Goal: Task Accomplishment & Management: Complete application form

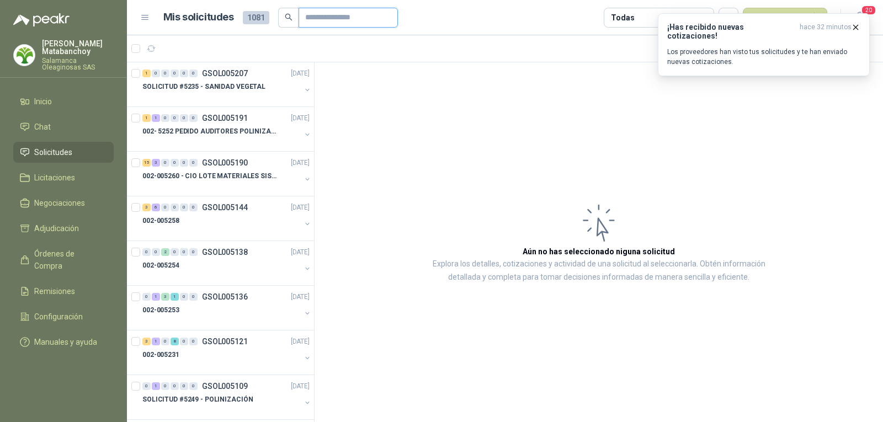
click at [315, 14] on input "text" at bounding box center [343, 17] width 77 height 19
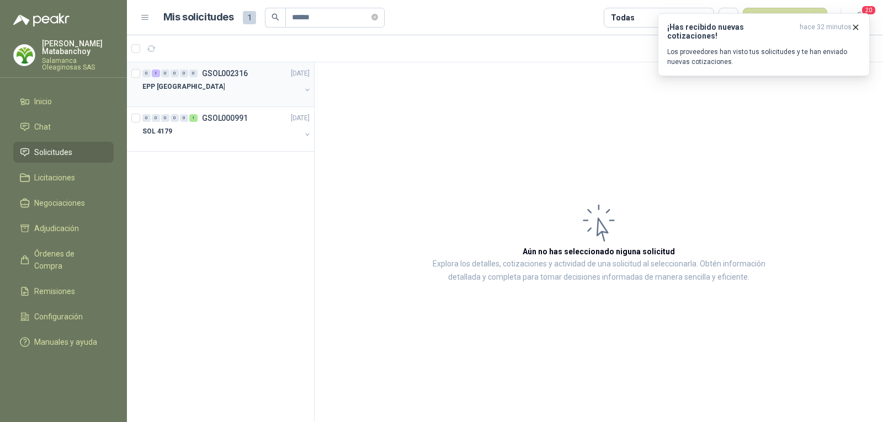
click at [248, 93] on div "EPP SALAMANCA" at bounding box center [221, 86] width 158 height 13
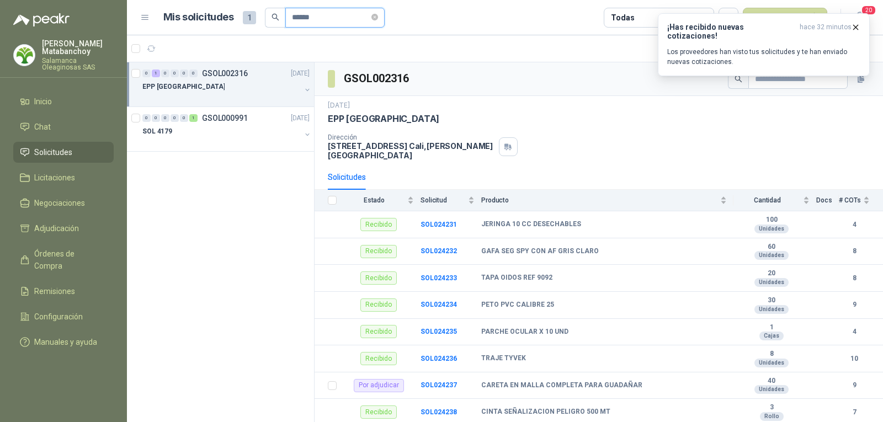
click at [332, 17] on input "******" at bounding box center [330, 17] width 77 height 19
type input "*"
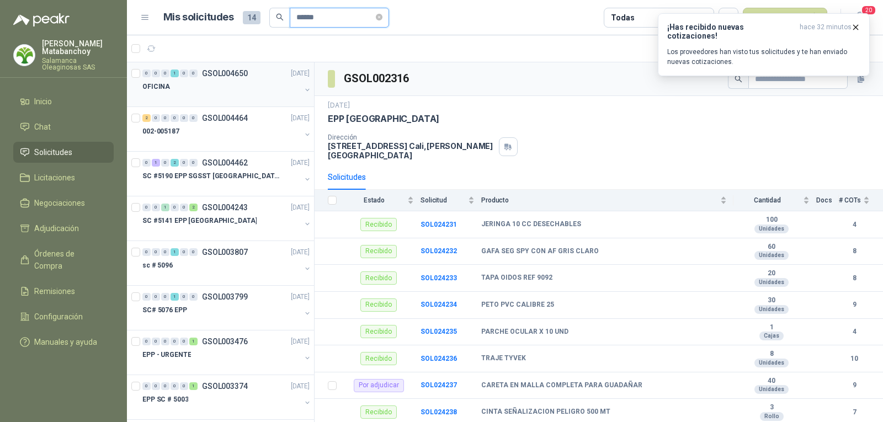
type input "******"
click at [233, 86] on div "OFICINA" at bounding box center [221, 86] width 158 height 13
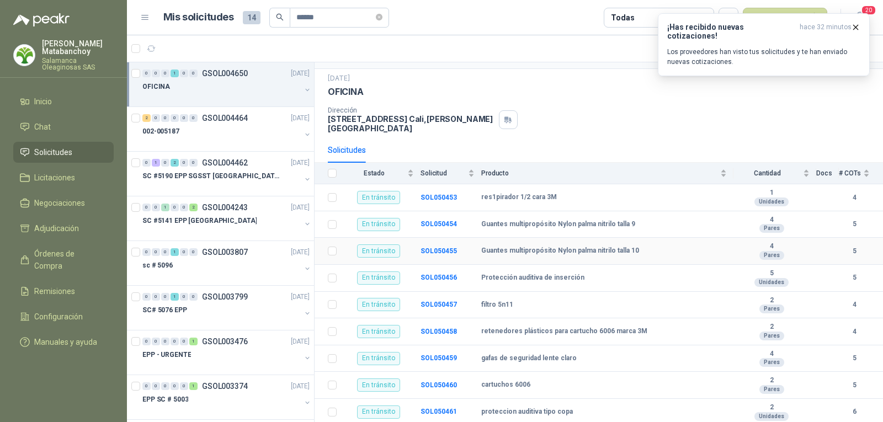
scroll to position [41, 0]
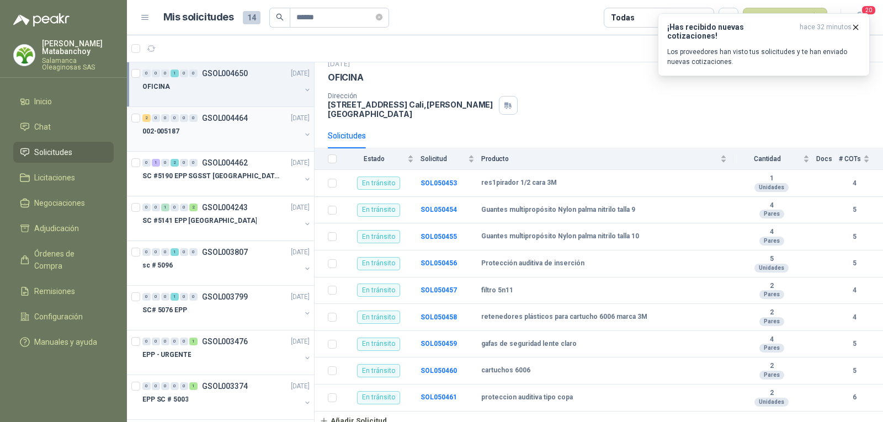
click at [211, 141] on div at bounding box center [221, 142] width 158 height 9
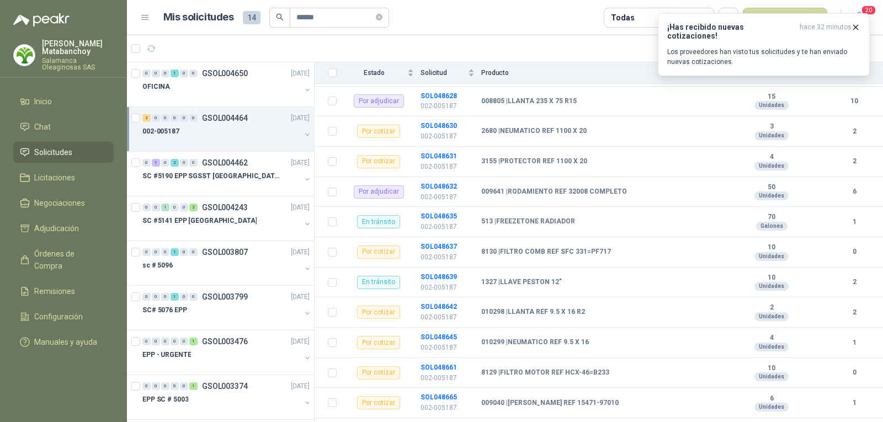
scroll to position [313, 0]
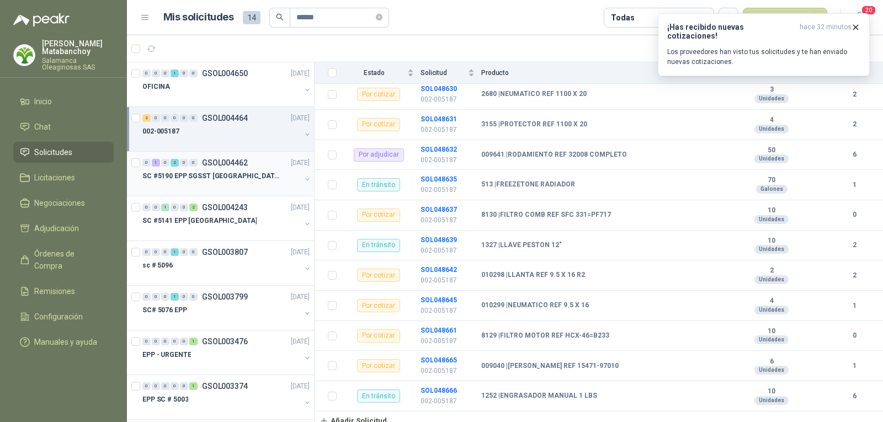
click at [186, 166] on div "0" at bounding box center [184, 163] width 8 height 8
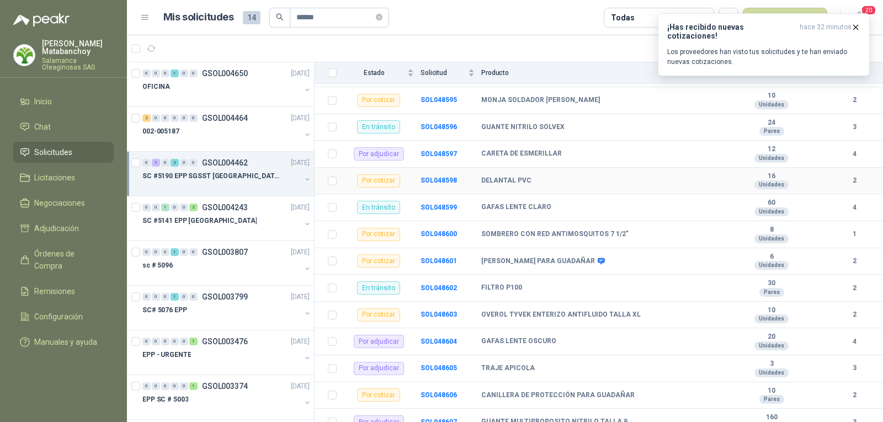
scroll to position [578, 0]
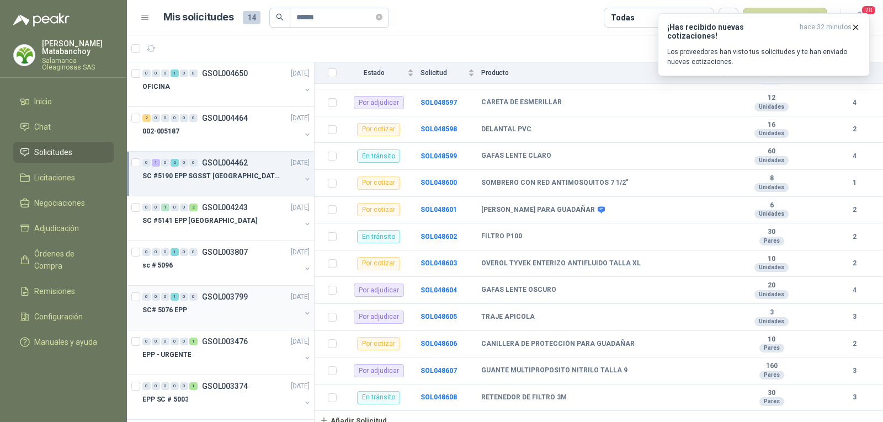
click at [229, 288] on div "0 0 0 1 0 0 GSOL003799 19/05/25 SC# 5076 EPP" at bounding box center [220, 308] width 187 height 45
click at [215, 266] on div "sc # 5096" at bounding box center [221, 265] width 158 height 13
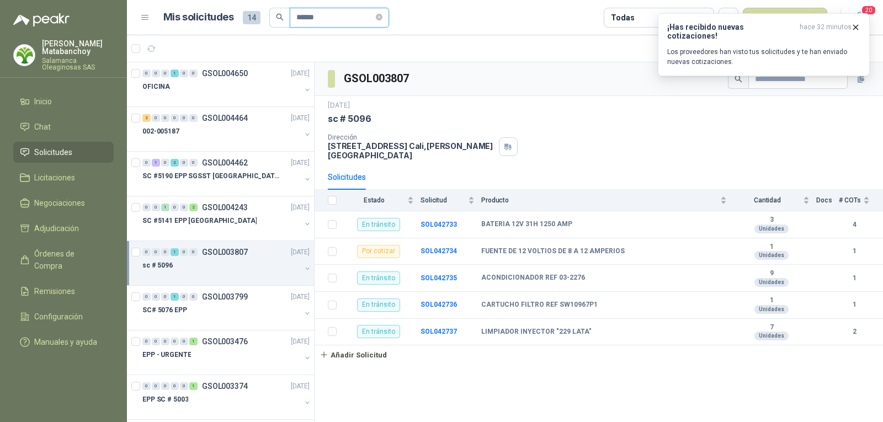
drag, startPoint x: 336, startPoint y: 12, endPoint x: 245, endPoint y: 24, distance: 92.0
click at [245, 24] on div "Mis solicitudes 14 ******" at bounding box center [276, 18] width 226 height 20
click at [28, 154] on icon at bounding box center [25, 152] width 8 height 7
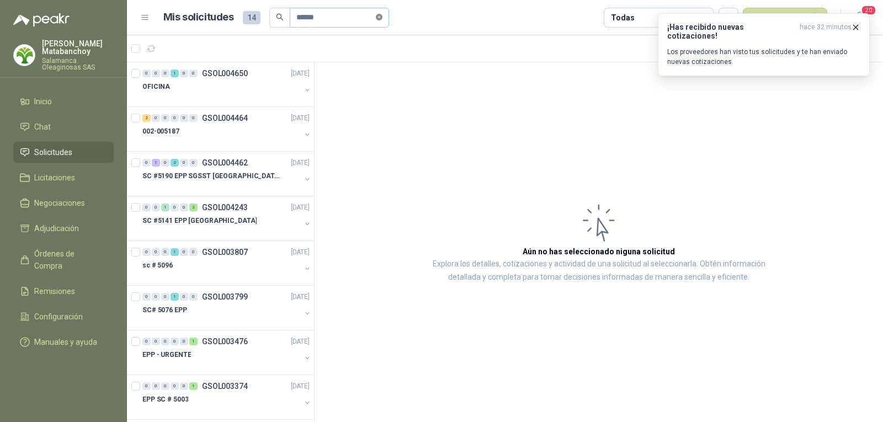
click at [383, 15] on icon "close-circle" at bounding box center [379, 17] width 7 height 7
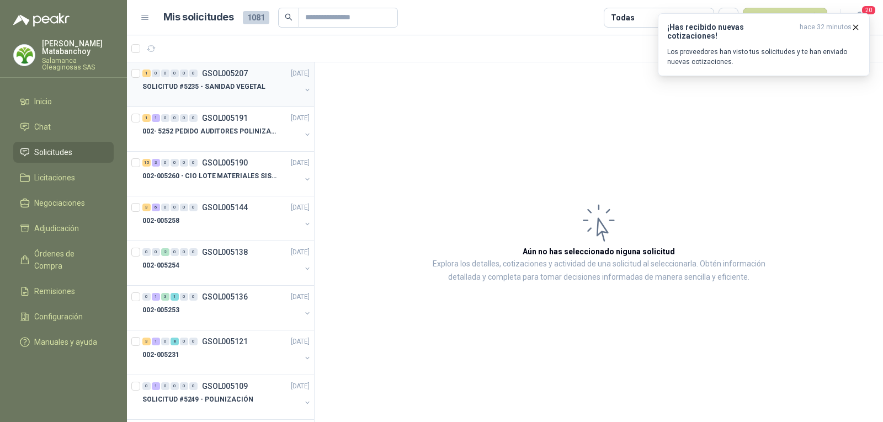
click at [259, 97] on div at bounding box center [221, 97] width 158 height 9
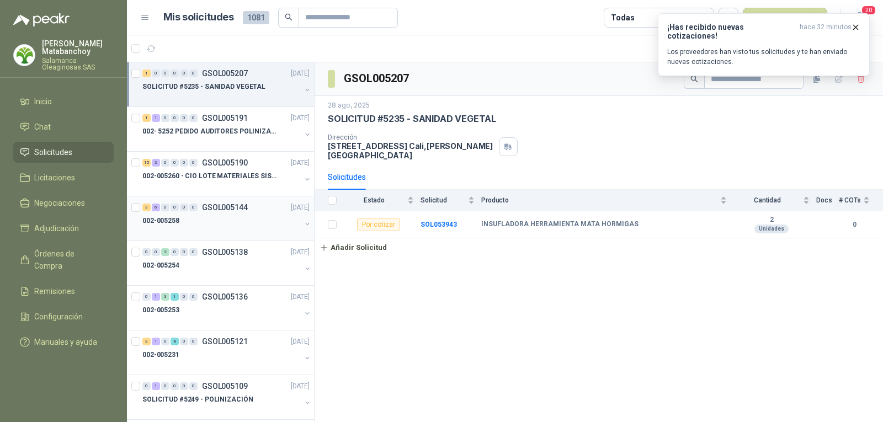
click at [192, 219] on div "002-005258" at bounding box center [221, 220] width 158 height 13
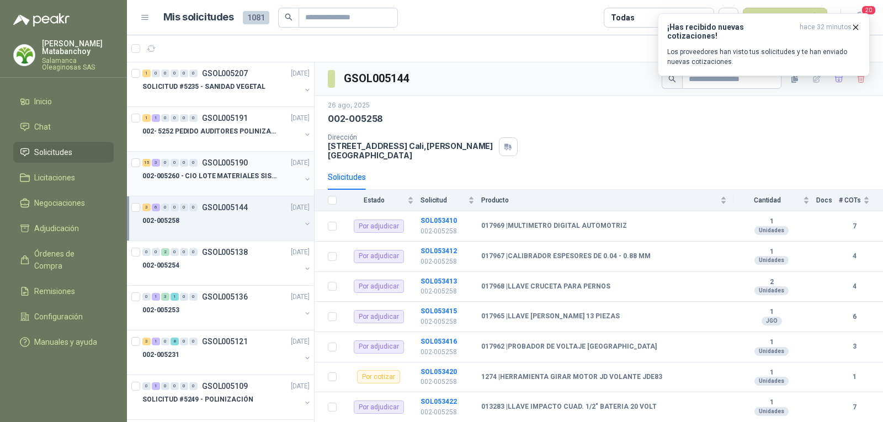
click at [213, 177] on p "002-005260 - CIO LOTE MATERIALES SISTEMA HIDRAULIC" at bounding box center [210, 176] width 137 height 10
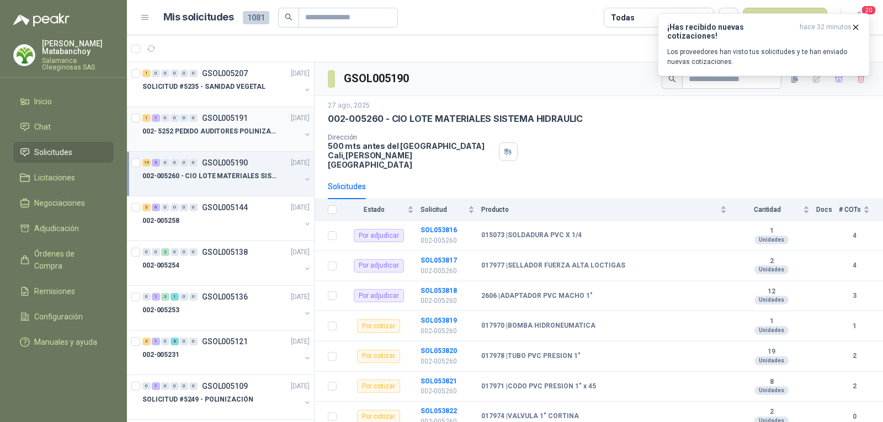
click at [222, 146] on div at bounding box center [221, 142] width 158 height 9
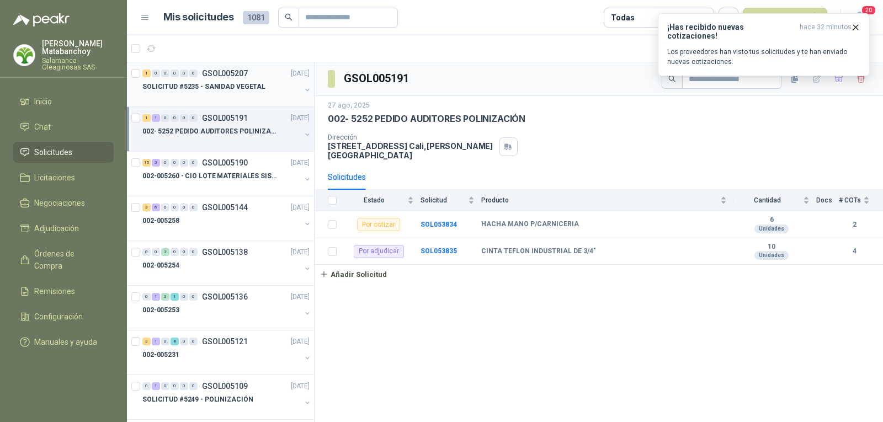
click at [237, 92] on p "SOLICITUD #5235 - SANIDAD VEGETAL" at bounding box center [203, 87] width 123 height 10
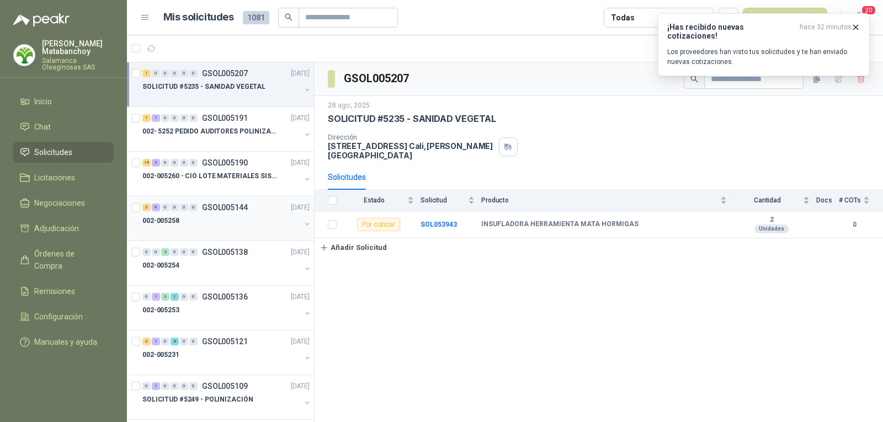
click at [248, 240] on div "3 6 0 0 0 0 GSOL005144 26/08/25 002-005258" at bounding box center [220, 219] width 187 height 45
click at [242, 265] on div "002-005254" at bounding box center [221, 265] width 158 height 13
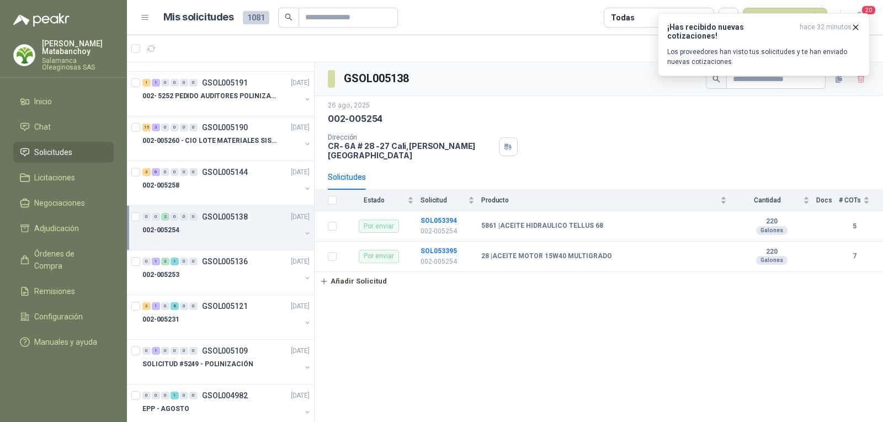
scroll to position [55, 0]
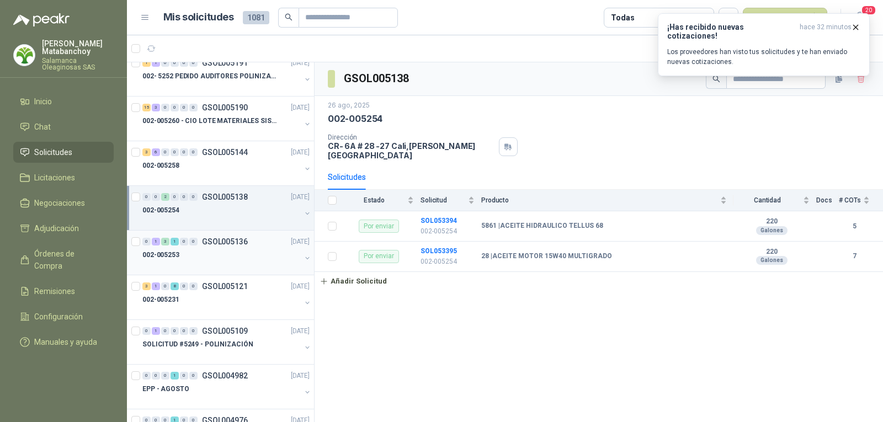
click at [242, 265] on div at bounding box center [221, 266] width 158 height 9
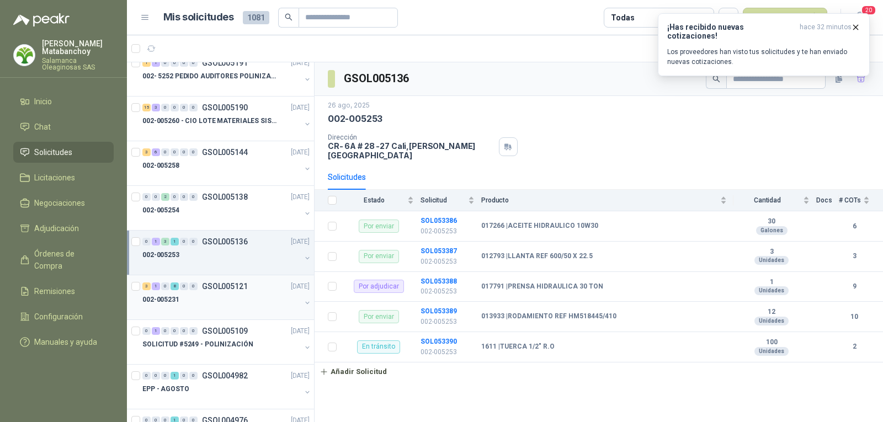
click at [236, 307] on div at bounding box center [221, 310] width 158 height 9
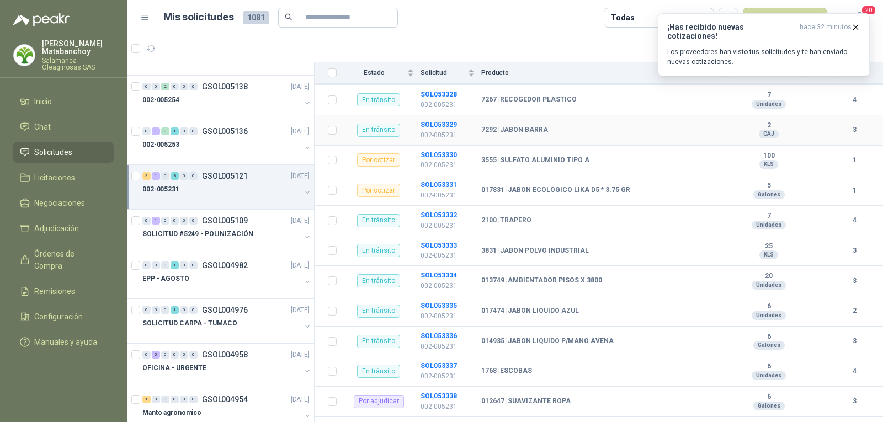
scroll to position [160, 0]
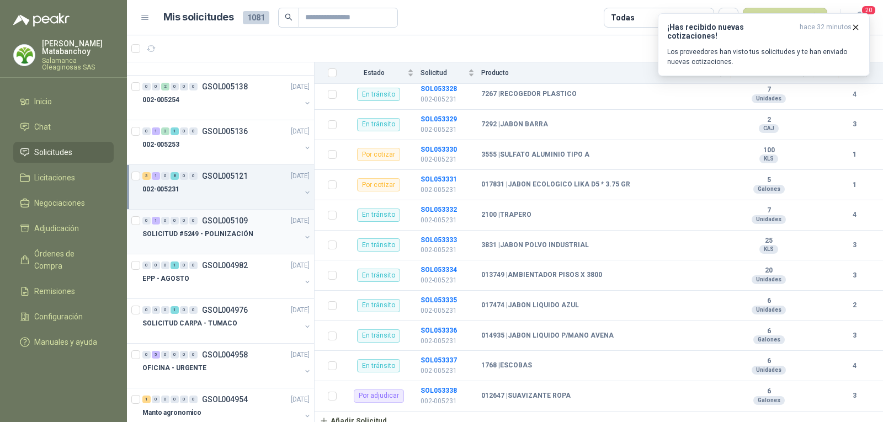
click at [221, 247] on div at bounding box center [221, 245] width 158 height 9
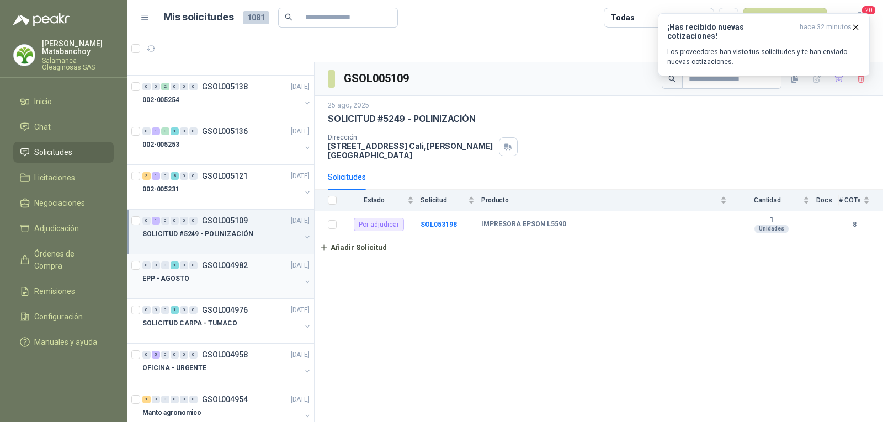
click at [230, 273] on div "EPP - AGOSTO" at bounding box center [221, 278] width 158 height 13
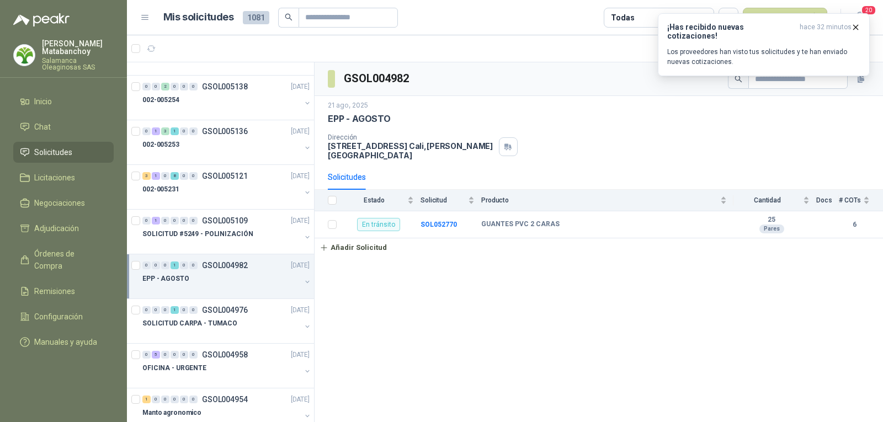
scroll to position [221, 0]
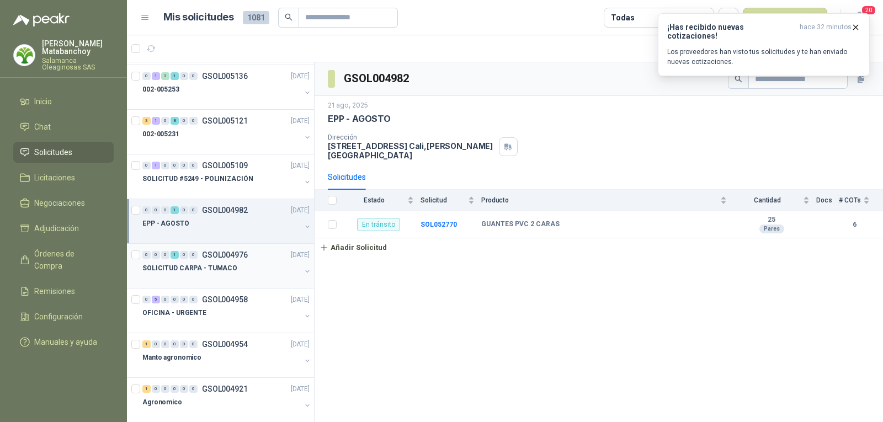
click at [225, 275] on div at bounding box center [221, 279] width 158 height 9
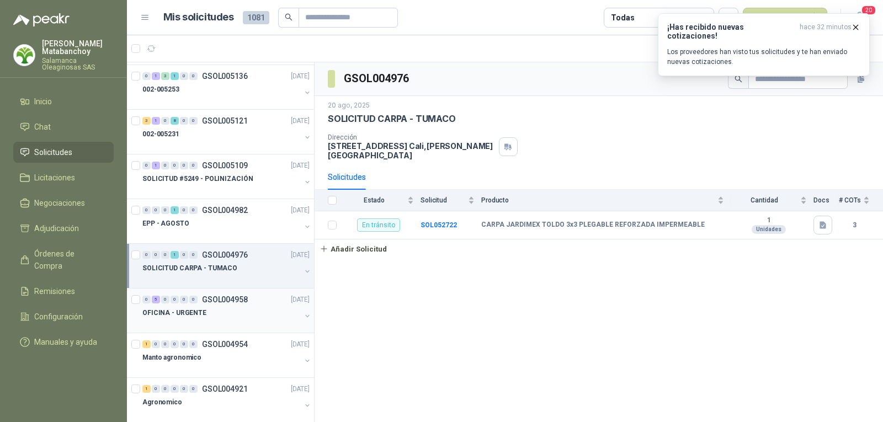
click at [236, 313] on div "OFICINA - URGENTE" at bounding box center [221, 312] width 158 height 13
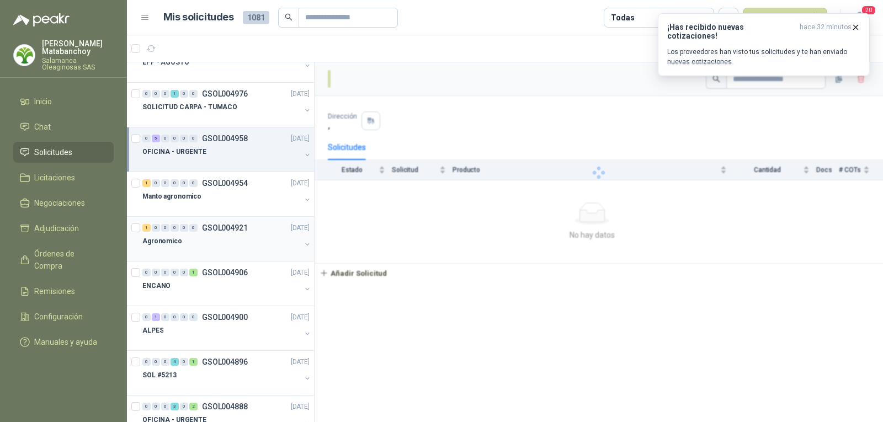
scroll to position [386, 0]
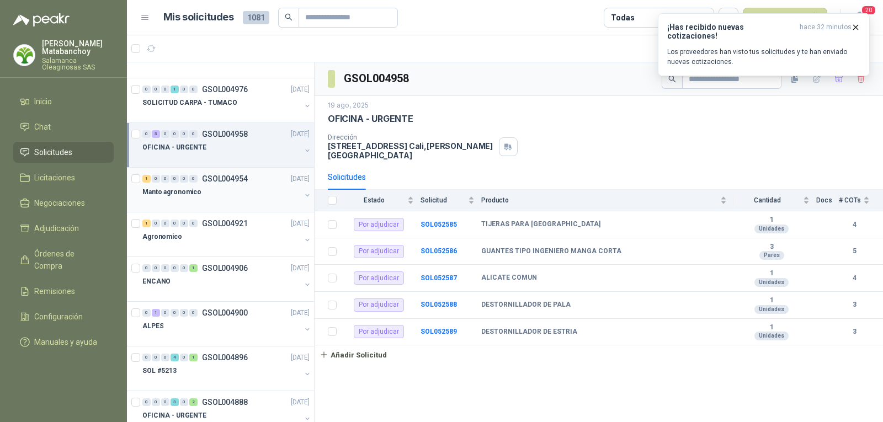
click at [184, 192] on p "Manto agronomico" at bounding box center [171, 192] width 59 height 10
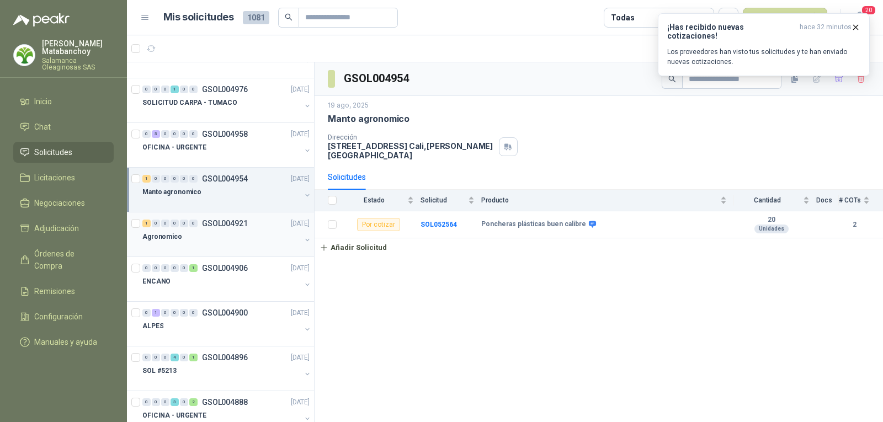
click at [211, 224] on p "GSOL004921" at bounding box center [225, 224] width 46 height 8
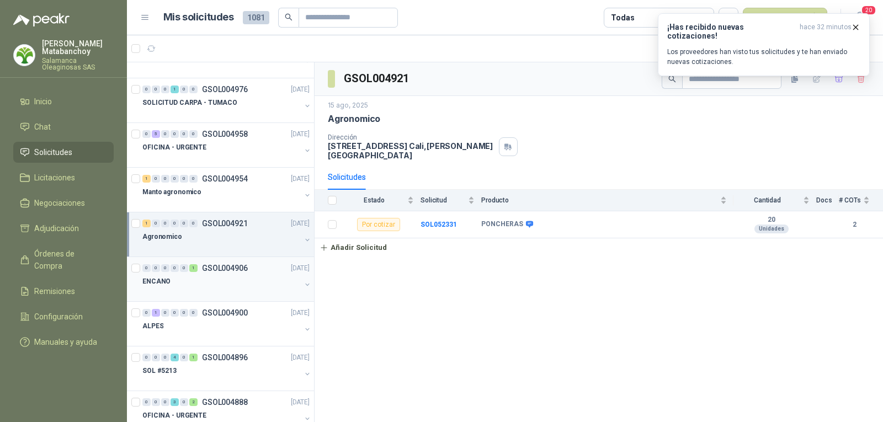
click at [226, 271] on p "GSOL004906" at bounding box center [225, 268] width 46 height 8
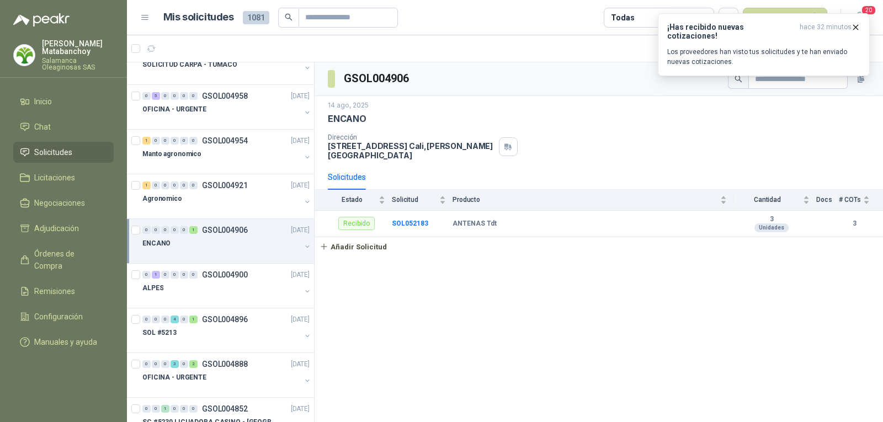
scroll to position [442, 0]
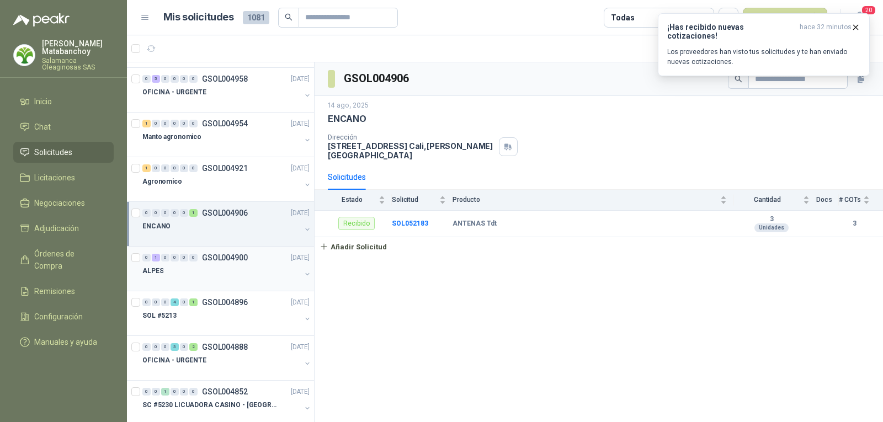
click at [238, 268] on div "ALPES" at bounding box center [221, 270] width 158 height 13
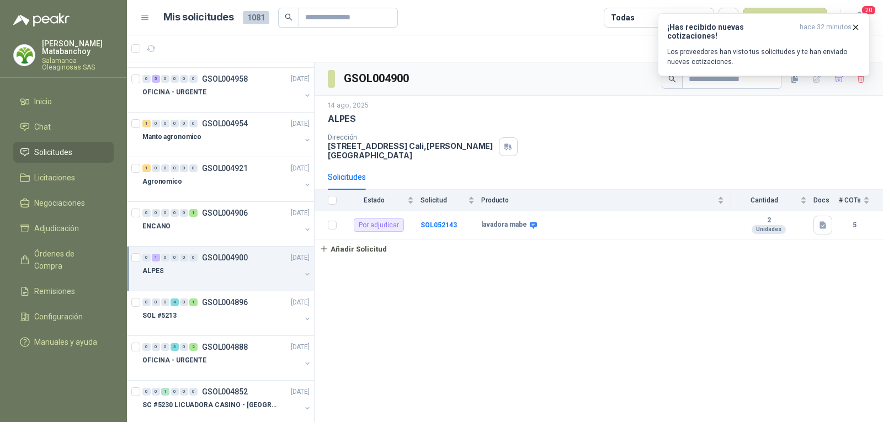
scroll to position [497, 0]
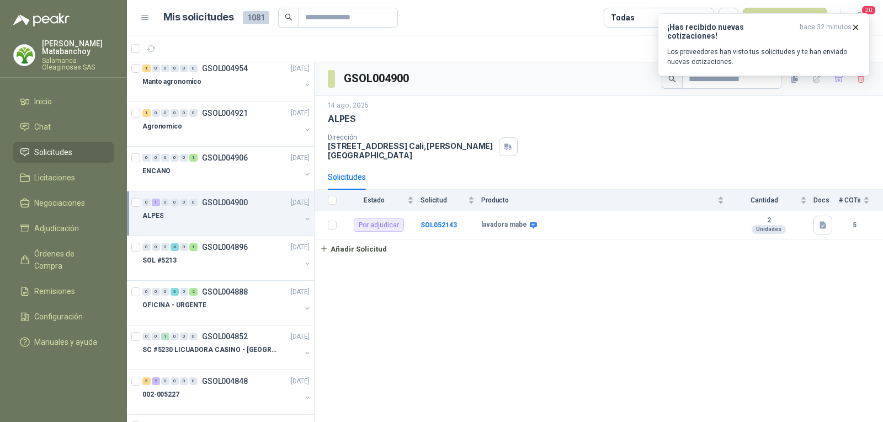
click at [243, 263] on div "SOL #5213" at bounding box center [221, 260] width 158 height 13
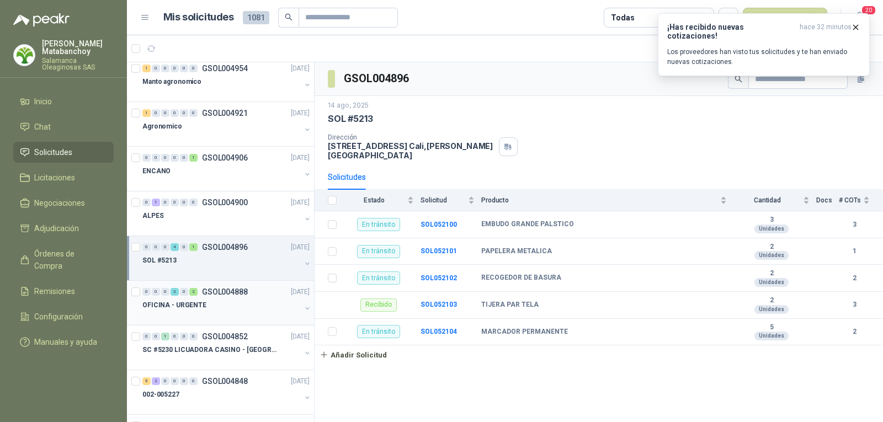
click at [236, 289] on p "GSOL004888" at bounding box center [225, 292] width 46 height 8
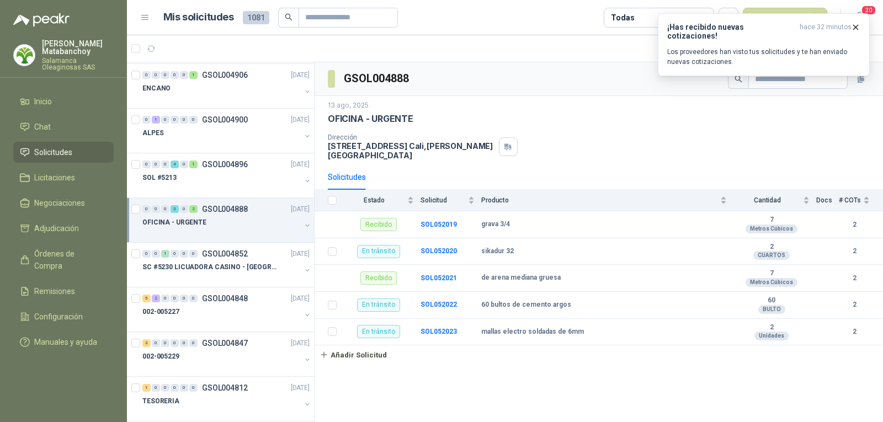
scroll to position [607, 0]
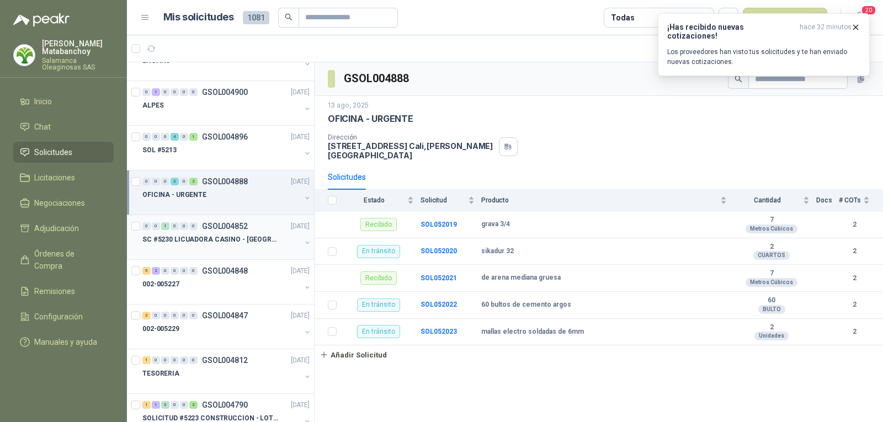
click at [240, 250] on div at bounding box center [221, 250] width 158 height 9
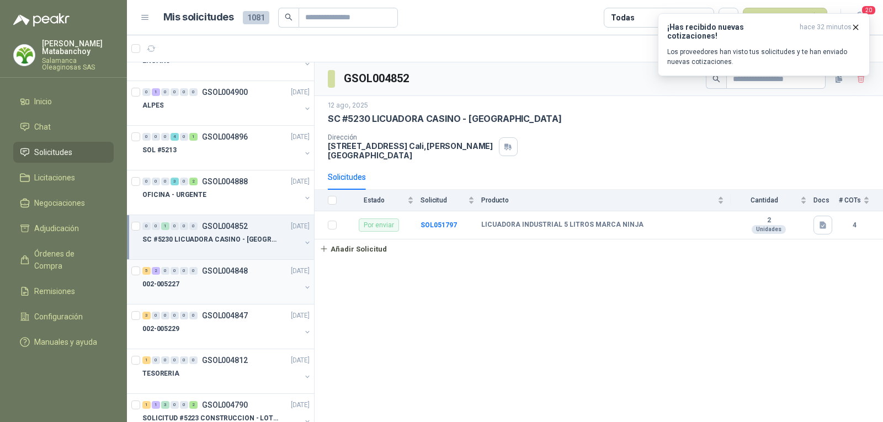
click at [246, 272] on p "GSOL004848" at bounding box center [225, 271] width 46 height 8
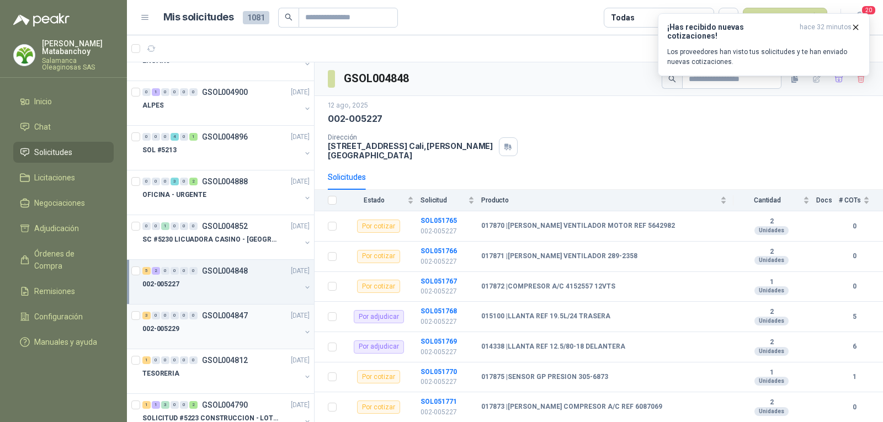
click at [235, 317] on p "GSOL004847" at bounding box center [225, 316] width 46 height 8
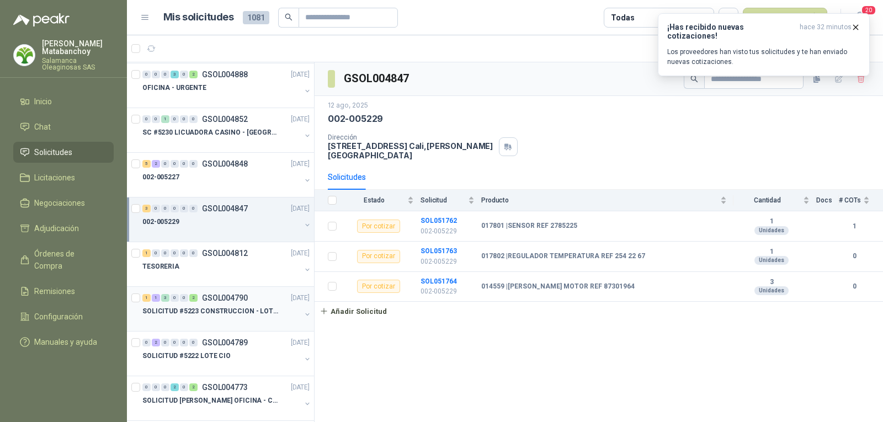
scroll to position [718, 0]
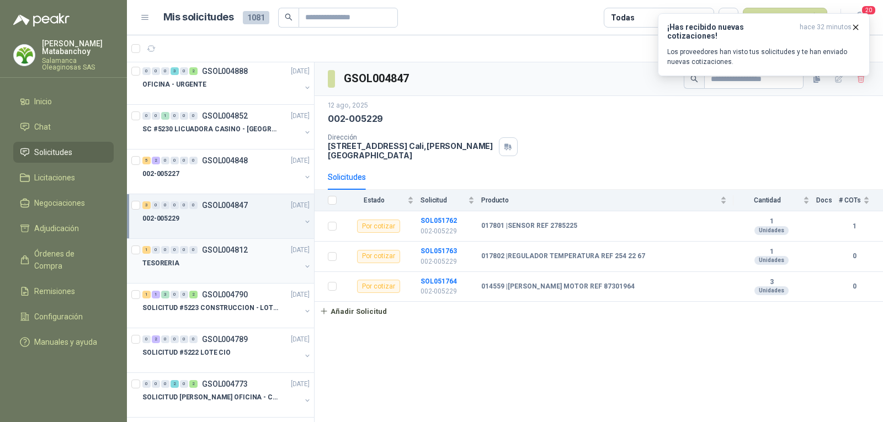
click at [225, 262] on div "TESORERIA" at bounding box center [221, 263] width 158 height 13
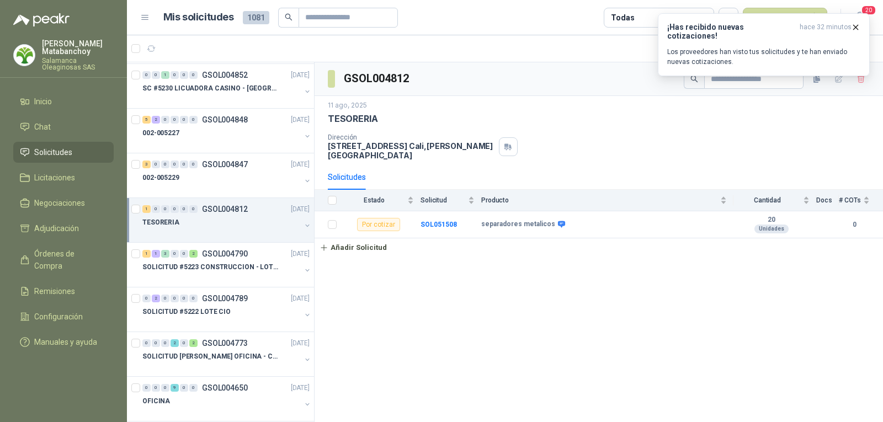
scroll to position [828, 0]
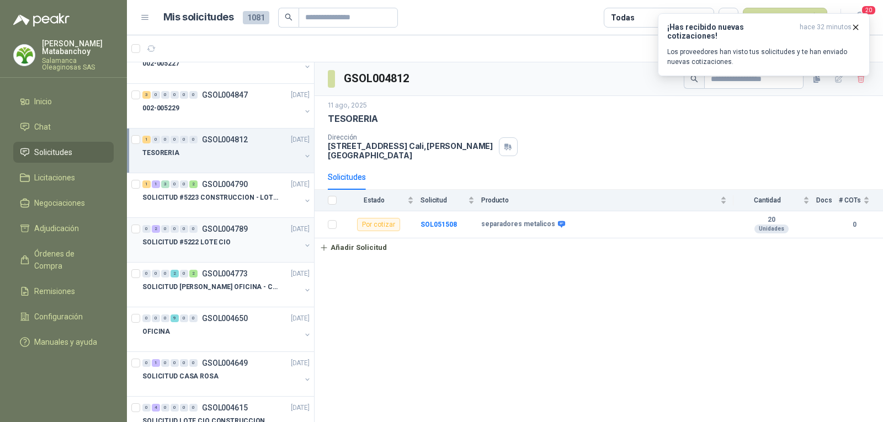
click at [226, 223] on div "0 2 0 0 0 0 GSOL004789 08/08/25" at bounding box center [226, 228] width 169 height 13
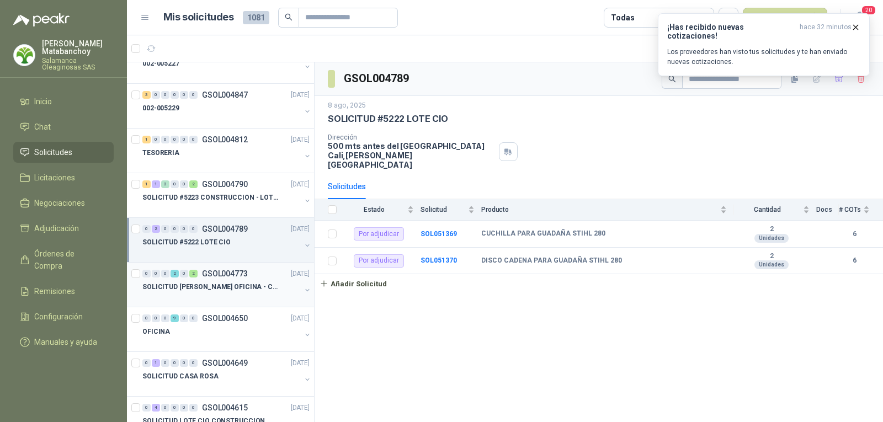
click at [225, 272] on p "GSOL004773" at bounding box center [225, 274] width 46 height 8
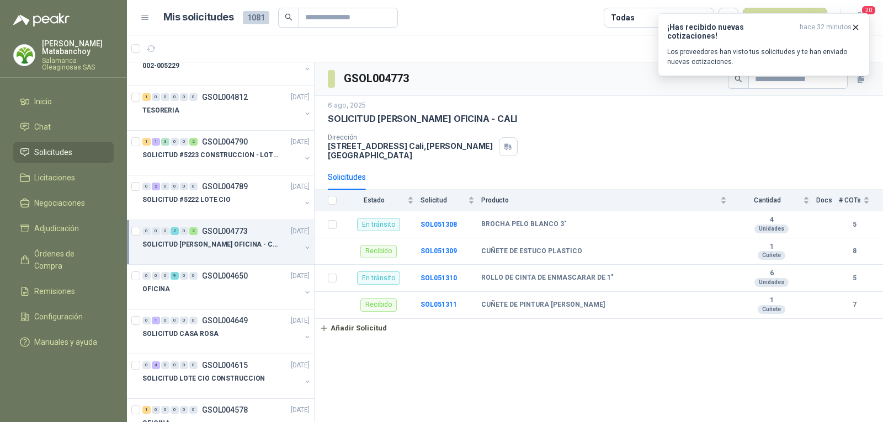
scroll to position [883, 0]
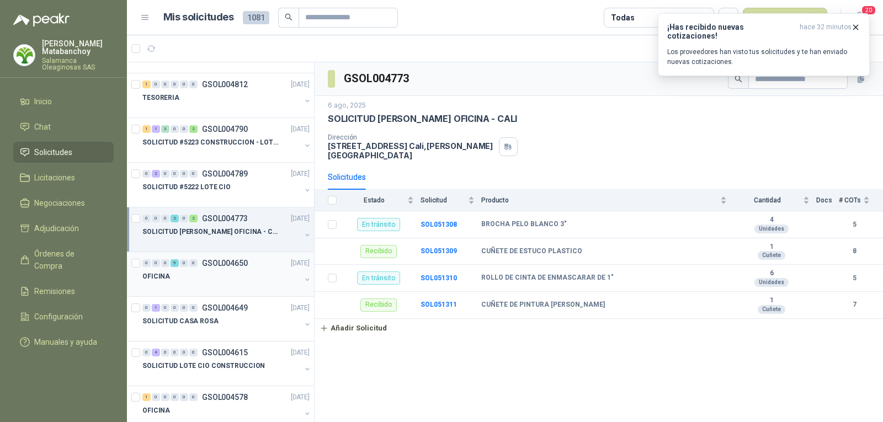
click at [230, 282] on div "OFICINA" at bounding box center [221, 276] width 158 height 13
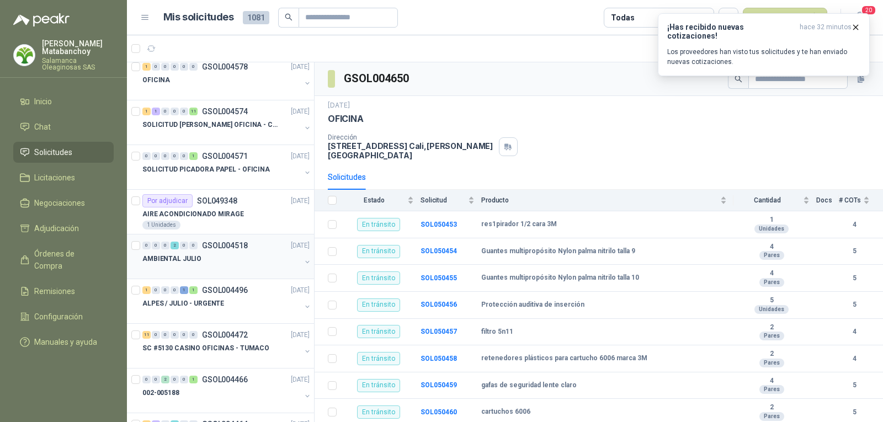
scroll to position [1215, 0]
click at [236, 298] on div "ALPES / JULIO - URGENTE" at bounding box center [221, 302] width 158 height 13
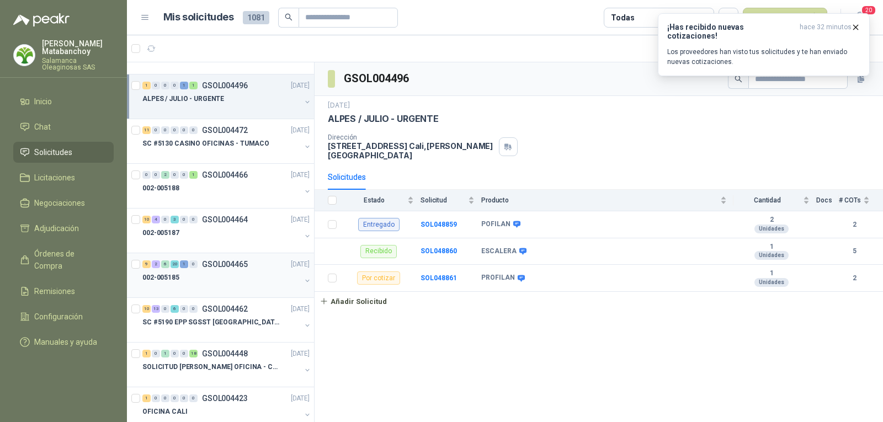
scroll to position [1491, 0]
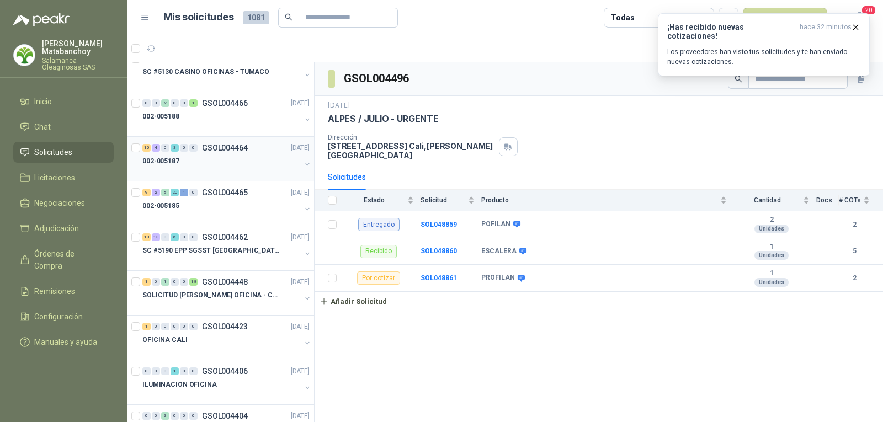
click at [218, 170] on div at bounding box center [221, 172] width 158 height 9
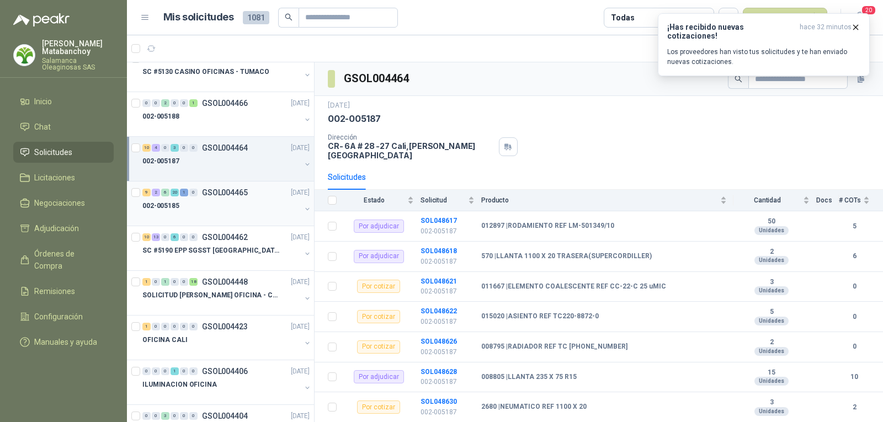
click at [230, 189] on p "GSOL004465" at bounding box center [225, 193] width 46 height 8
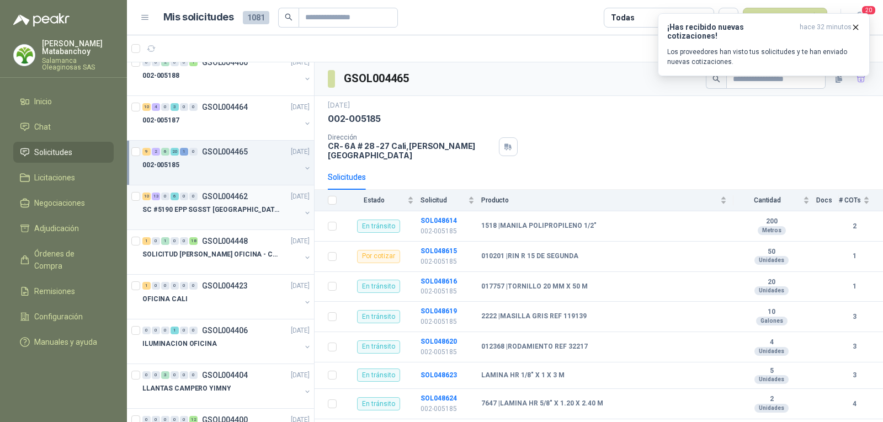
scroll to position [1601, 0]
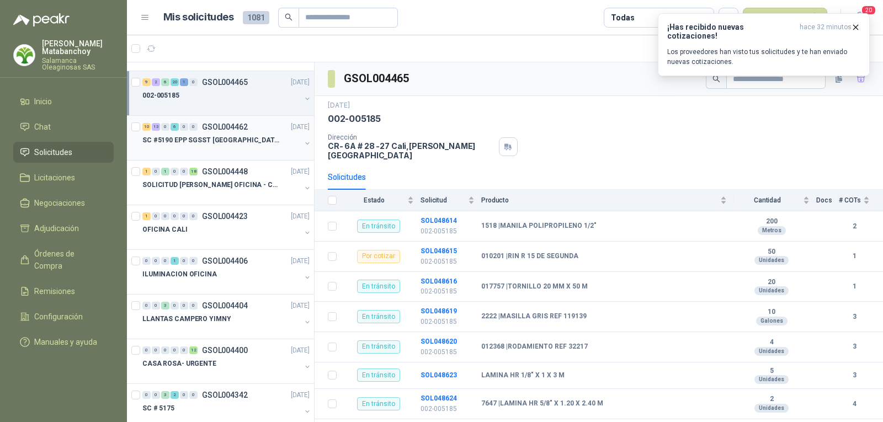
click at [245, 126] on p "GSOL004462" at bounding box center [225, 127] width 46 height 8
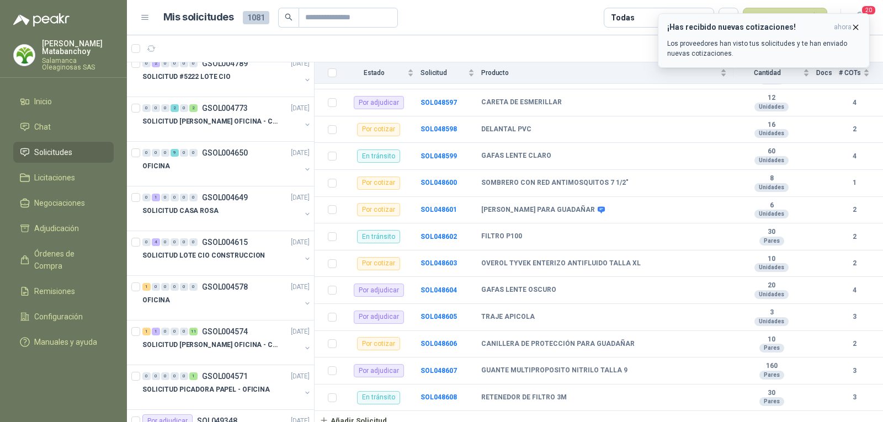
scroll to position [607, 0]
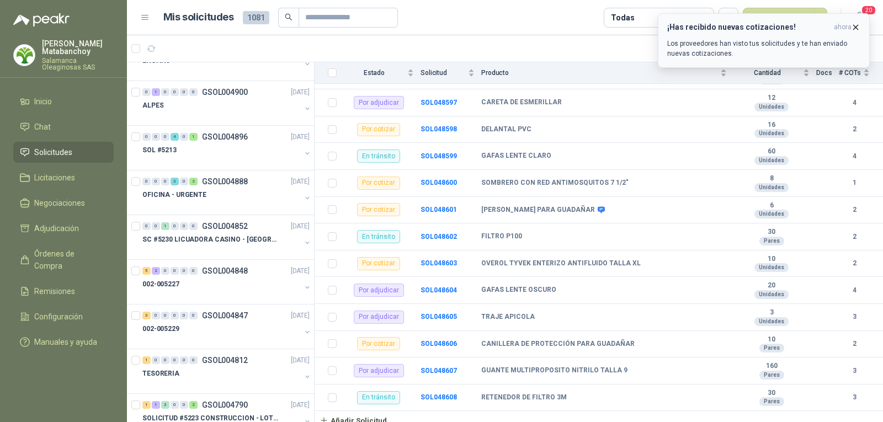
click at [860, 25] on icon "button" at bounding box center [855, 27] width 9 height 9
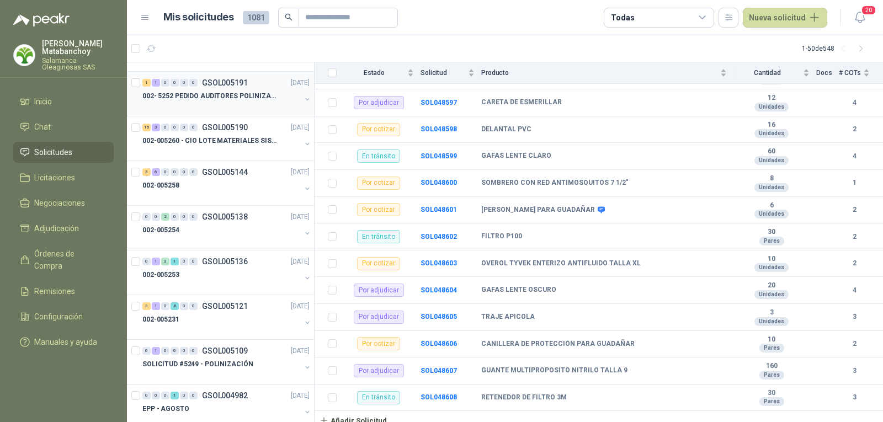
scroll to position [0, 0]
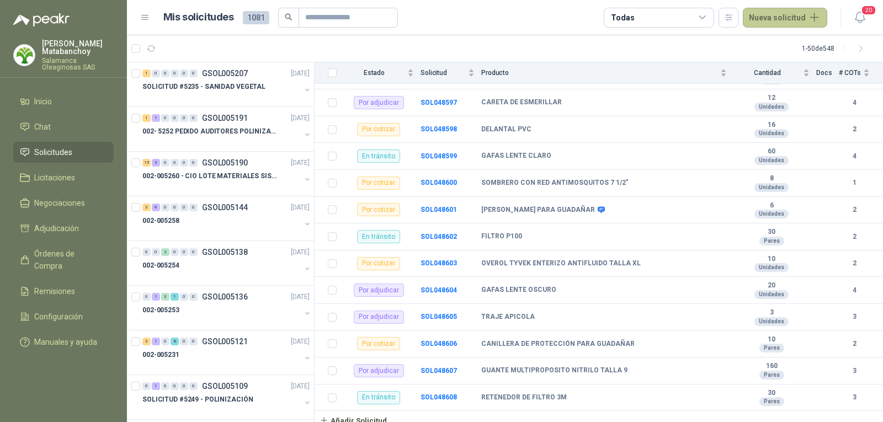
click at [780, 25] on button "Nueva solicitud" at bounding box center [785, 18] width 84 height 20
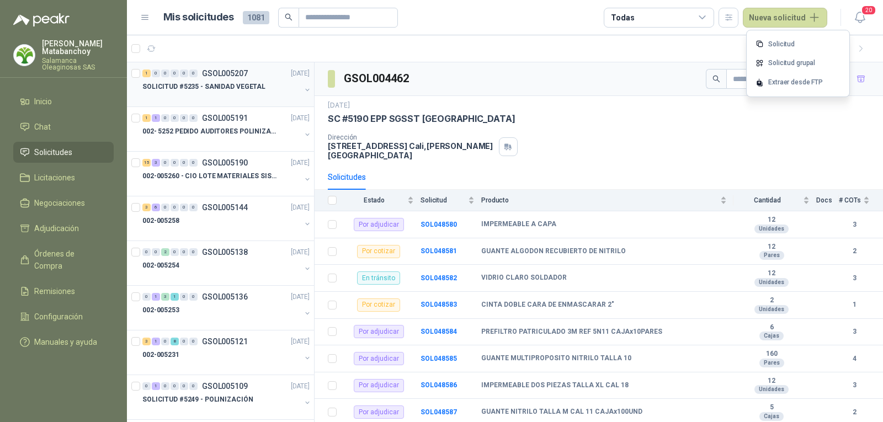
click at [204, 92] on div "SOLICITUD #5235 - SANIDAD VEGETAL" at bounding box center [221, 86] width 158 height 13
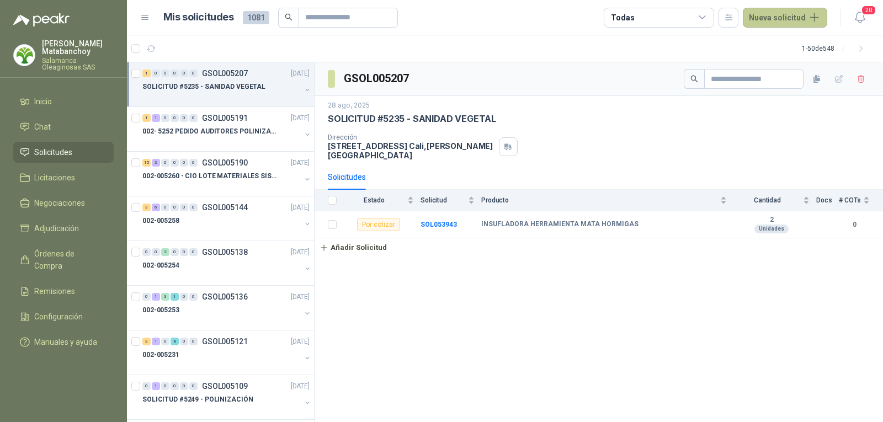
click at [765, 18] on button "Nueva solicitud" at bounding box center [785, 18] width 84 height 20
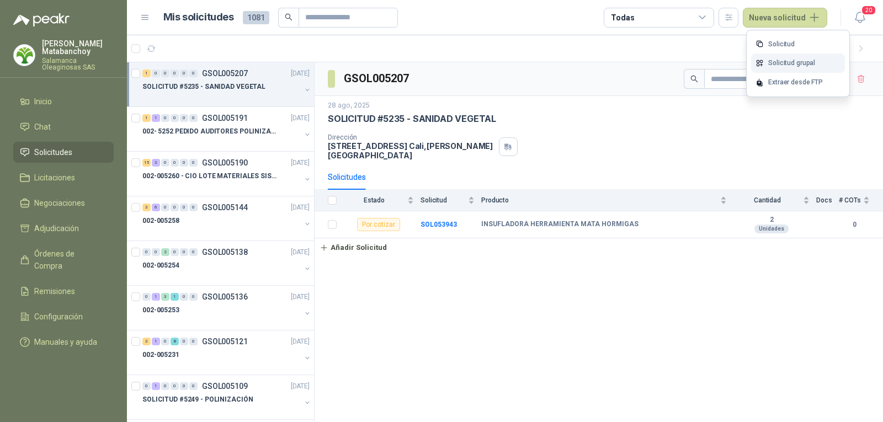
click at [766, 62] on link "Solicitud grupal" at bounding box center [798, 63] width 94 height 19
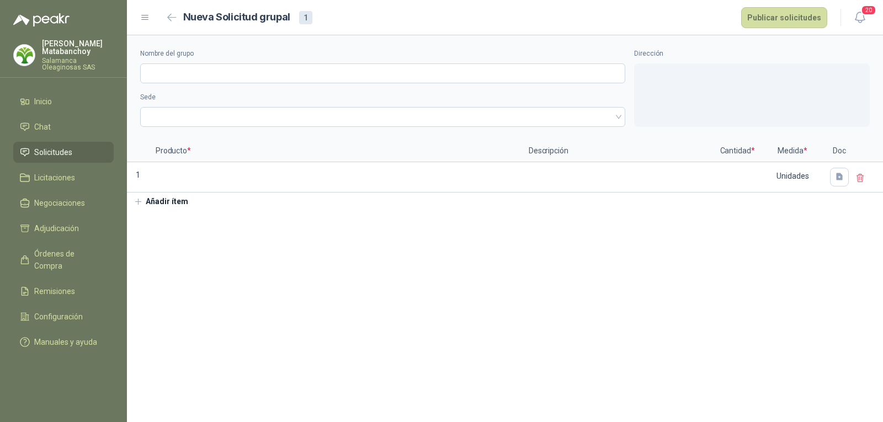
click at [162, 197] on button "Añadir ítem" at bounding box center [161, 202] width 68 height 19
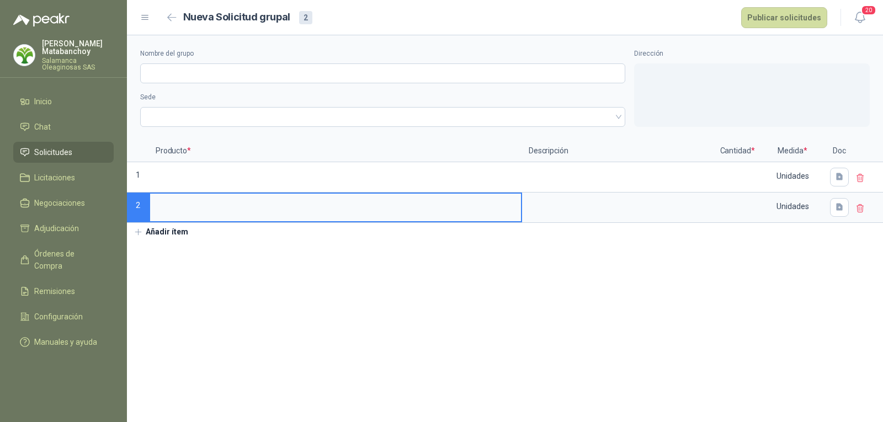
click at [163, 231] on button "Añadir ítem" at bounding box center [161, 232] width 68 height 19
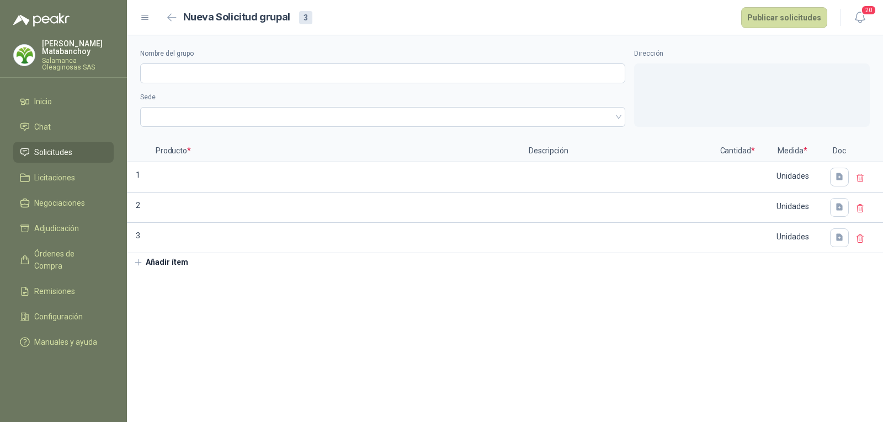
click at [168, 266] on button "Añadir ítem" at bounding box center [161, 262] width 68 height 19
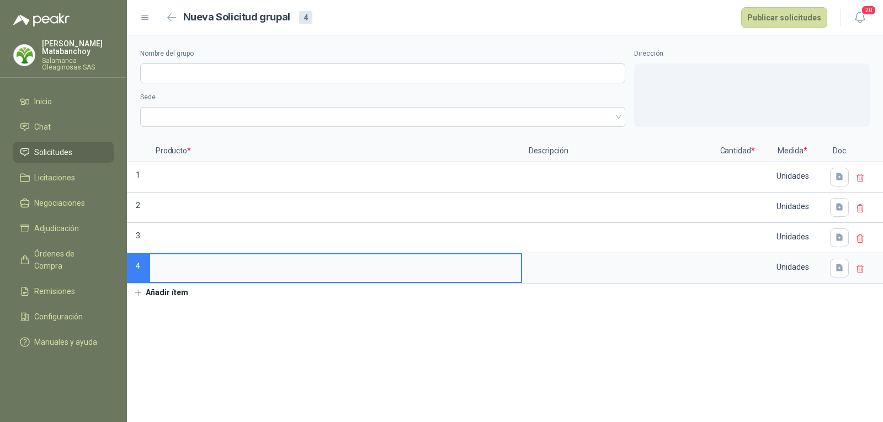
click at [164, 292] on button "Añadir ítem" at bounding box center [161, 293] width 68 height 19
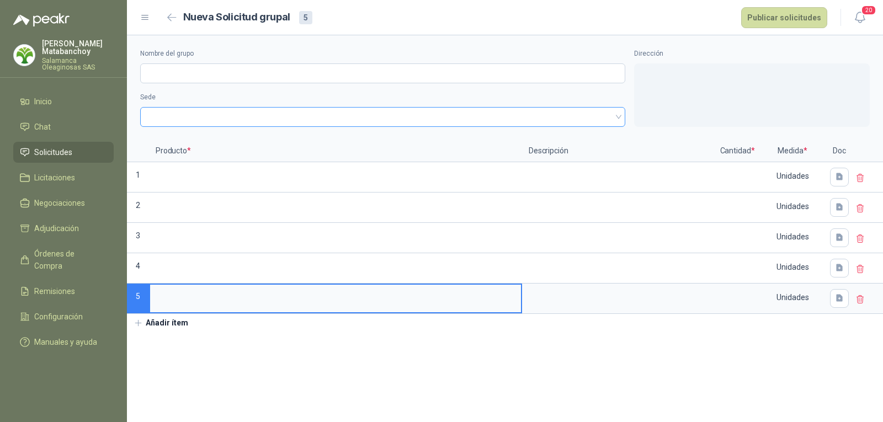
drag, startPoint x: 212, startPoint y: 170, endPoint x: 197, endPoint y: 119, distance: 53.5
click at [212, 170] on input at bounding box center [335, 174] width 371 height 22
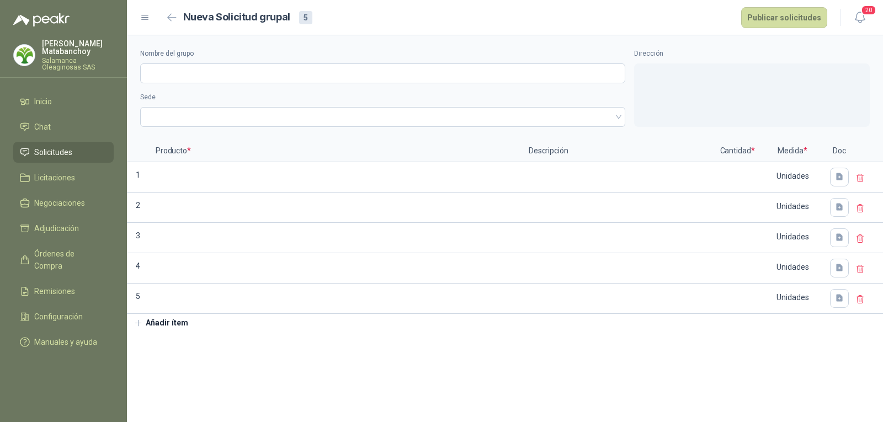
click at [189, 60] on div "Nombre del grupo" at bounding box center [382, 66] width 485 height 35
click at [189, 68] on input "Nombre del grupo" at bounding box center [382, 73] width 485 height 20
click at [183, 118] on span at bounding box center [383, 117] width 472 height 17
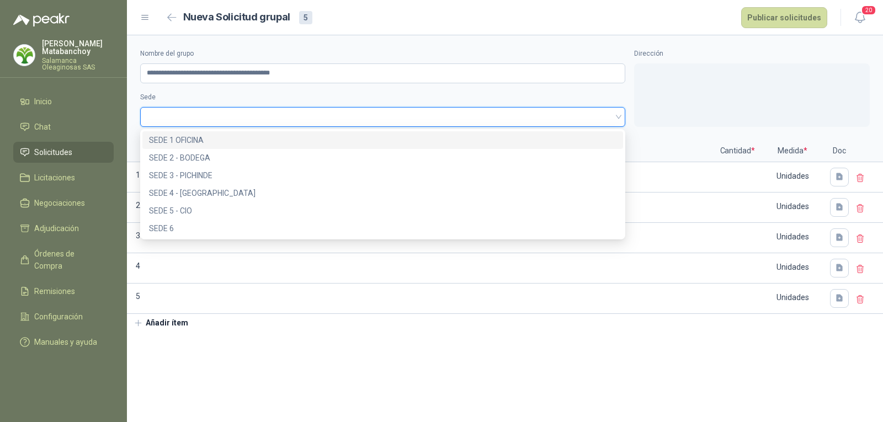
click at [188, 137] on div "SEDE 1 OFICINA" at bounding box center [383, 140] width 468 height 12
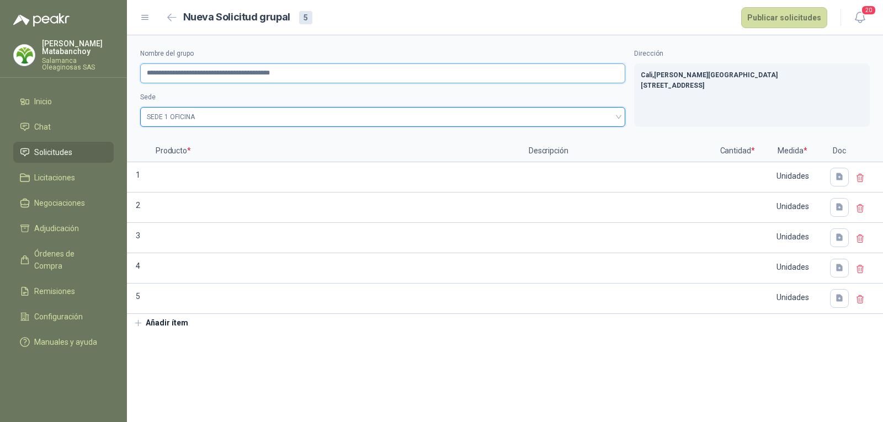
click at [279, 73] on input "**********" at bounding box center [382, 73] width 485 height 20
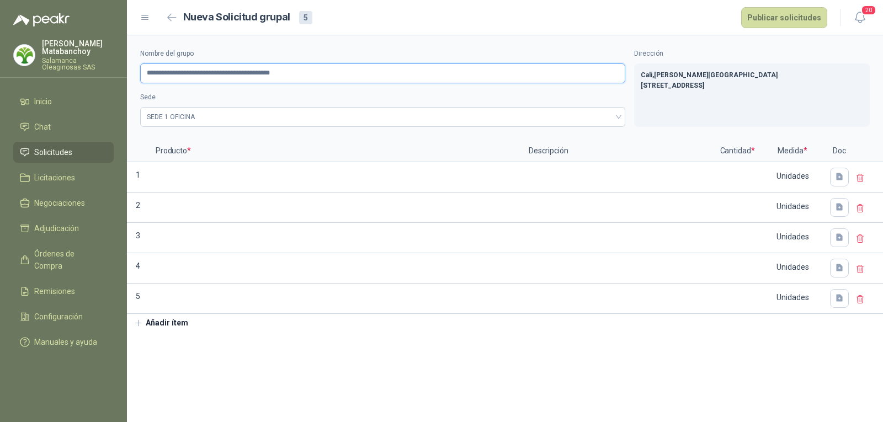
drag, startPoint x: 320, startPoint y: 73, endPoint x: 284, endPoint y: 69, distance: 36.6
click at [284, 69] on input "**********" at bounding box center [382, 73] width 485 height 20
type input "**********"
click at [197, 178] on input at bounding box center [335, 174] width 371 height 22
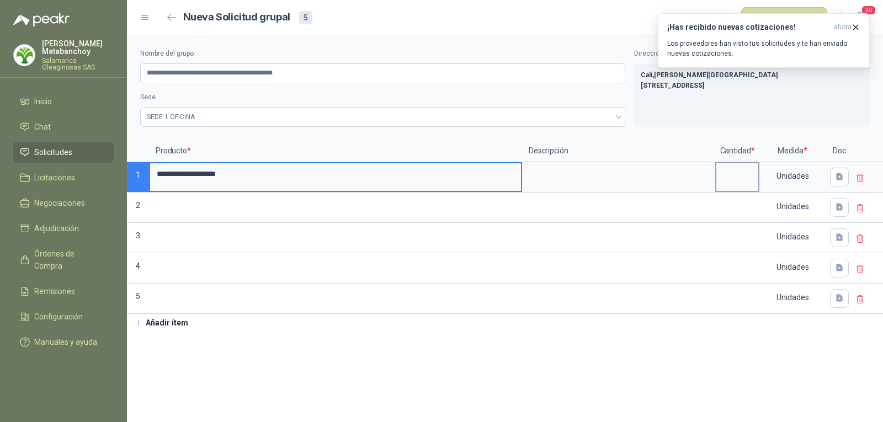
type input "**********"
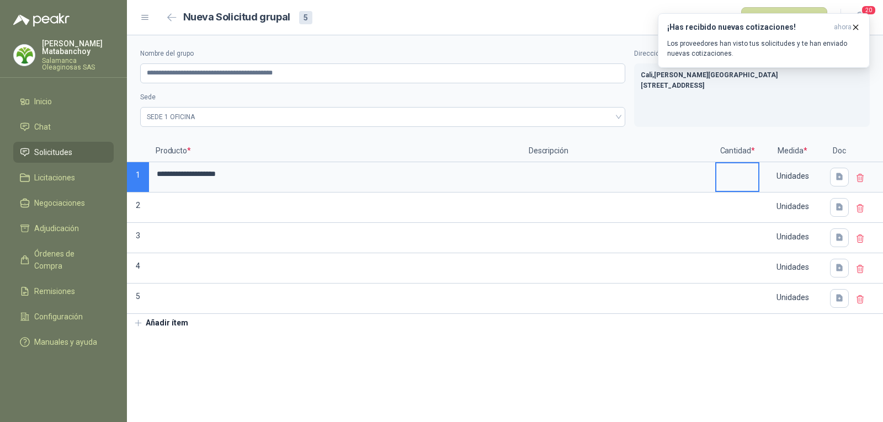
click at [722, 177] on input at bounding box center [738, 174] width 42 height 22
type input "**"
click at [363, 209] on input at bounding box center [335, 205] width 371 height 22
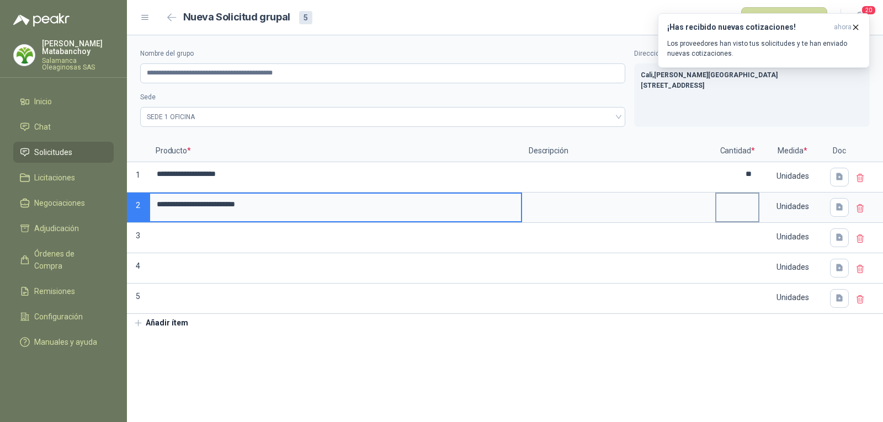
type input "**********"
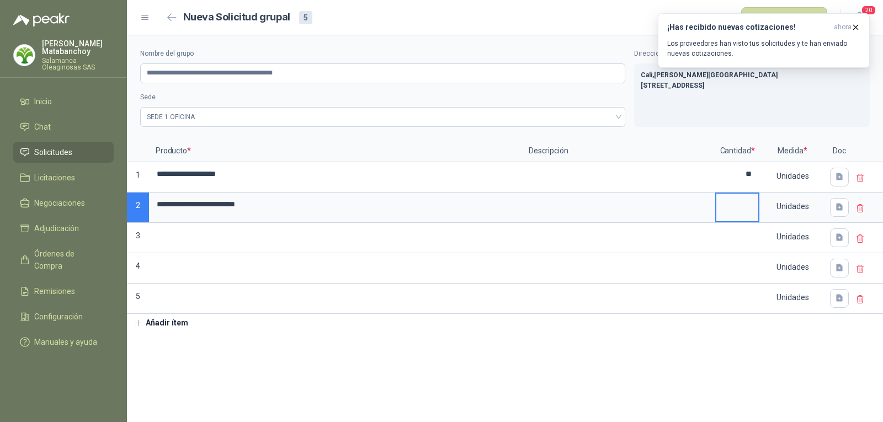
click at [732, 214] on input at bounding box center [738, 205] width 42 height 22
type input "*"
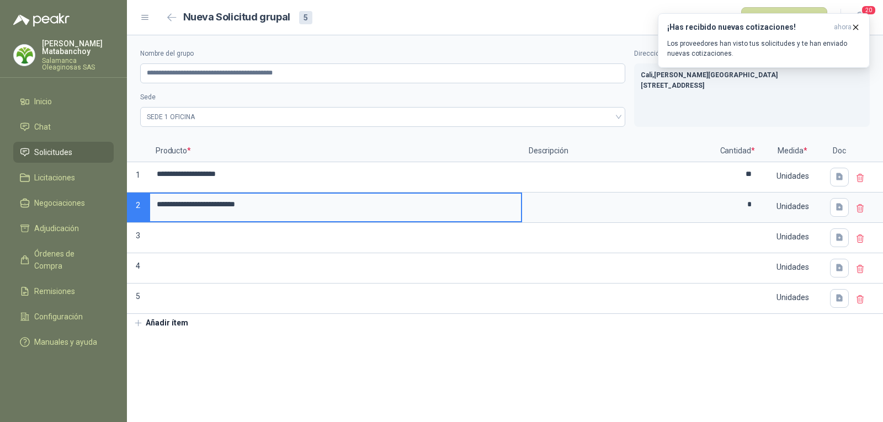
drag, startPoint x: 348, startPoint y: 211, endPoint x: 131, endPoint y: 231, distance: 217.9
click at [131, 231] on div "**********" at bounding box center [505, 227] width 756 height 174
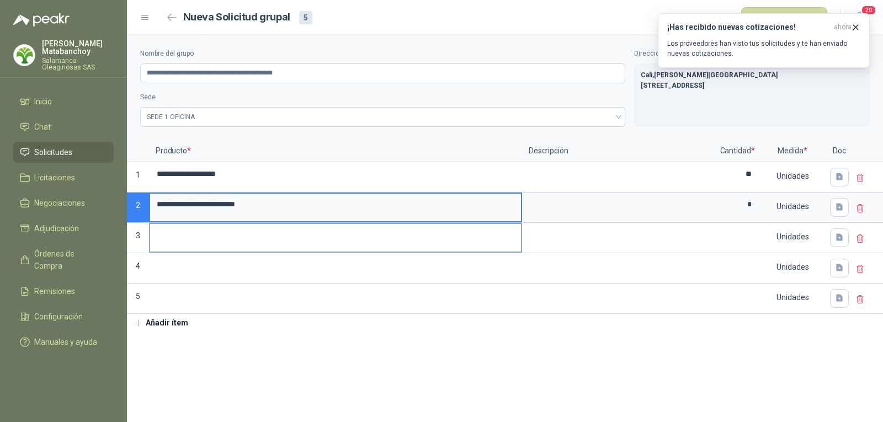
click at [261, 252] on div at bounding box center [335, 238] width 373 height 30
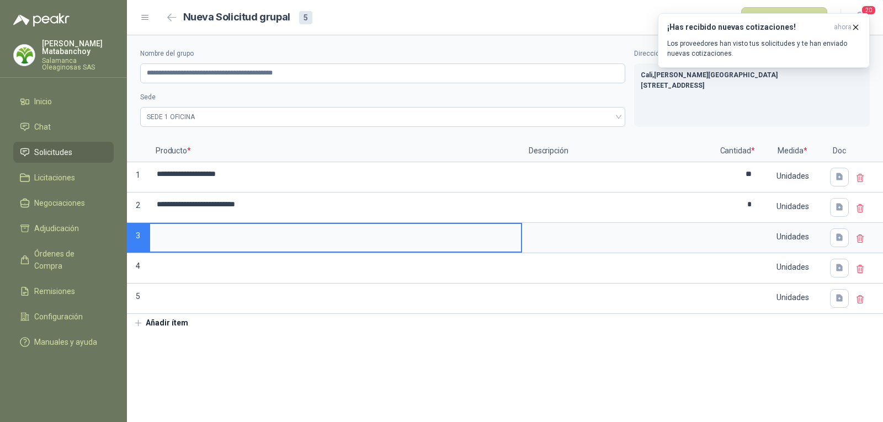
click at [255, 243] on input at bounding box center [335, 235] width 371 height 22
type input "**********"
click at [759, 238] on div at bounding box center [737, 238] width 44 height 30
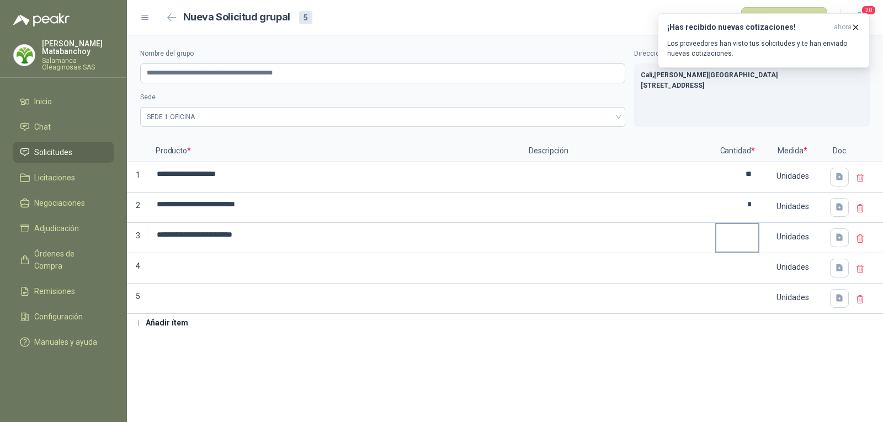
click at [742, 236] on input at bounding box center [738, 235] width 42 height 22
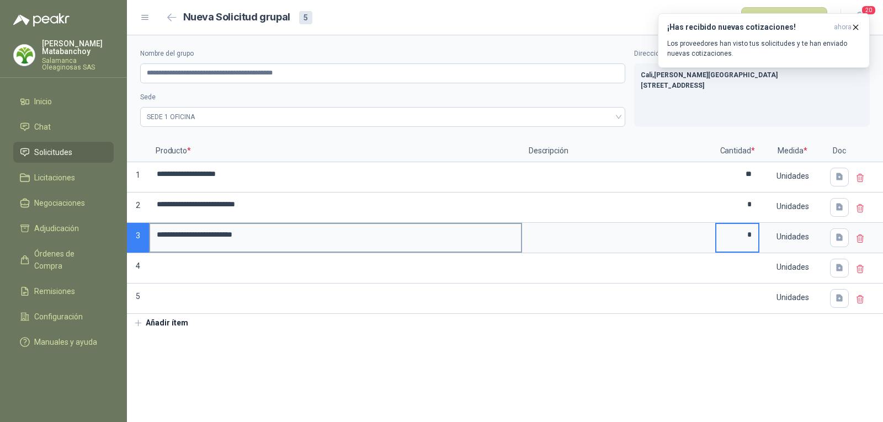
type input "*"
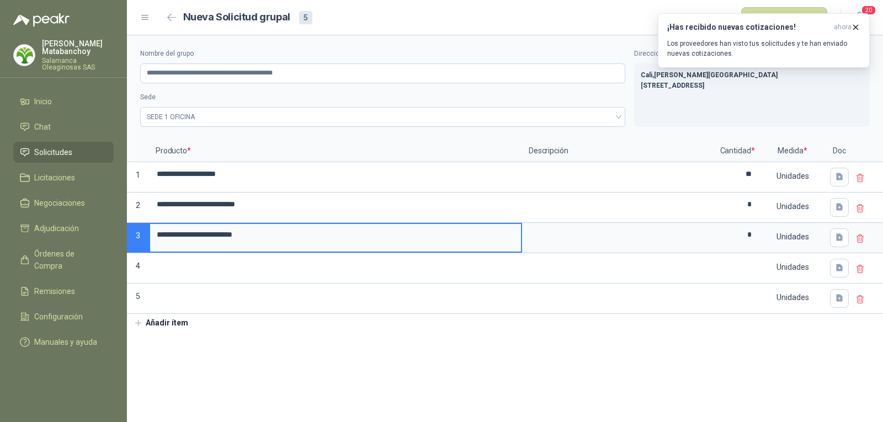
drag, startPoint x: 320, startPoint y: 238, endPoint x: 150, endPoint y: 241, distance: 170.1
click at [150, 241] on input "**********" at bounding box center [335, 235] width 371 height 22
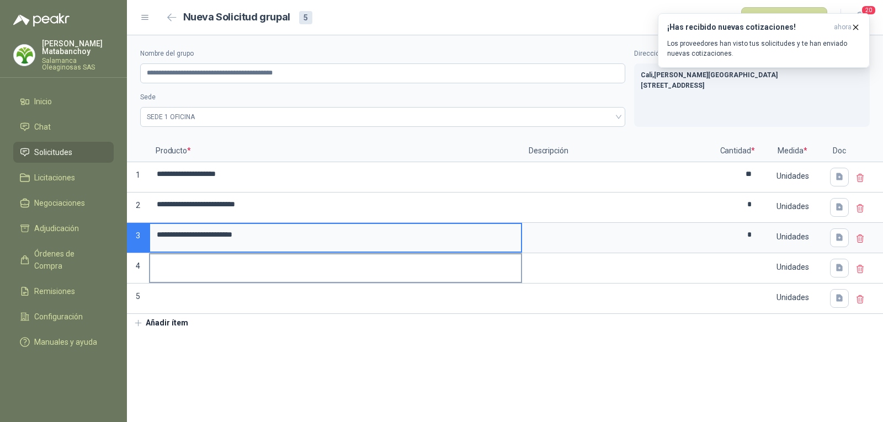
click at [313, 262] on input at bounding box center [335, 266] width 371 height 22
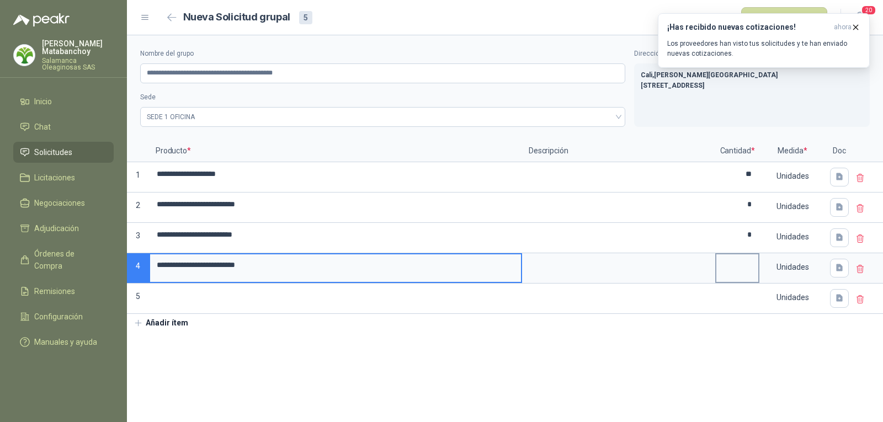
type input "**********"
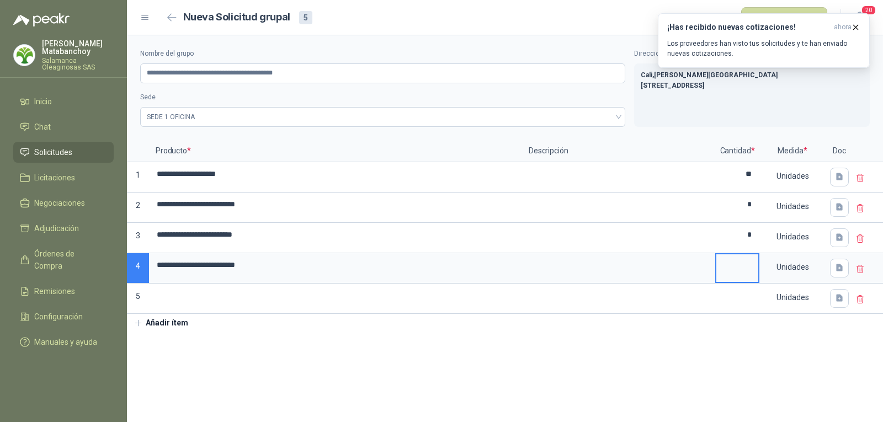
click at [719, 267] on input at bounding box center [738, 266] width 42 height 22
type input "**"
click at [303, 304] on input at bounding box center [335, 296] width 371 height 22
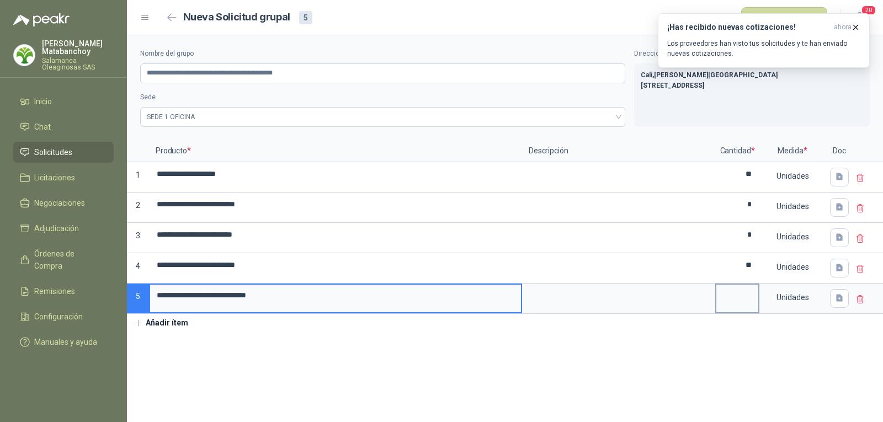
type input "**********"
click at [738, 296] on input at bounding box center [738, 296] width 42 height 22
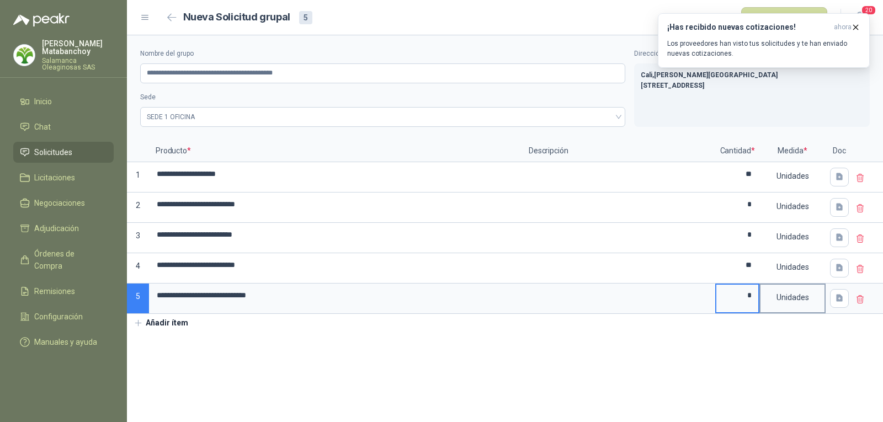
type input "*"
click at [798, 296] on div "Unidades" at bounding box center [793, 297] width 64 height 25
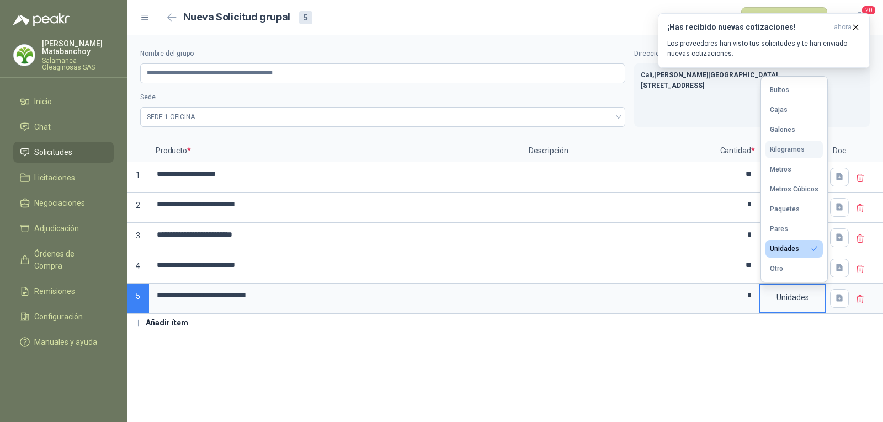
click at [782, 149] on div "Kilogramos" at bounding box center [787, 150] width 35 height 8
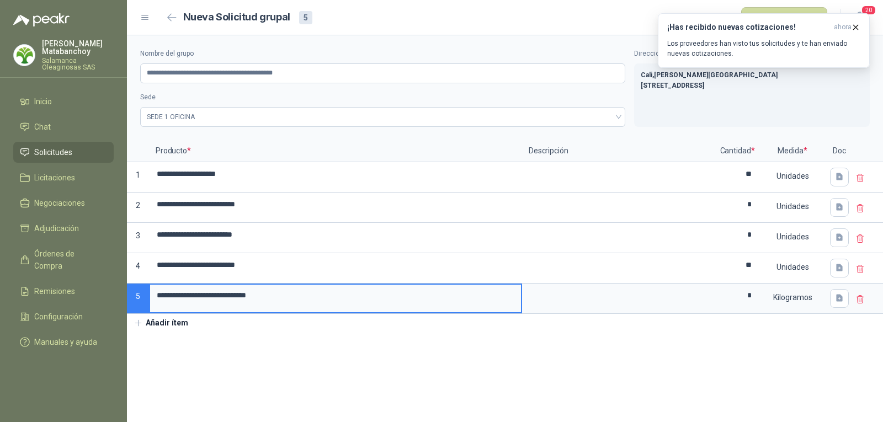
drag, startPoint x: 314, startPoint y: 300, endPoint x: 156, endPoint y: 293, distance: 158.1
click at [156, 293] on input "**********" at bounding box center [335, 296] width 371 height 22
click at [348, 353] on section "**********" at bounding box center [505, 228] width 756 height 387
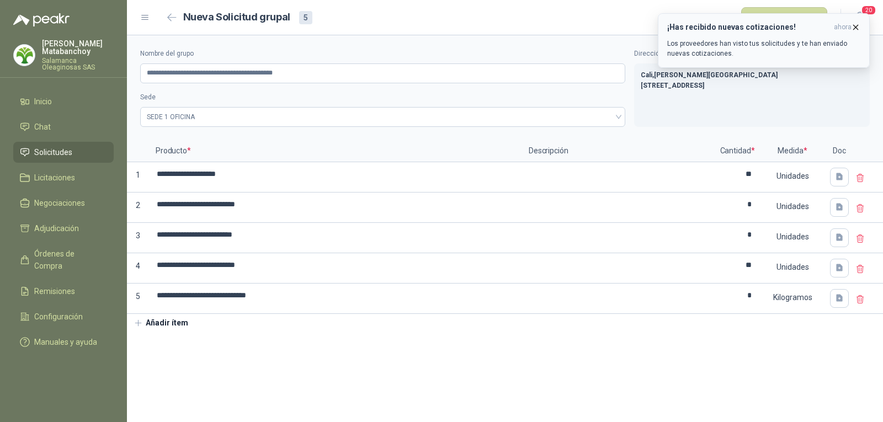
click at [855, 29] on icon "button" at bounding box center [855, 27] width 9 height 9
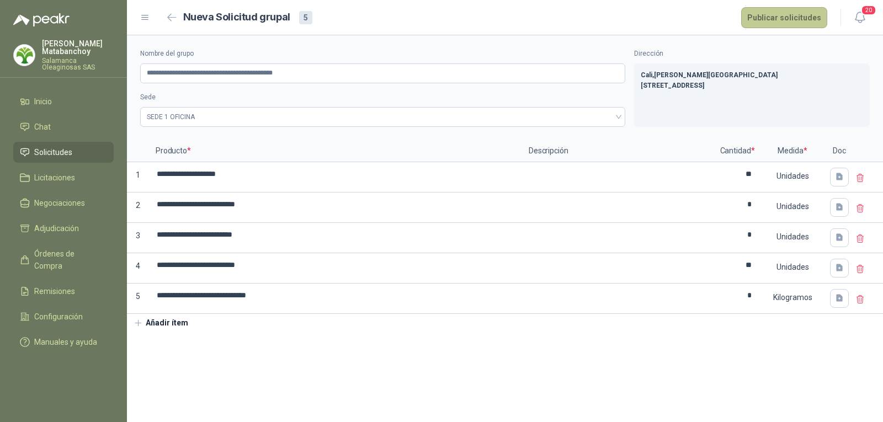
click at [804, 22] on button "Publicar solicitudes" at bounding box center [784, 17] width 86 height 21
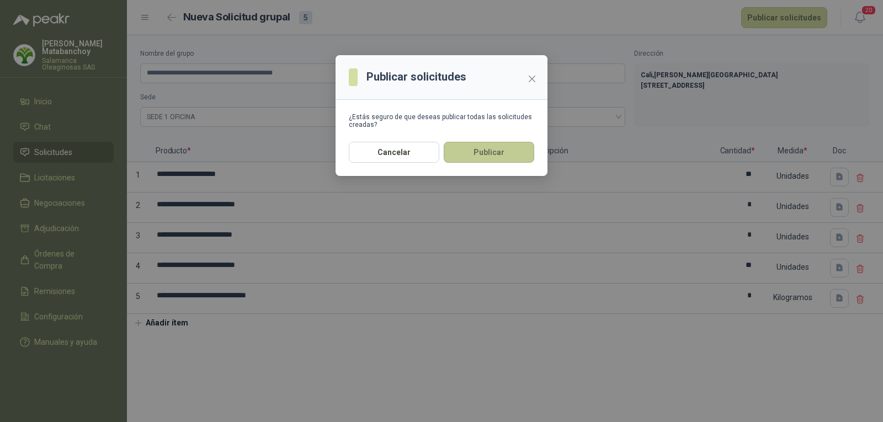
click at [519, 156] on button "Publicar" at bounding box center [489, 152] width 91 height 21
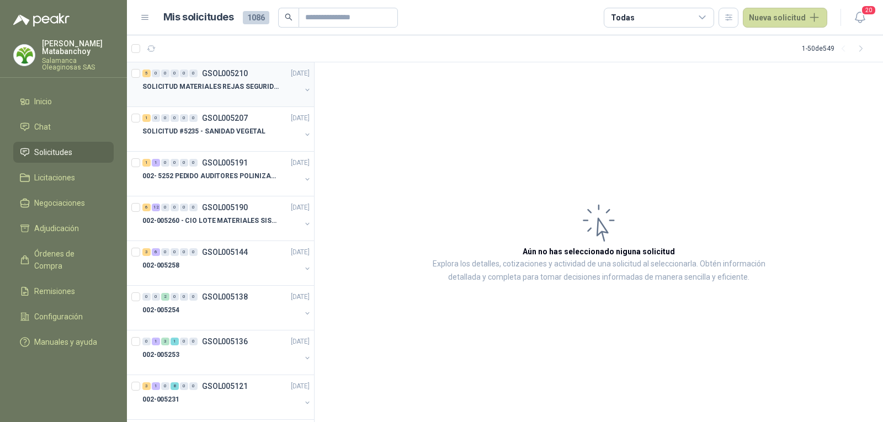
click at [242, 92] on div "SOLICITUD MATERIALES REJAS SEGURIDAD - OFICINA" at bounding box center [221, 86] width 158 height 13
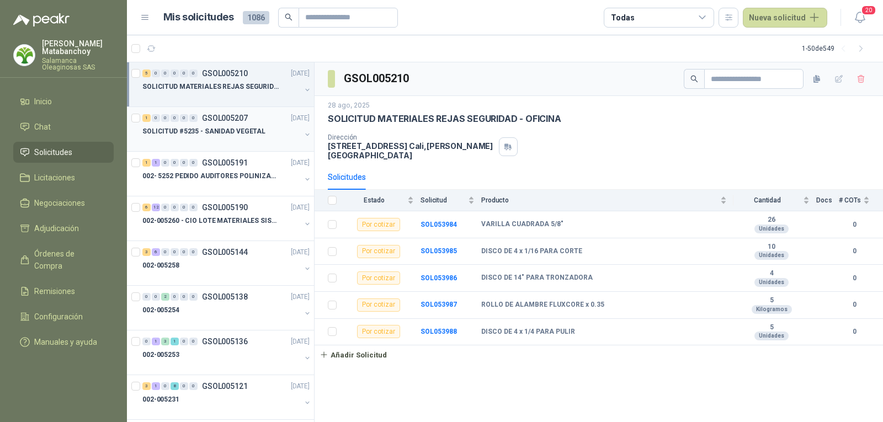
click at [231, 129] on p "SOLICITUD #5235 - SANIDAD VEGETAL" at bounding box center [203, 131] width 123 height 10
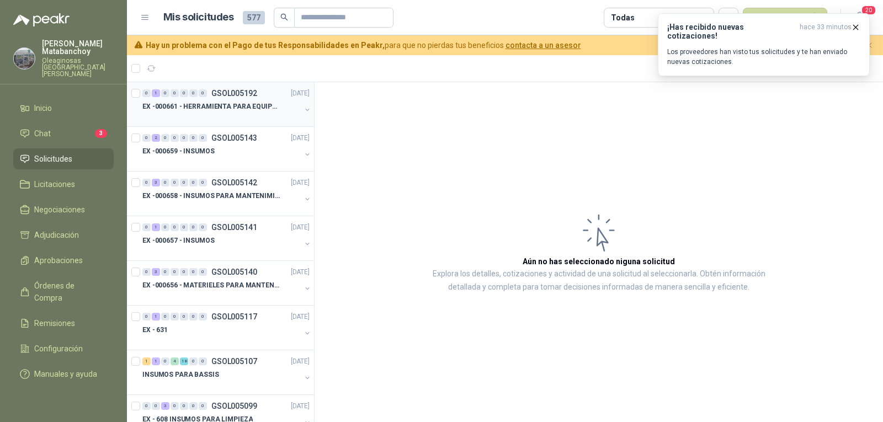
click at [215, 110] on p "EX -000661 - HERRAMIENTA PARA EQUIPO MECANICO PLAN" at bounding box center [210, 107] width 137 height 10
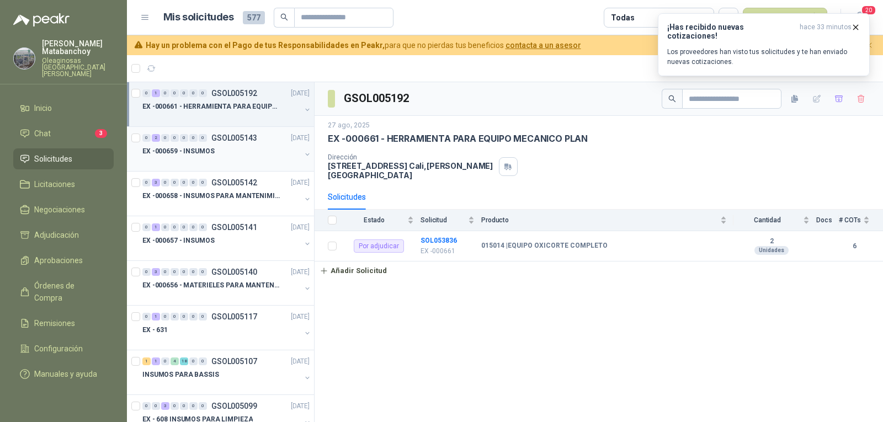
click at [218, 157] on div "EX -000659 - INSUMOS" at bounding box center [221, 151] width 158 height 13
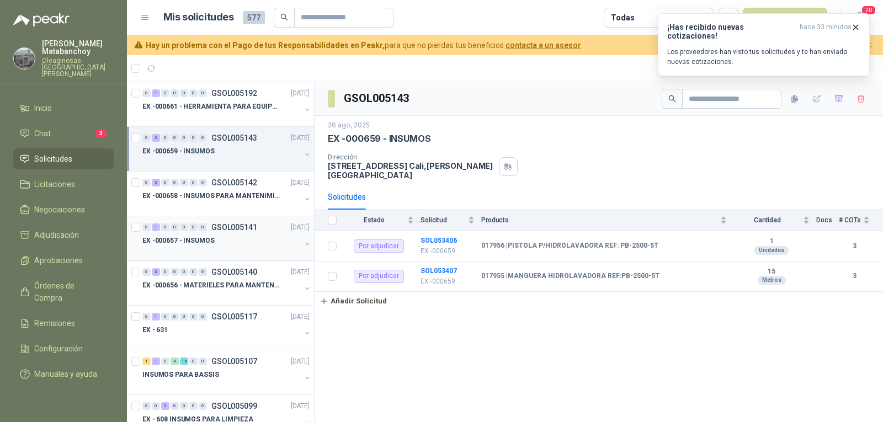
click at [255, 220] on div "0 1 0 0 0 0 0 GSOL005141 26/08/25 EX -000657 - INSUMOS" at bounding box center [220, 238] width 187 height 45
click at [245, 201] on p "EX -000658 - INSUMOS PARA MANTENIMIENTO MECANICO" at bounding box center [210, 196] width 137 height 10
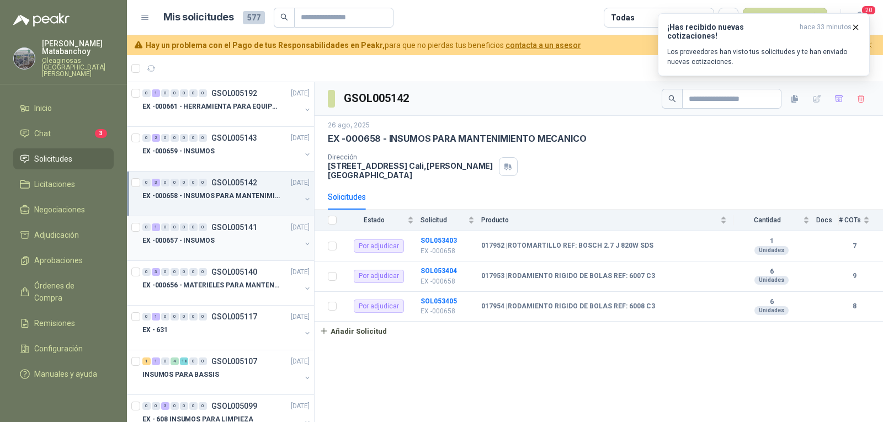
click at [219, 238] on div "EX -000657 - INSUMOS" at bounding box center [221, 240] width 158 height 13
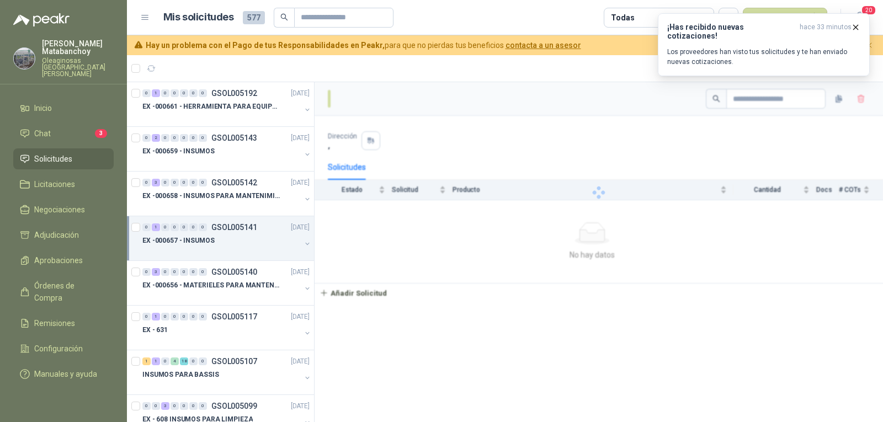
scroll to position [55, 0]
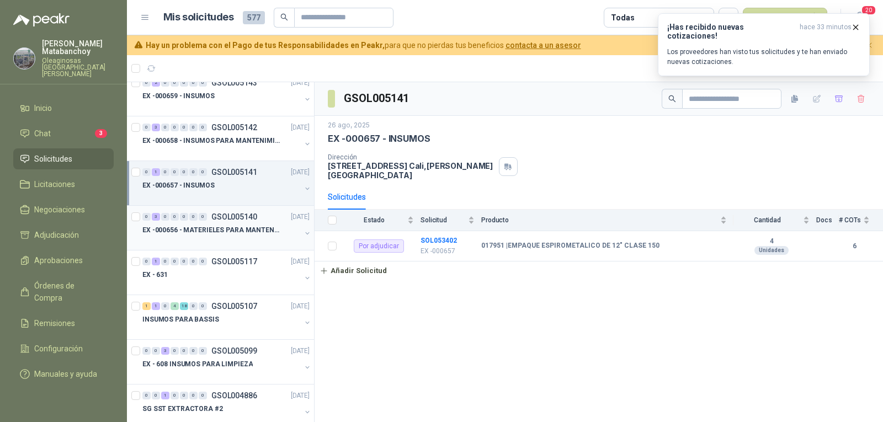
click at [226, 243] on div at bounding box center [221, 241] width 158 height 9
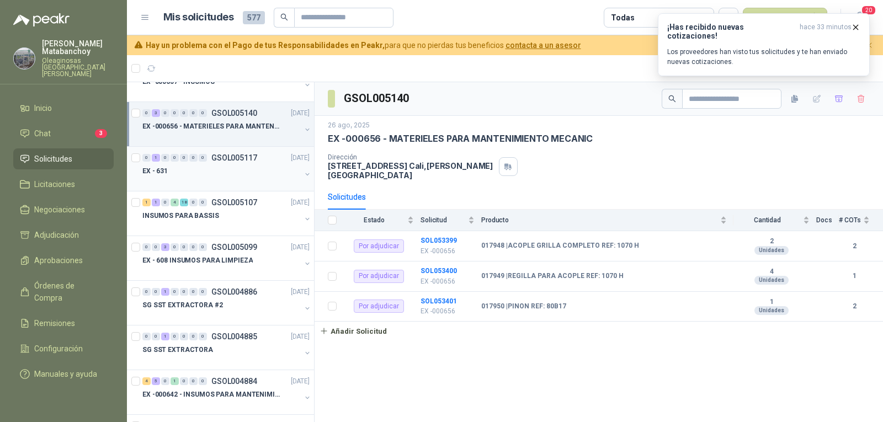
scroll to position [166, 0]
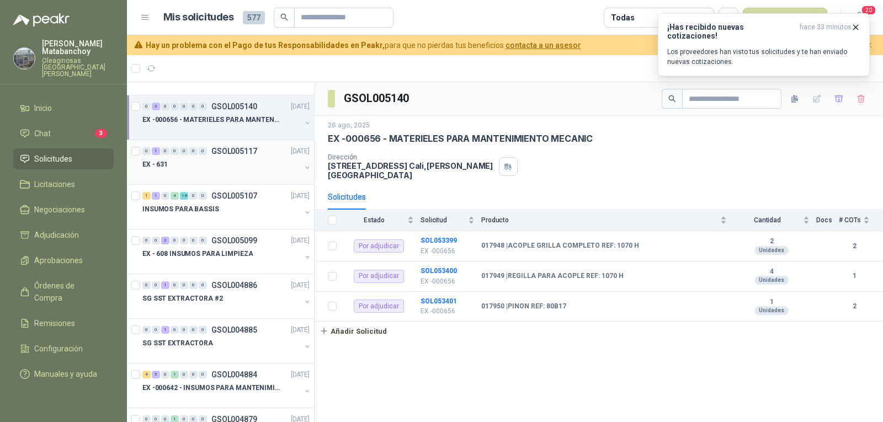
click at [220, 176] on div at bounding box center [221, 175] width 158 height 9
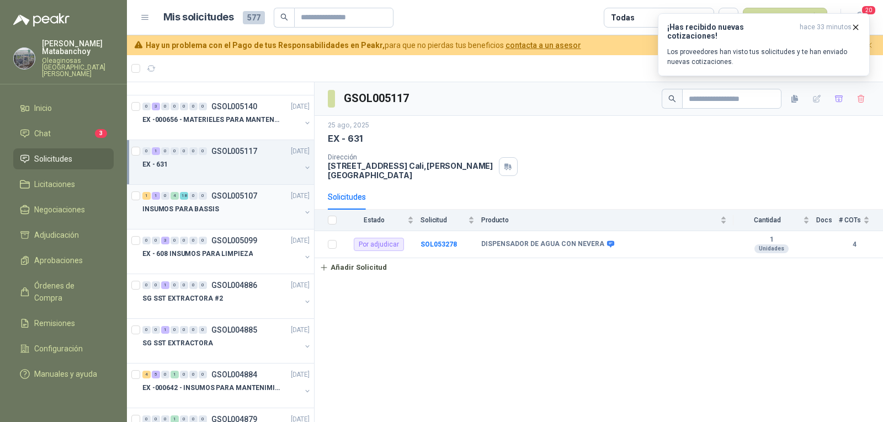
click at [223, 207] on div "INSUMOS PARA BASSIS" at bounding box center [221, 209] width 158 height 13
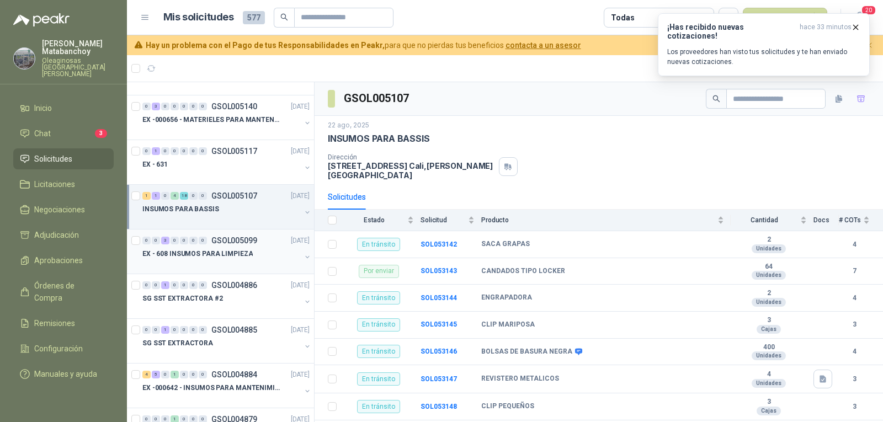
click at [250, 252] on div "EX - 608 INSUMOS PARA LIMPIEZA" at bounding box center [221, 253] width 158 height 13
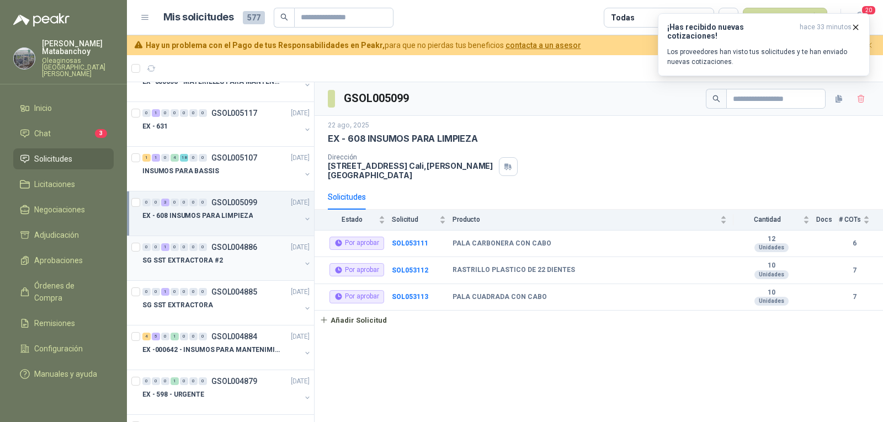
scroll to position [221, 0]
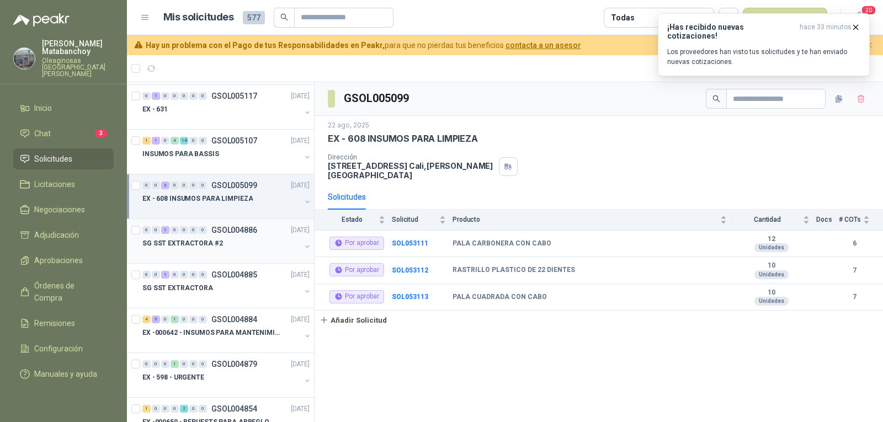
click at [237, 226] on p "GSOL004886" at bounding box center [234, 230] width 46 height 8
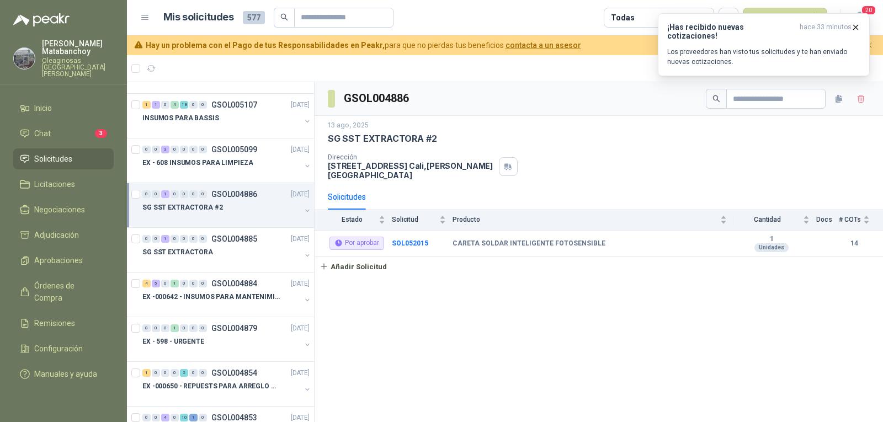
scroll to position [276, 0]
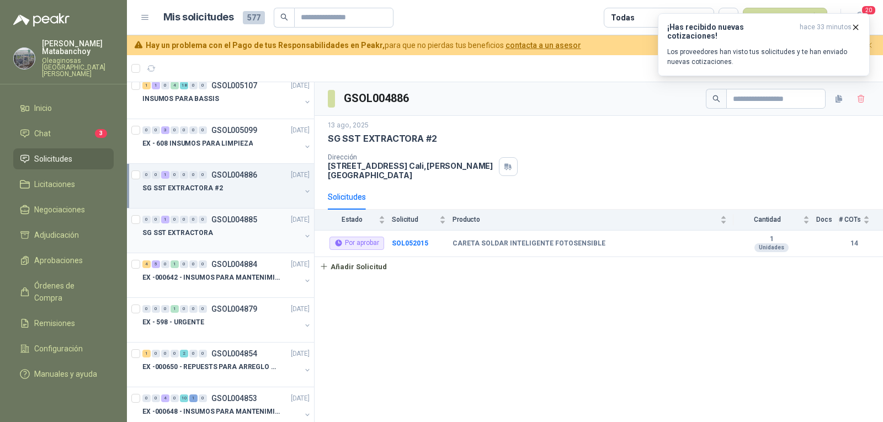
click at [226, 247] on div at bounding box center [221, 244] width 158 height 9
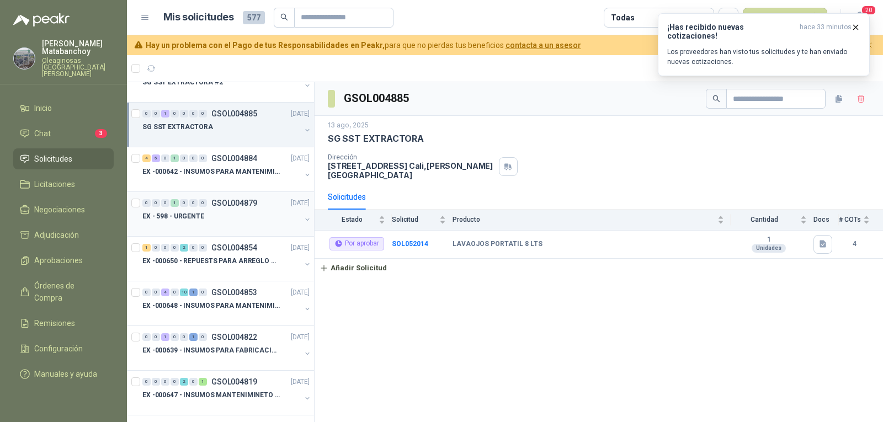
scroll to position [386, 0]
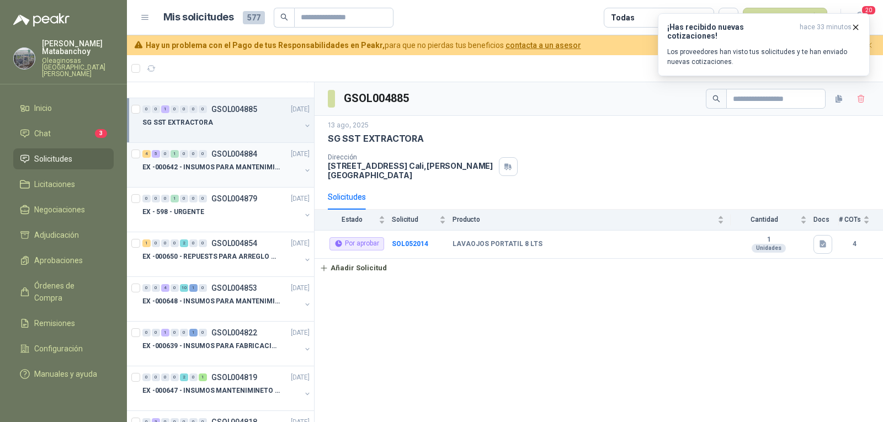
click at [238, 169] on p "EX -000642 - INSUMOS PARA MANTENIMIENTO PREVENTIVO" at bounding box center [210, 167] width 137 height 10
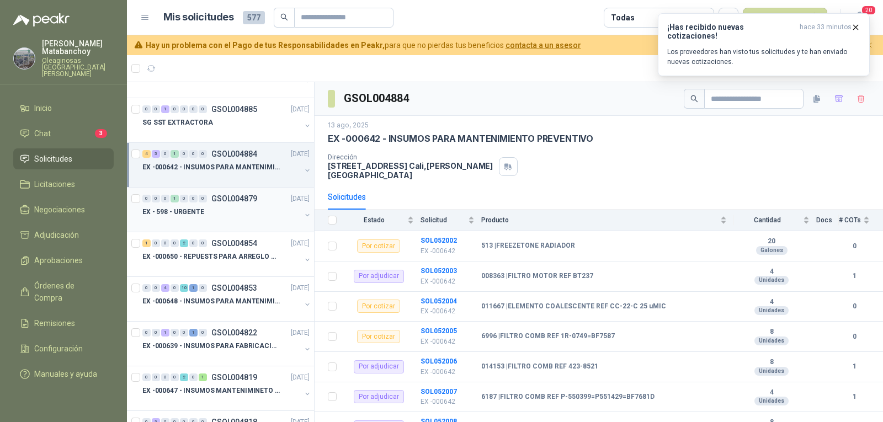
click at [233, 209] on div "EX - 598 - URGENTE" at bounding box center [221, 211] width 158 height 13
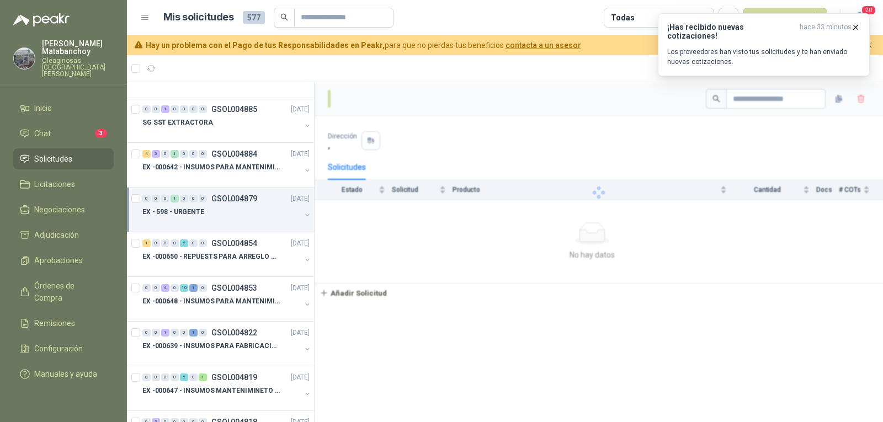
scroll to position [497, 0]
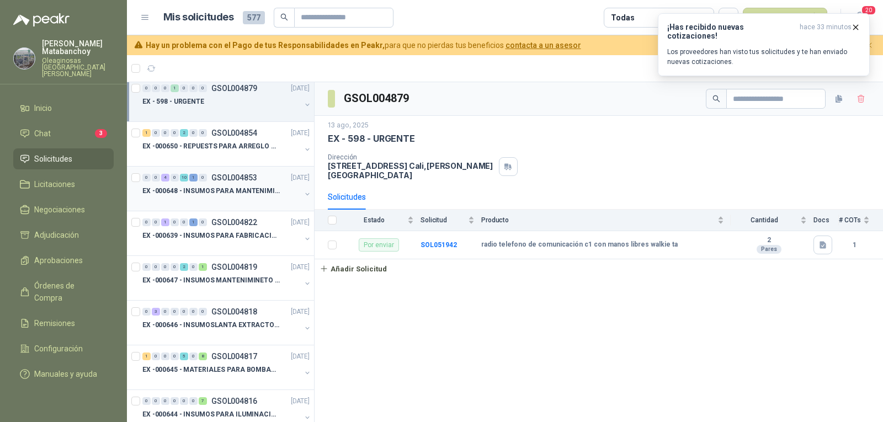
click at [235, 190] on p "EX -000648 - INSUMOS PARA MANTENIMIENITO MECANICO" at bounding box center [210, 191] width 137 height 10
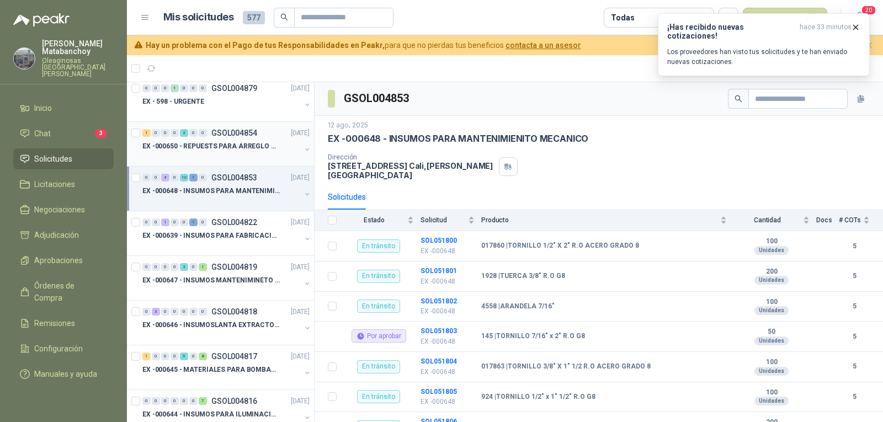
click at [252, 144] on p "EX -000650 - REPUESTS PARA ARREGLO BOMBA DE PLANTA" at bounding box center [210, 146] width 137 height 10
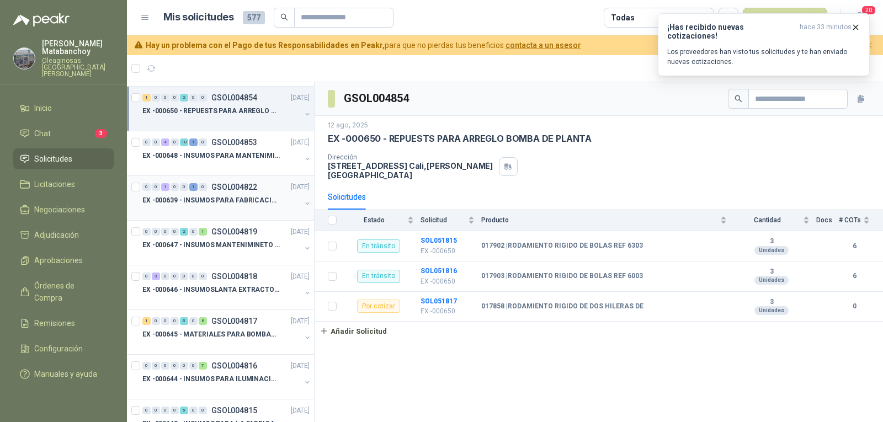
scroll to position [552, 0]
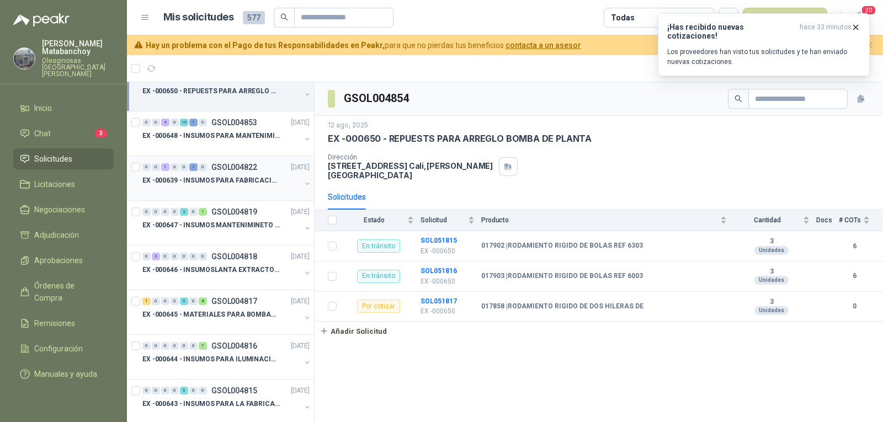
click at [250, 182] on p "EX -000639 - INSUMOS PARA FABRICACION DE MALLA TAM" at bounding box center [210, 181] width 137 height 10
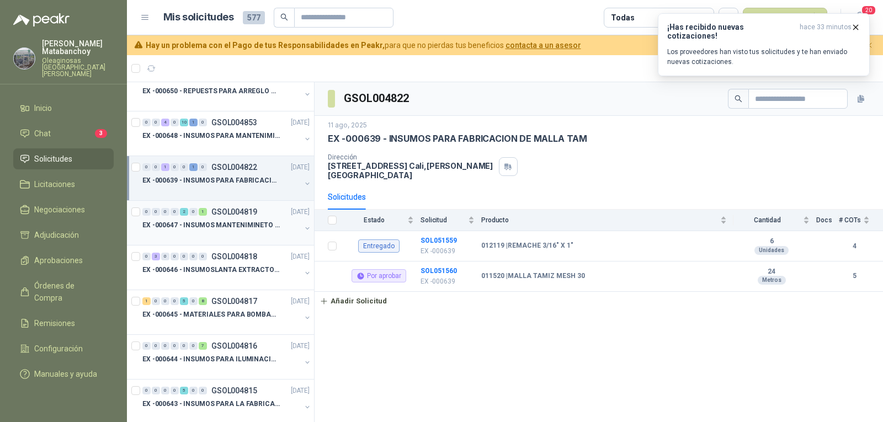
click at [259, 211] on div "0 0 0 0 2 0 1 GSOL004819 11/08/25" at bounding box center [226, 211] width 169 height 13
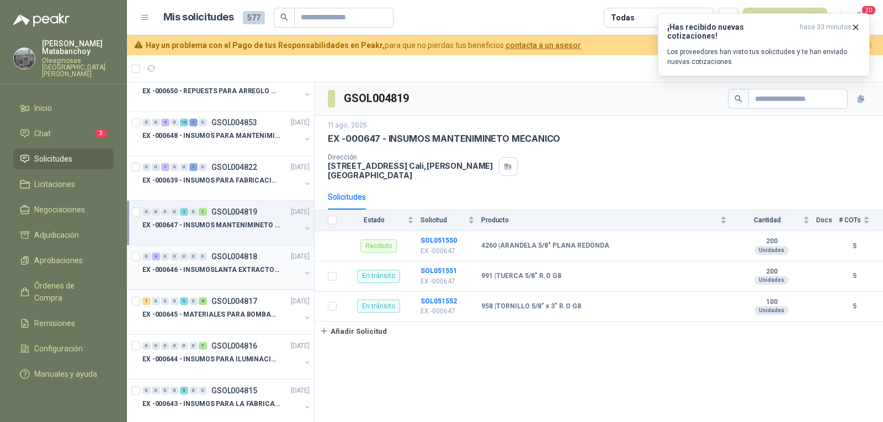
click at [257, 266] on p "EX -000646 - INSUMOSLANTA EXTRACTORA" at bounding box center [210, 270] width 137 height 10
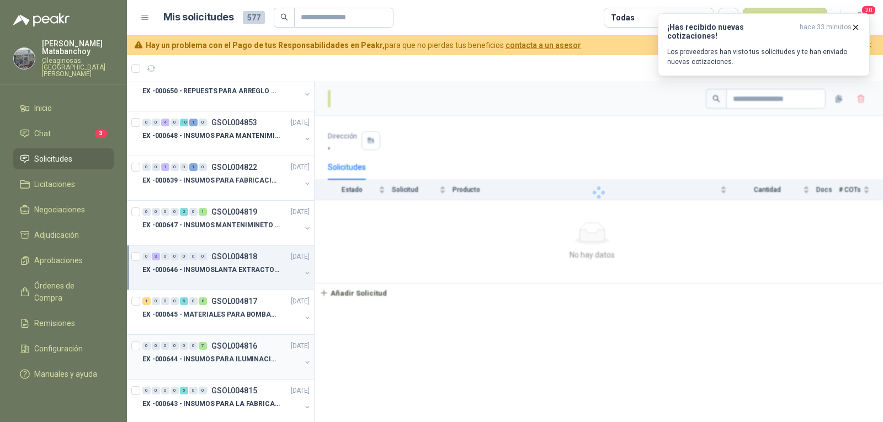
scroll to position [662, 0]
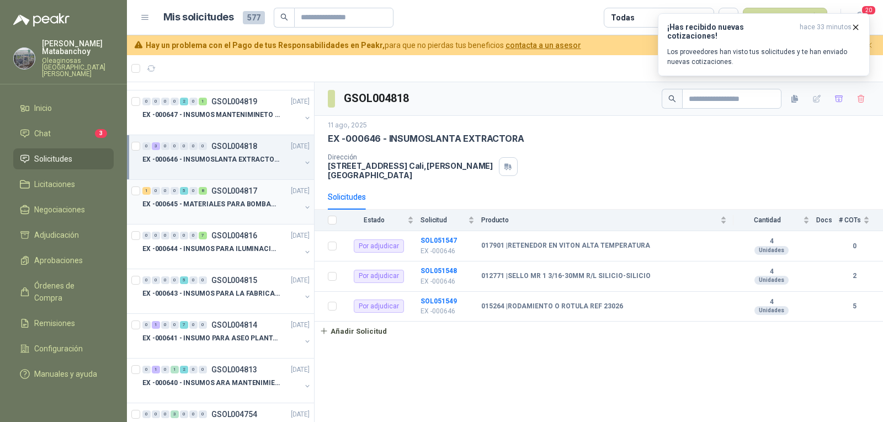
click at [257, 213] on div at bounding box center [221, 215] width 158 height 9
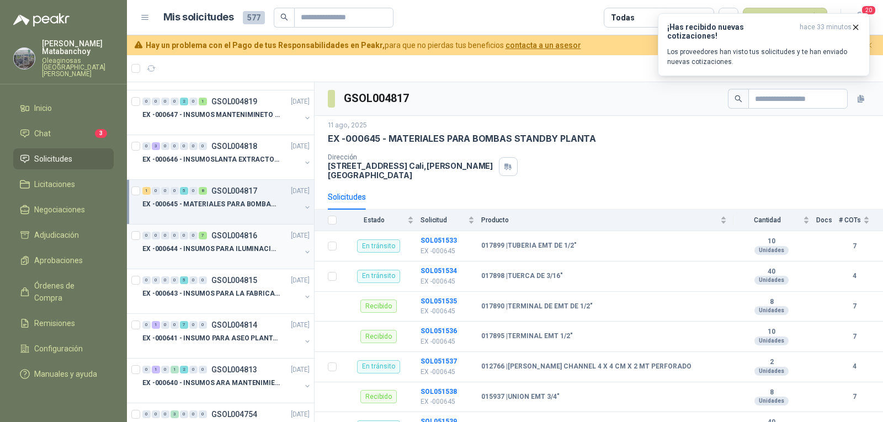
click at [251, 232] on p "GSOL004816" at bounding box center [234, 236] width 46 height 8
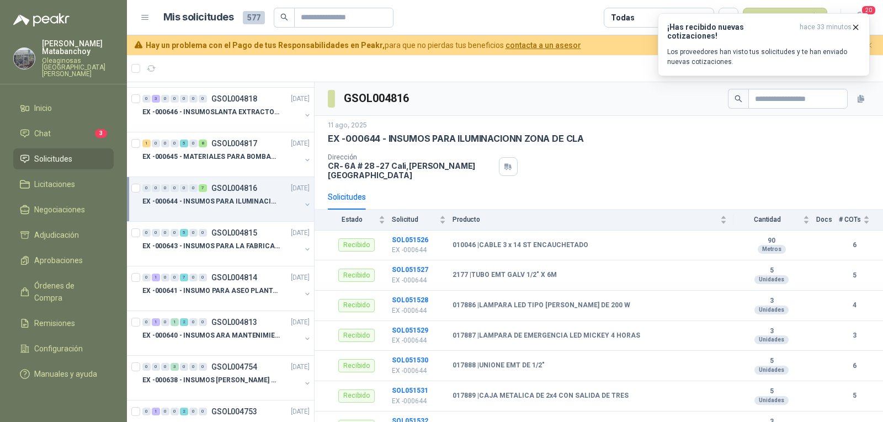
scroll to position [773, 0]
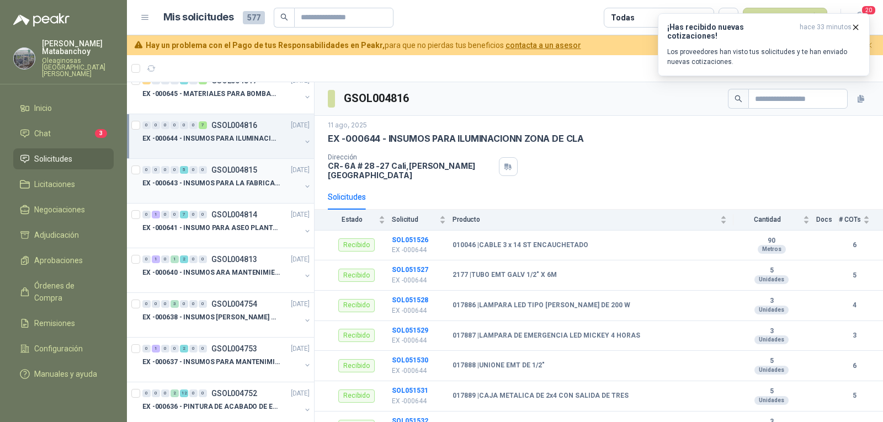
click at [239, 195] on div at bounding box center [221, 194] width 158 height 9
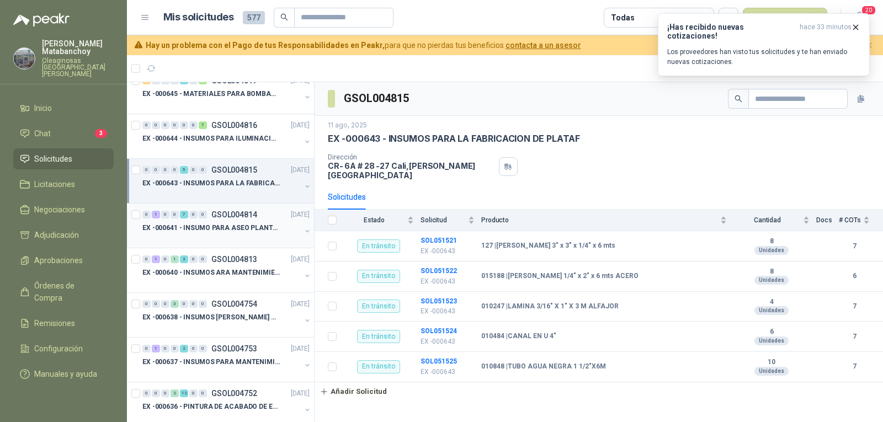
click at [235, 231] on p "EX -000641 - INSUMO PARA ASEO PLANTA EXTRACTORA" at bounding box center [210, 228] width 137 height 10
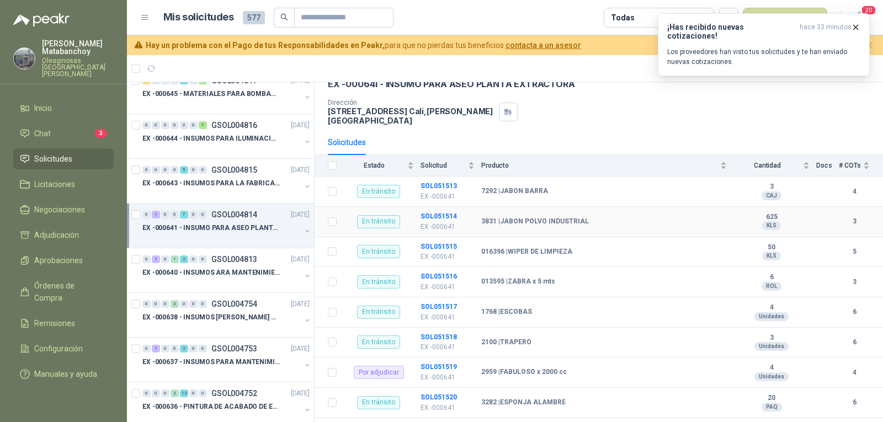
scroll to position [61, 0]
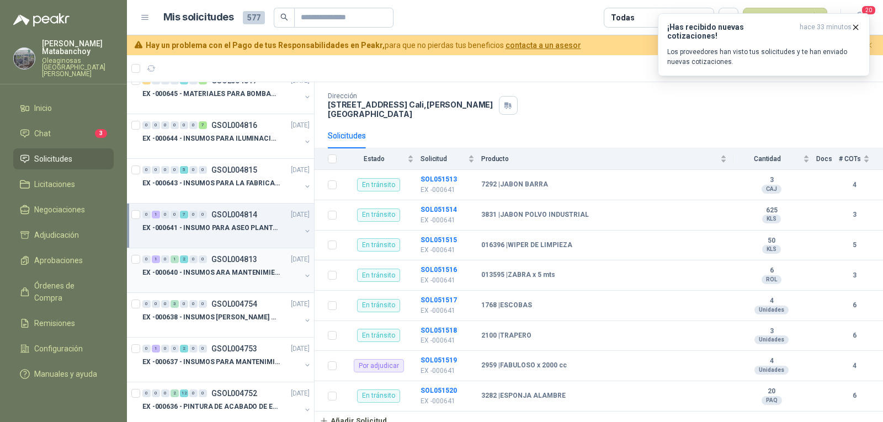
click at [253, 268] on p "EX -000640 - INSUMOS ARA MANTENIMIENTO MECANICO" at bounding box center [210, 273] width 137 height 10
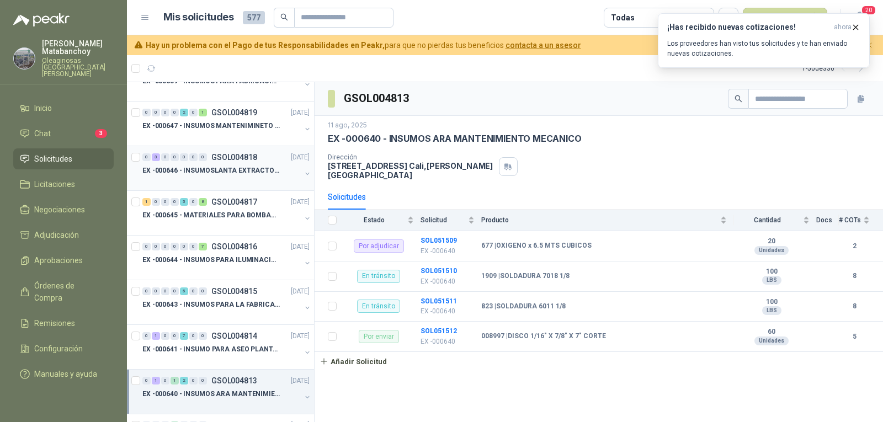
scroll to position [607, 0]
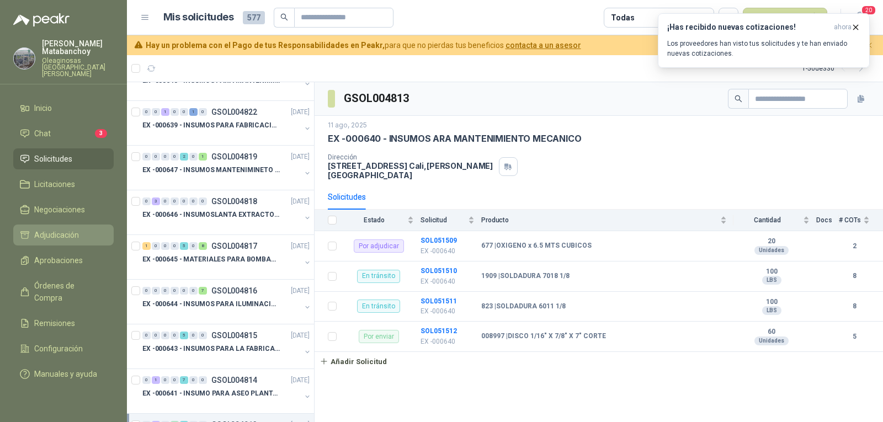
click at [70, 229] on span "Adjudicación" at bounding box center [56, 235] width 45 height 12
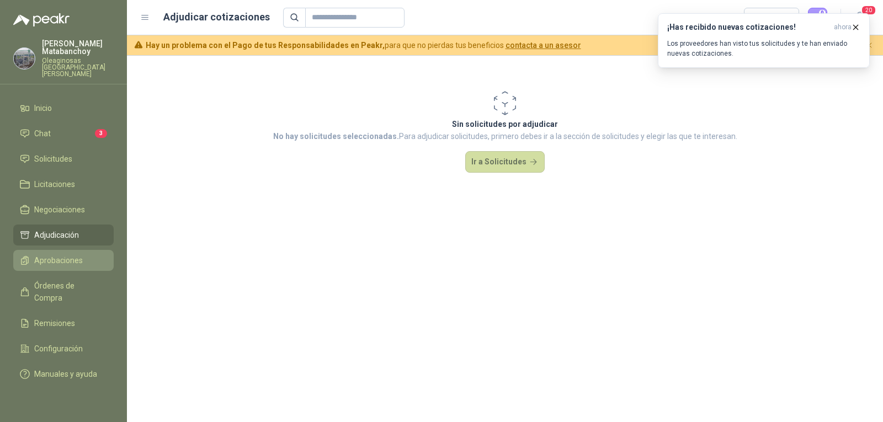
click at [77, 260] on link "Aprobaciones" at bounding box center [63, 260] width 100 height 21
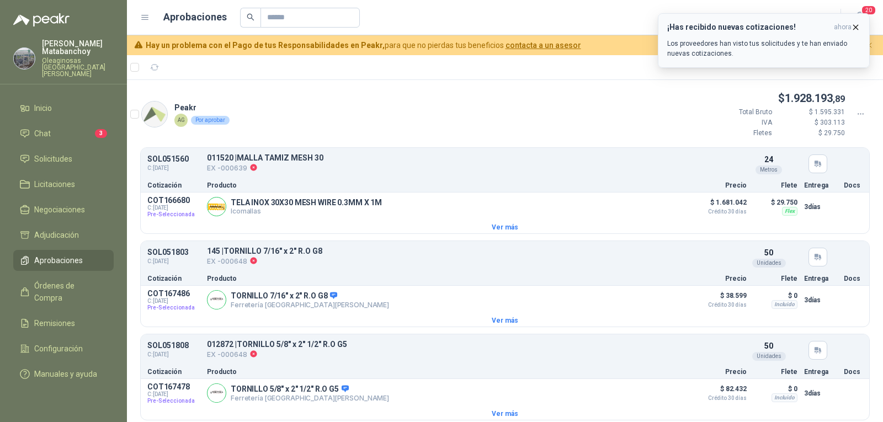
click at [855, 26] on icon "button" at bounding box center [856, 27] width 4 height 4
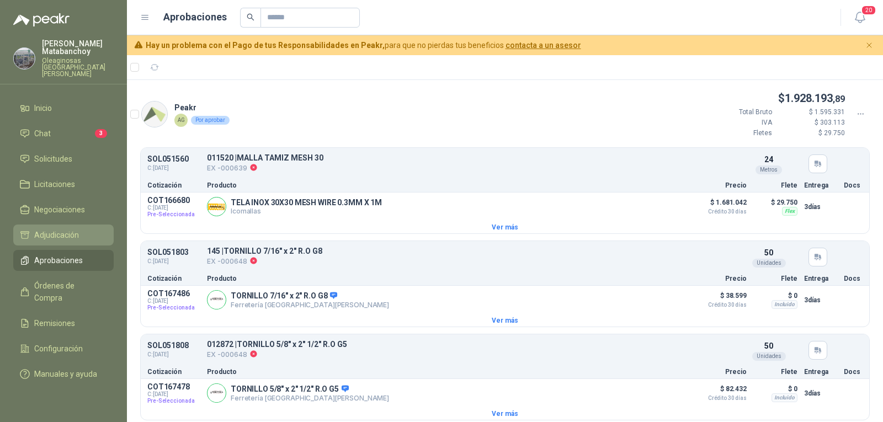
click at [56, 229] on span "Adjudicación" at bounding box center [56, 235] width 45 height 12
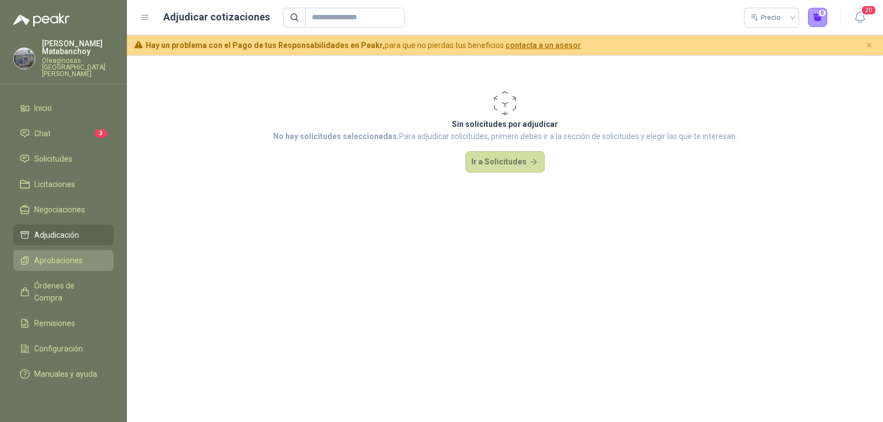
click at [67, 250] on link "Aprobaciones" at bounding box center [63, 260] width 100 height 21
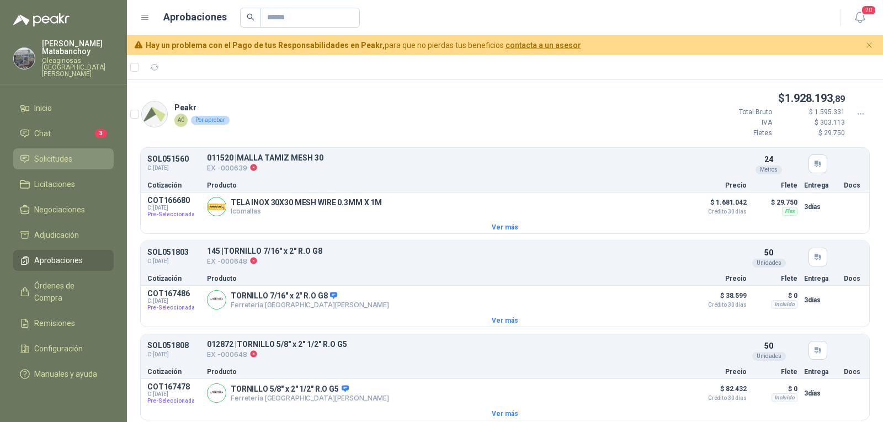
click at [64, 153] on span "Solicitudes" at bounding box center [53, 159] width 38 height 12
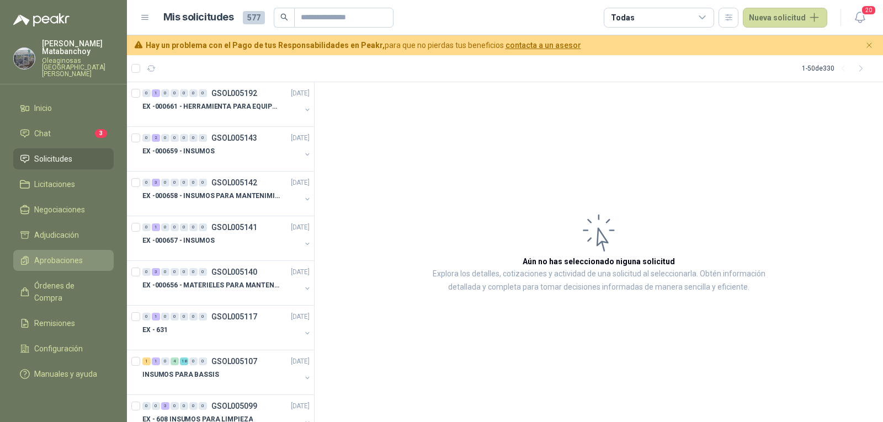
click at [56, 255] on span "Aprobaciones" at bounding box center [58, 261] width 49 height 12
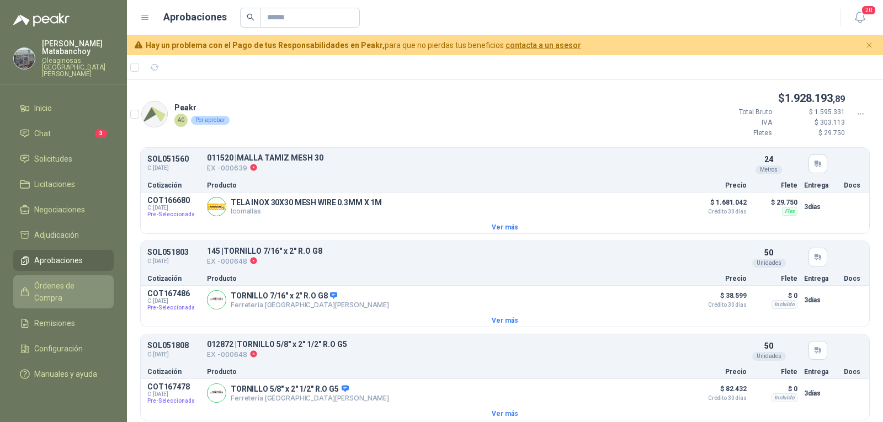
click at [90, 280] on span "Órdenes de Compra" at bounding box center [68, 292] width 69 height 24
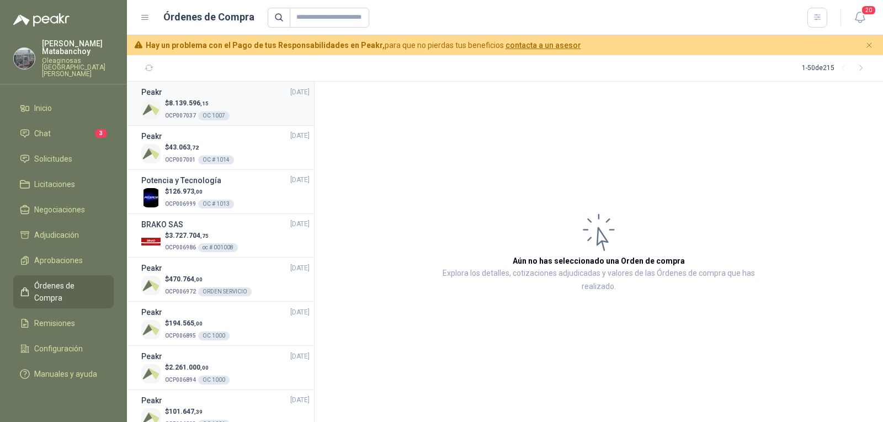
click at [243, 115] on div "$ 8.139.596 ,15 OCP007037 OC 1007" at bounding box center [225, 109] width 168 height 23
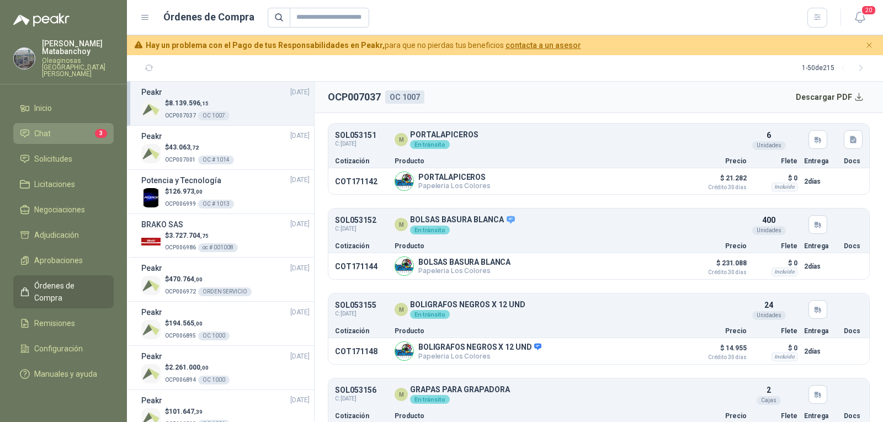
scroll to position [607, 0]
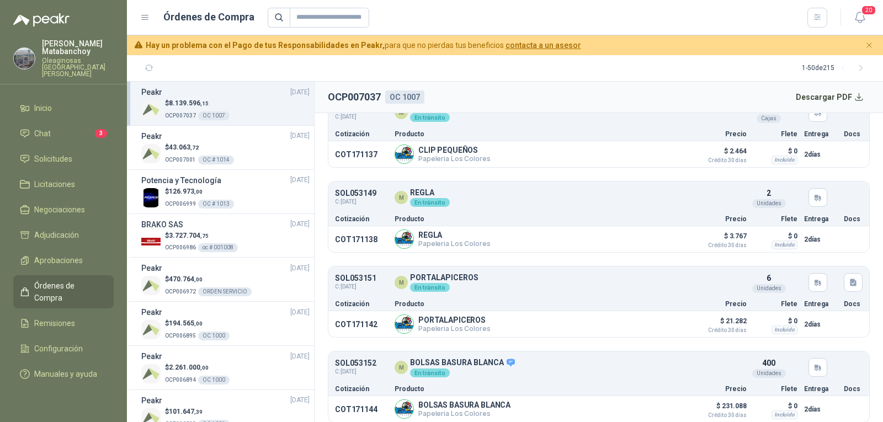
click at [39, 141] on ul "Inicio Chat 3 Solicitudes Licitaciones Negociaciones Adjudicación Aprobaciones …" at bounding box center [63, 243] width 127 height 291
click at [45, 153] on span "Solicitudes" at bounding box center [53, 159] width 38 height 12
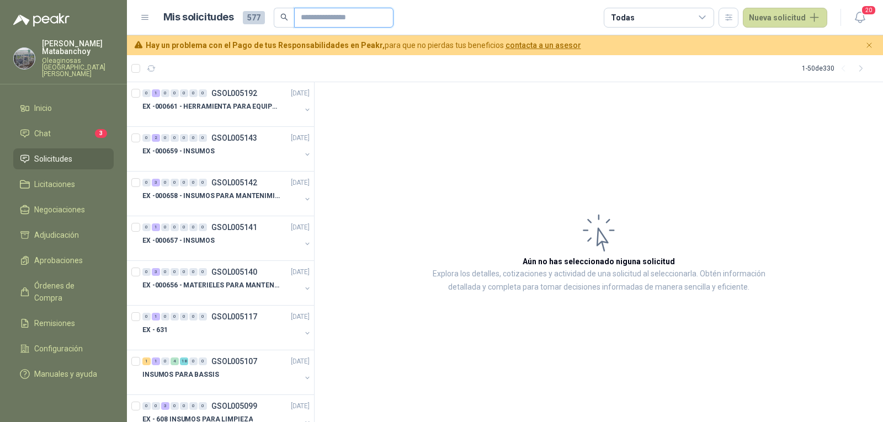
click at [321, 20] on input "text" at bounding box center [339, 17] width 77 height 19
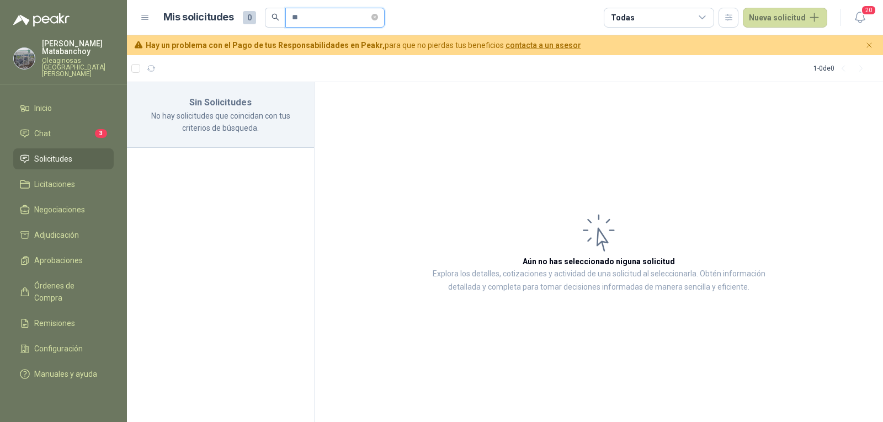
type input "*"
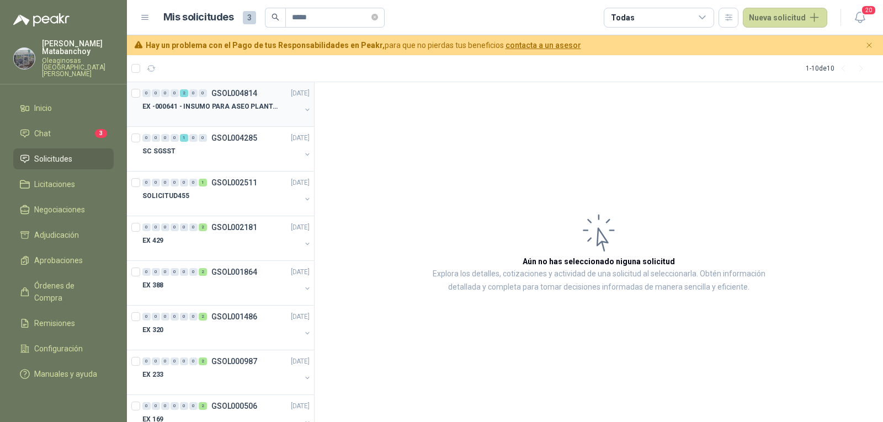
click at [222, 97] on p "GSOL004814" at bounding box center [234, 93] width 46 height 8
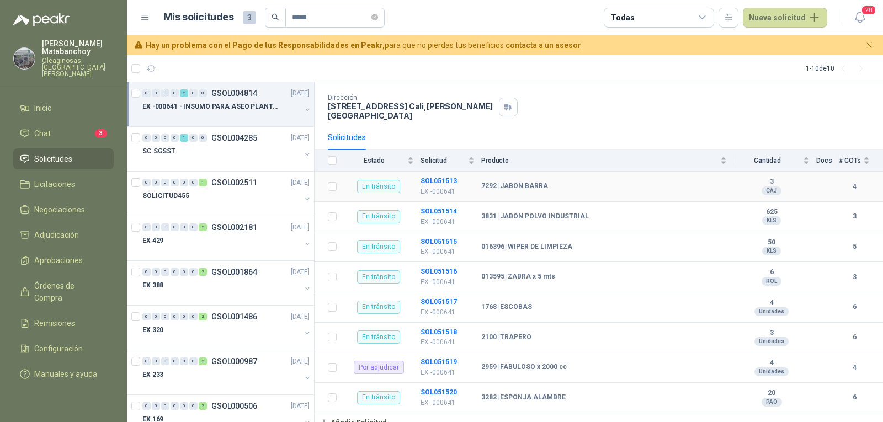
scroll to position [61, 0]
drag, startPoint x: 348, startPoint y: 17, endPoint x: 256, endPoint y: 29, distance: 93.5
click at [256, 29] on header "Mis solicitudes 3 ***** Todas Nueva solicitud 20" at bounding box center [505, 17] width 756 height 35
click at [385, 14] on span "*****" at bounding box center [334, 18] width 99 height 20
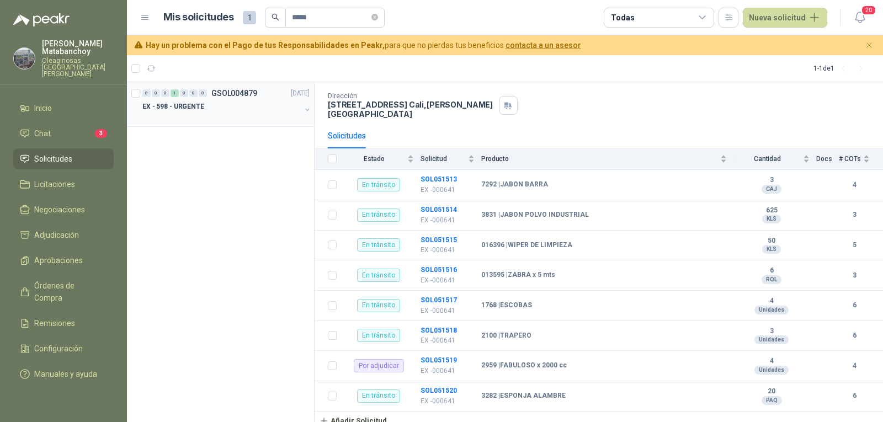
click at [246, 126] on div "0 0 0 1 0 0 0 GSOL004879 13/08/25 EX - 598 - URGENTE" at bounding box center [220, 104] width 187 height 45
click at [242, 114] on div at bounding box center [221, 117] width 158 height 9
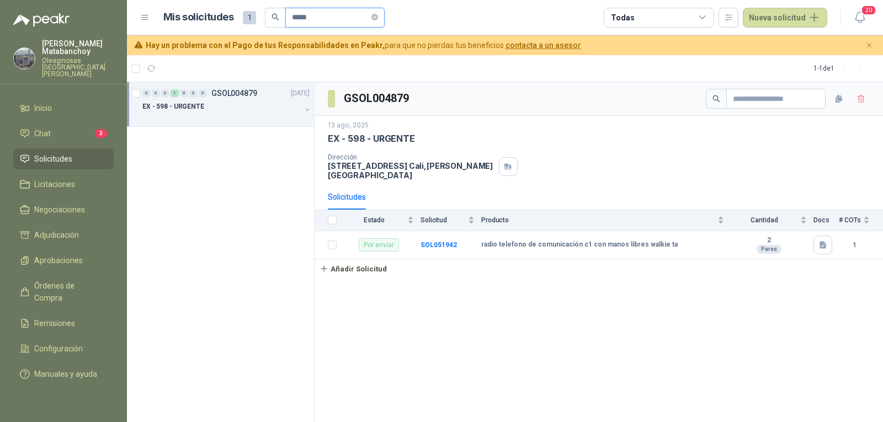
drag, startPoint x: 331, startPoint y: 8, endPoint x: 277, endPoint y: 18, distance: 54.5
click at [277, 18] on span "*****" at bounding box center [325, 18] width 120 height 20
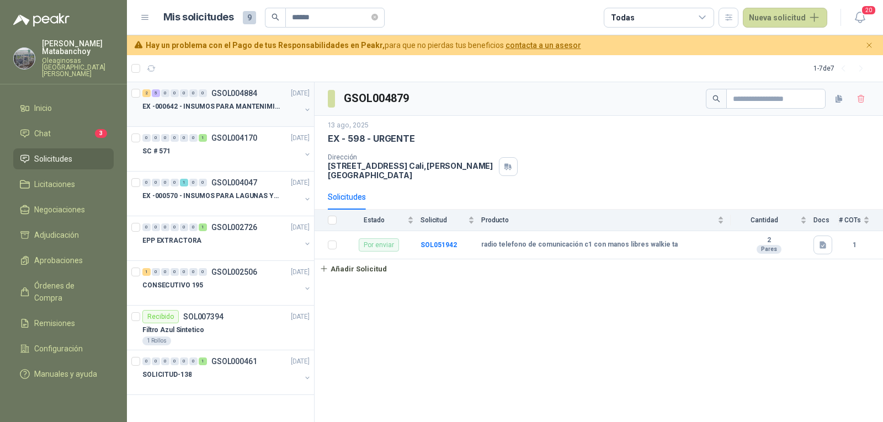
click at [251, 113] on div at bounding box center [221, 117] width 158 height 9
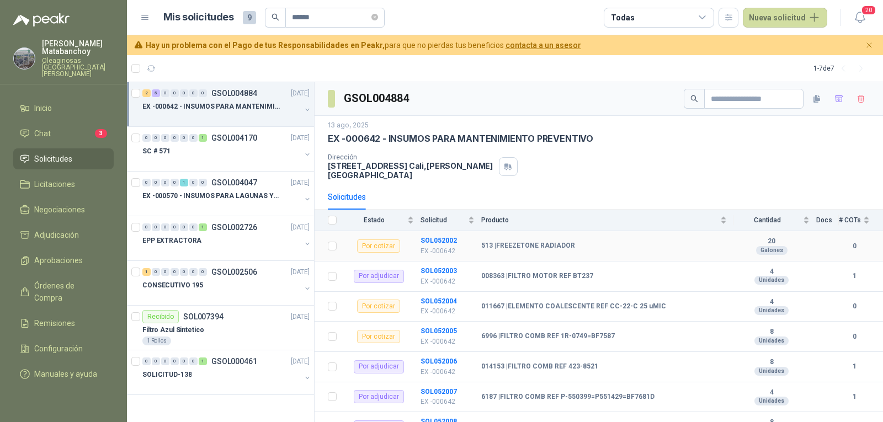
scroll to position [121, 0]
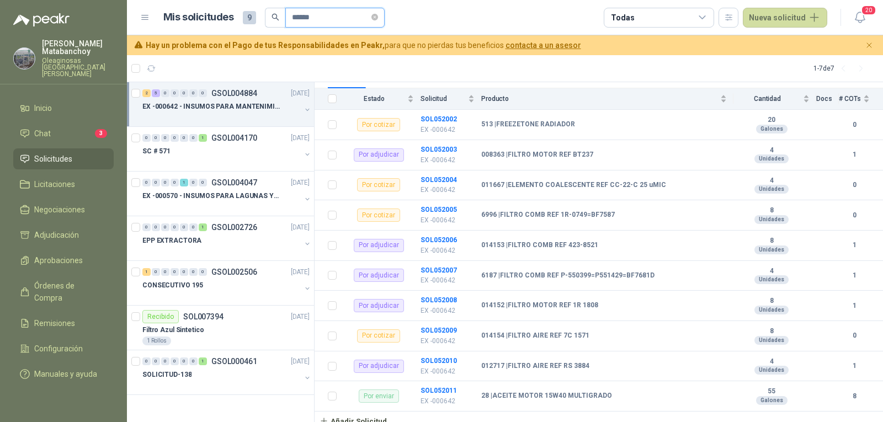
drag, startPoint x: 328, startPoint y: 15, endPoint x: 261, endPoint y: 20, distance: 67.6
click at [261, 20] on div "Mis solicitudes 9 ******" at bounding box center [273, 18] width 221 height 20
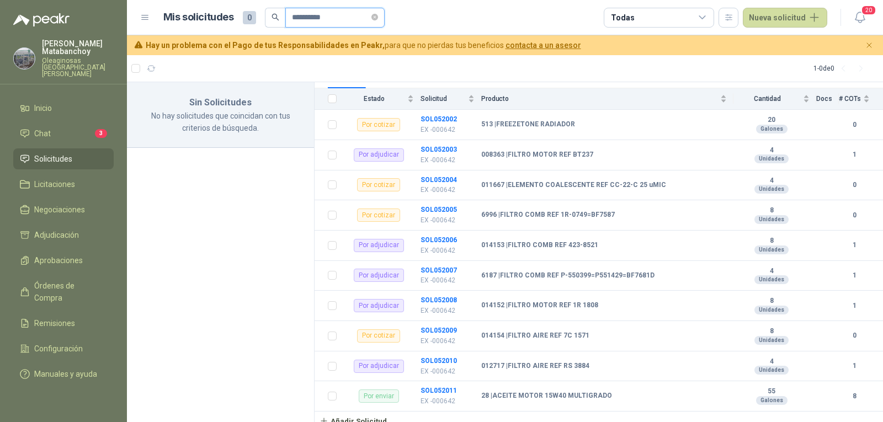
drag, startPoint x: 347, startPoint y: 17, endPoint x: 235, endPoint y: 15, distance: 112.1
click at [235, 15] on div "**********" at bounding box center [273, 18] width 221 height 20
type input "**********"
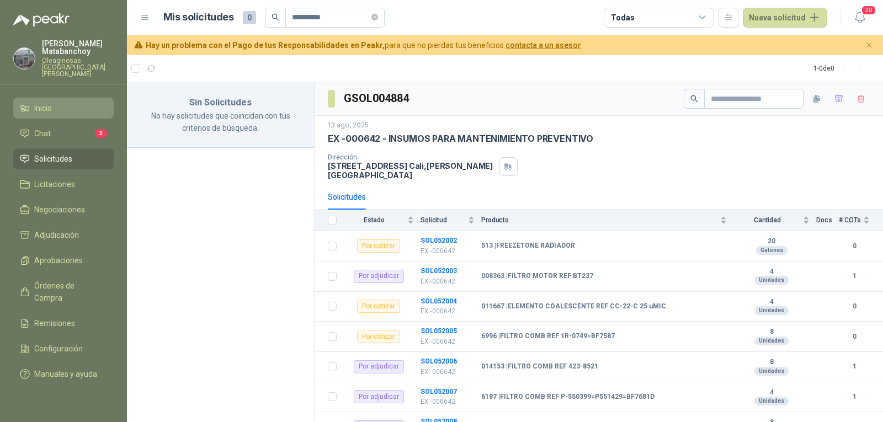
scroll to position [121, 0]
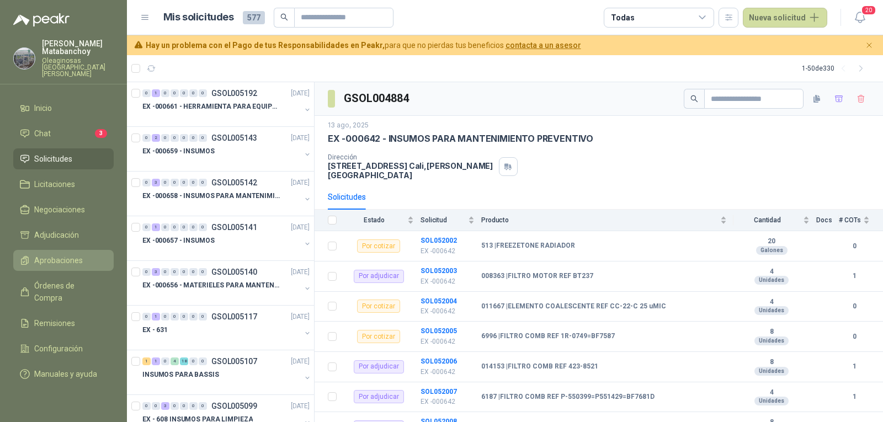
click at [55, 255] on span "Aprobaciones" at bounding box center [58, 261] width 49 height 12
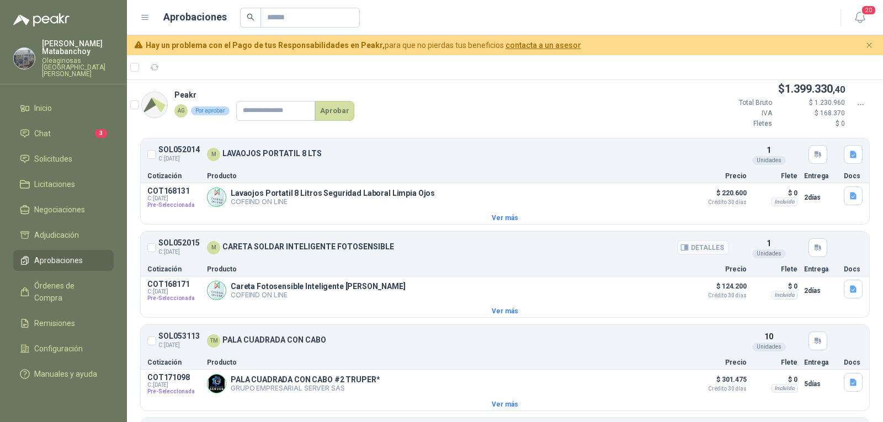
scroll to position [552, 0]
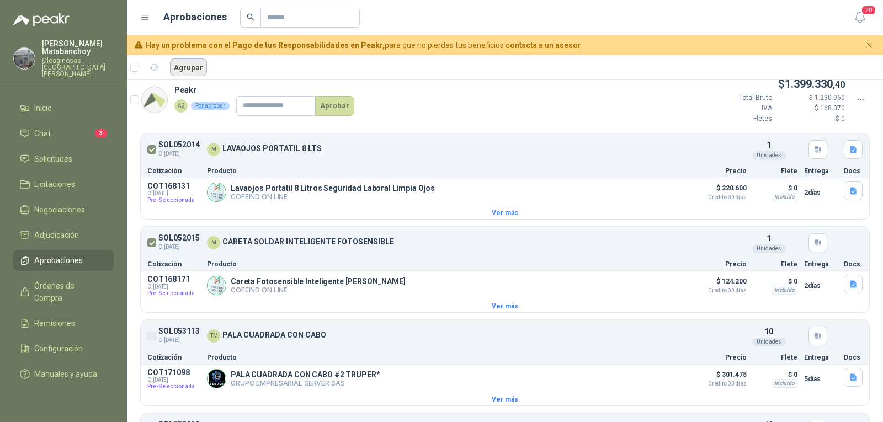
click at [189, 66] on button "Agrupar" at bounding box center [188, 68] width 37 height 18
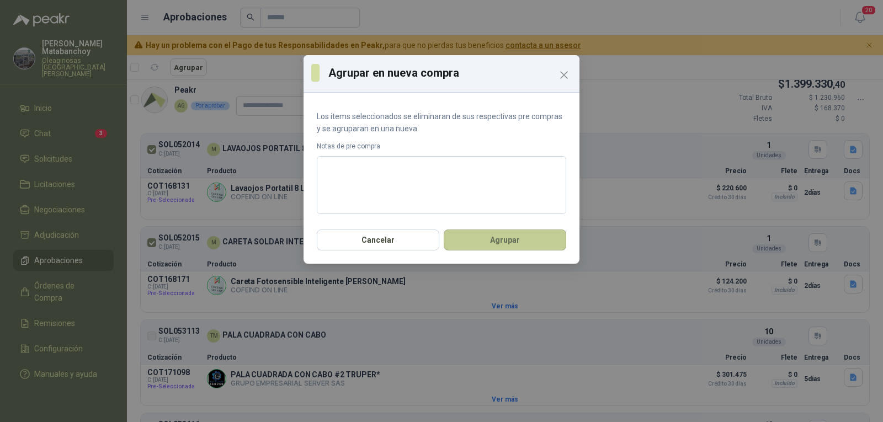
click at [472, 245] on button "Agrupar" at bounding box center [505, 240] width 123 height 21
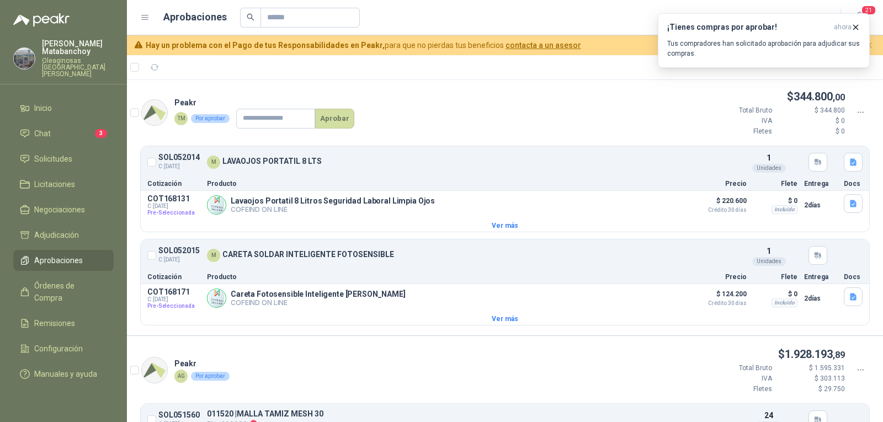
scroll to position [0, 0]
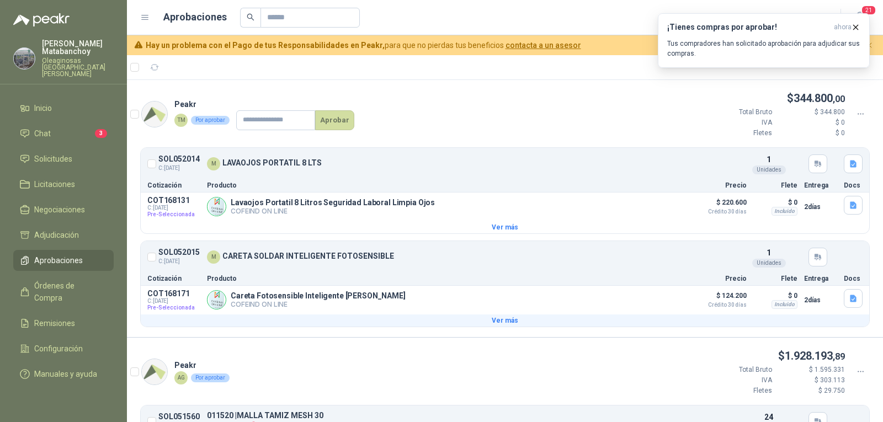
click at [506, 317] on button "Ver más" at bounding box center [505, 321] width 729 height 12
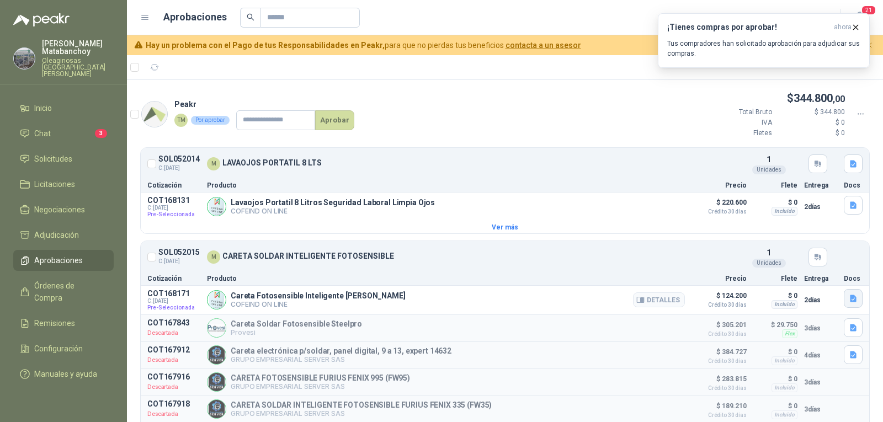
click at [850, 298] on icon "button" at bounding box center [853, 298] width 7 height 7
click at [798, 265] on button "careta_uyus.JPG" at bounding box center [795, 264] width 68 height 12
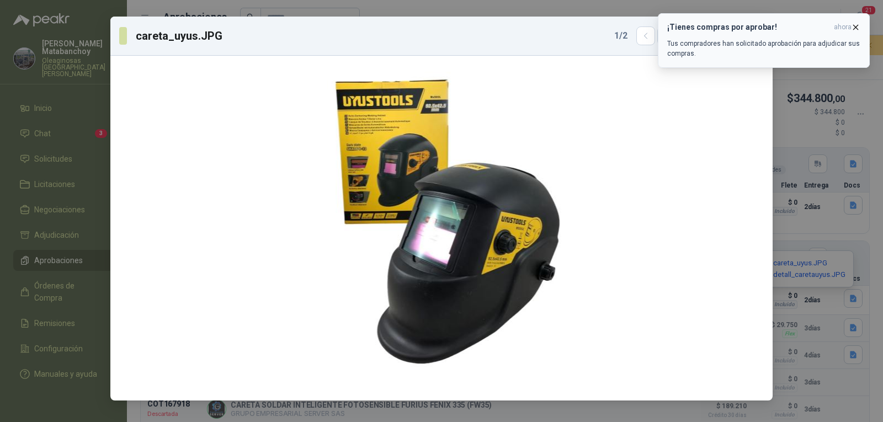
click at [854, 25] on icon "button" at bounding box center [856, 27] width 4 height 4
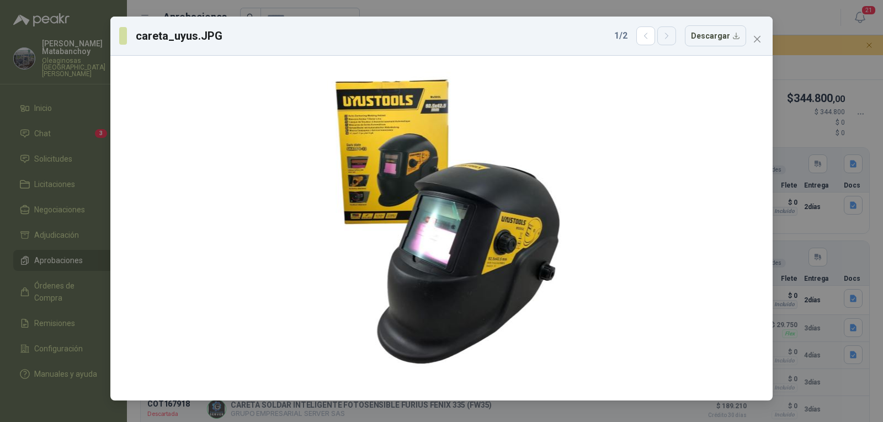
click at [667, 33] on icon "button" at bounding box center [666, 35] width 9 height 9
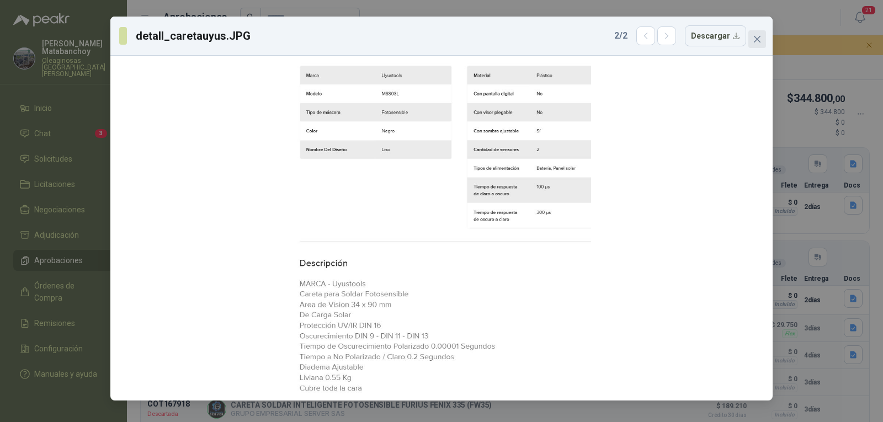
click at [759, 37] on icon "close" at bounding box center [757, 39] width 9 height 9
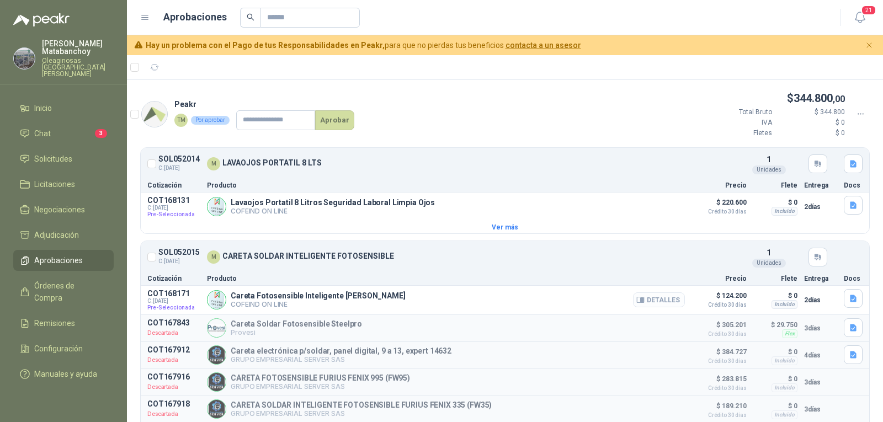
click at [643, 301] on button "Detalles" at bounding box center [659, 300] width 52 height 15
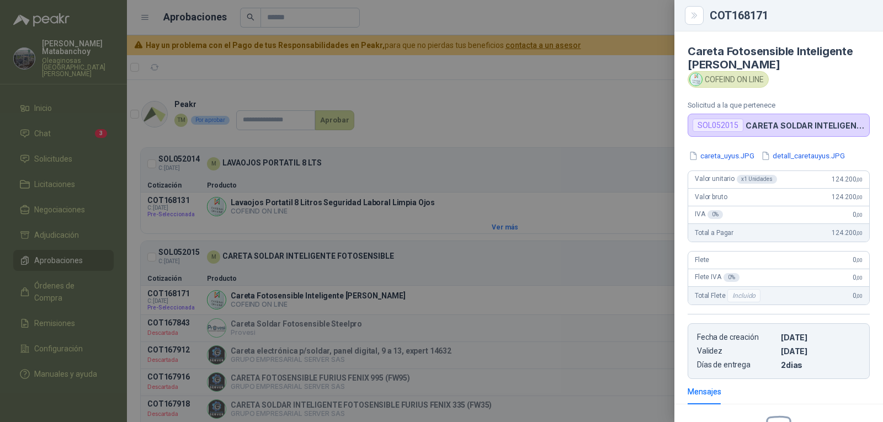
click at [569, 272] on div at bounding box center [441, 211] width 883 height 422
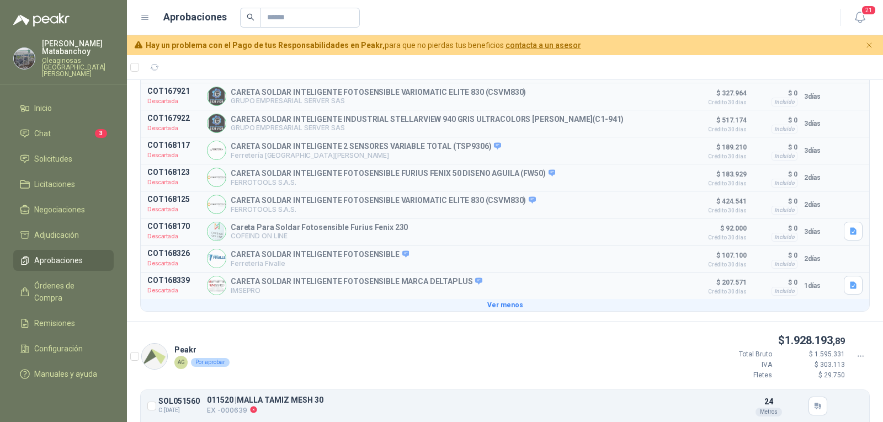
scroll to position [386, 0]
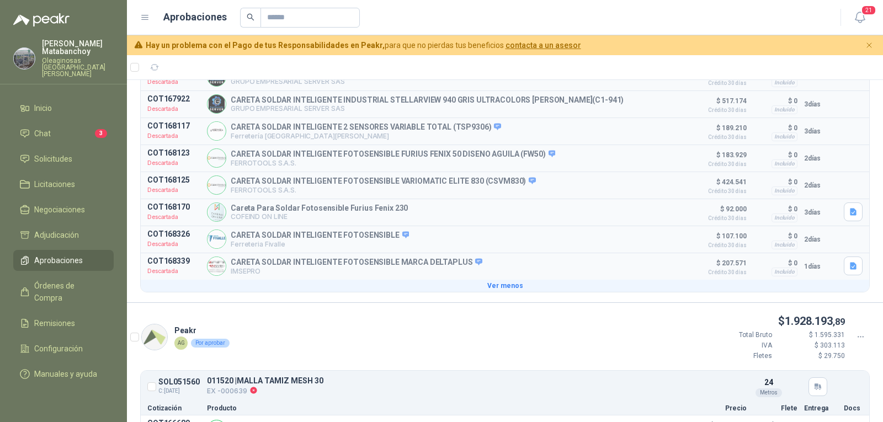
click at [503, 290] on button "Ver menos" at bounding box center [505, 286] width 729 height 12
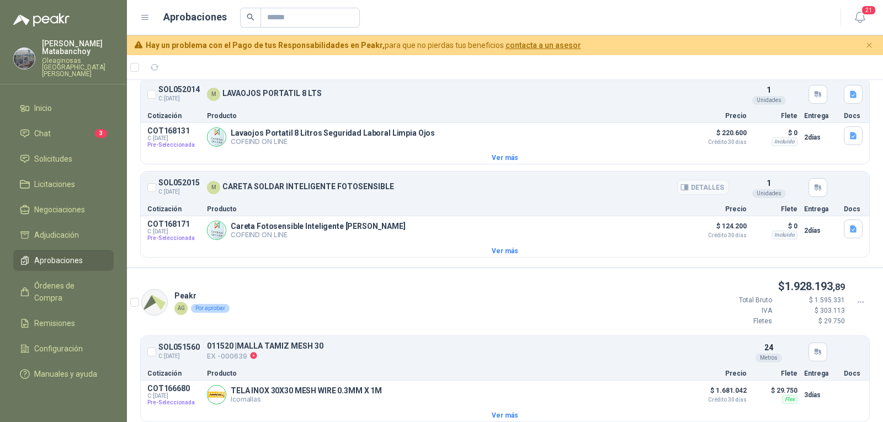
scroll to position [0, 0]
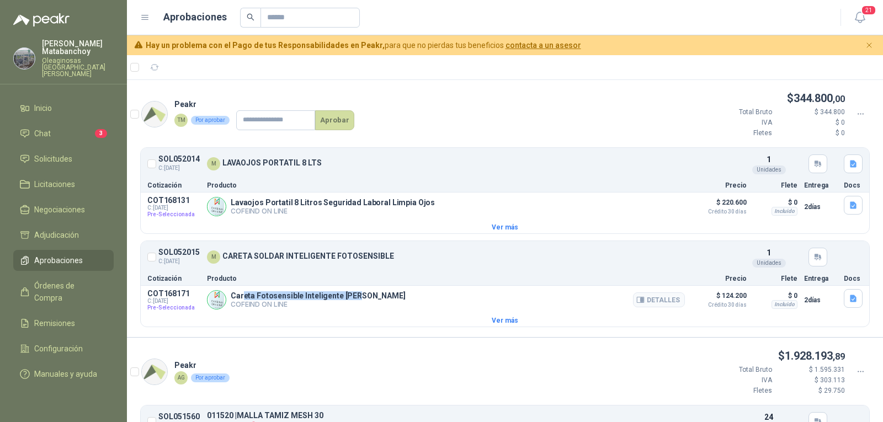
drag, startPoint x: 257, startPoint y: 297, endPoint x: 352, endPoint y: 300, distance: 95.6
click at [352, 300] on p "Careta Fotosensible Inteligente Soldar Uyustools" at bounding box center [318, 295] width 175 height 9
click at [706, 298] on p "$ 124.200 Crédito 30 días" at bounding box center [719, 298] width 55 height 19
drag, startPoint x: 718, startPoint y: 296, endPoint x: 731, endPoint y: 296, distance: 12.7
click at [731, 296] on p "$ 124.200 Crédito 30 días" at bounding box center [719, 298] width 55 height 19
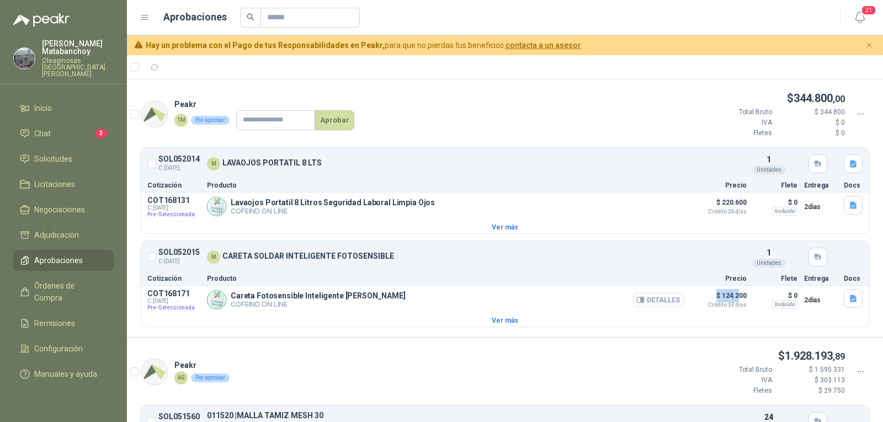
click at [731, 296] on p "$ 124.200 Crédito 30 días" at bounding box center [719, 298] width 55 height 19
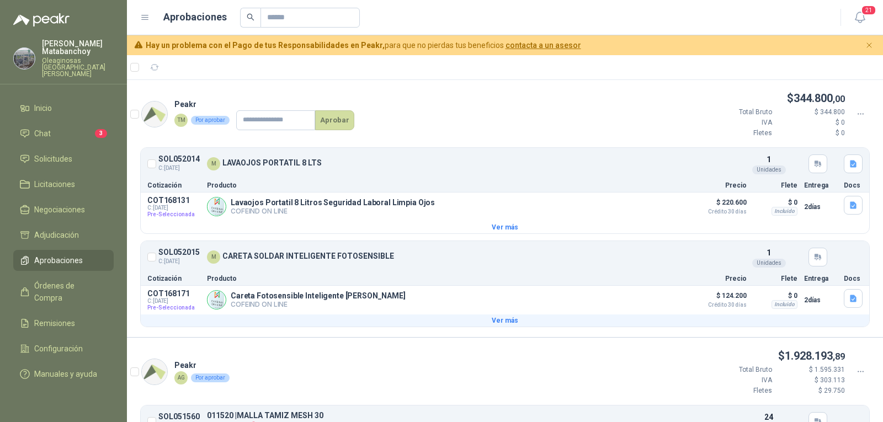
click at [503, 325] on button "Ver más" at bounding box center [505, 321] width 729 height 12
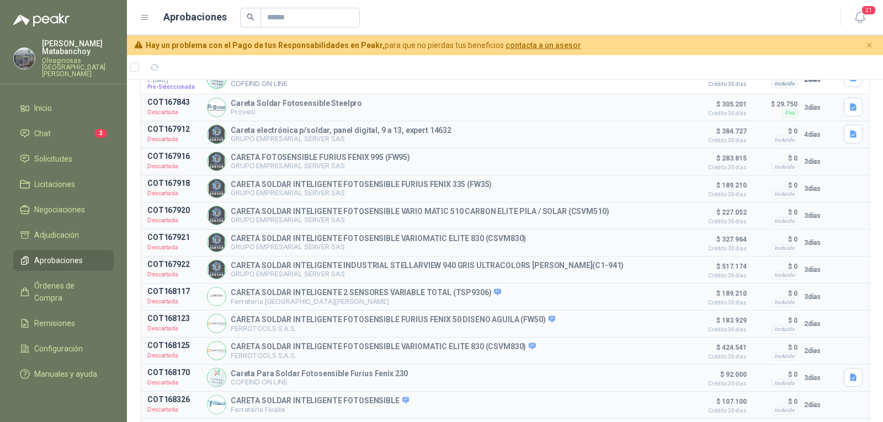
scroll to position [166, 0]
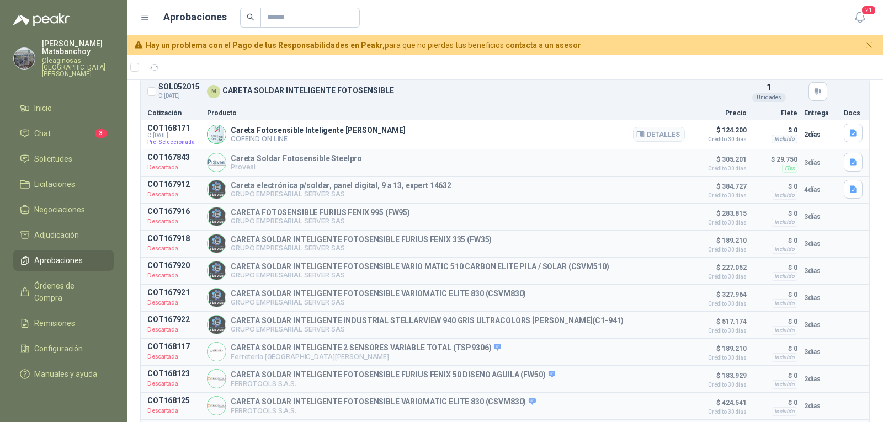
click at [327, 131] on p "Careta Fotosensible Inteligente Soldar Uyustools" at bounding box center [318, 130] width 175 height 9
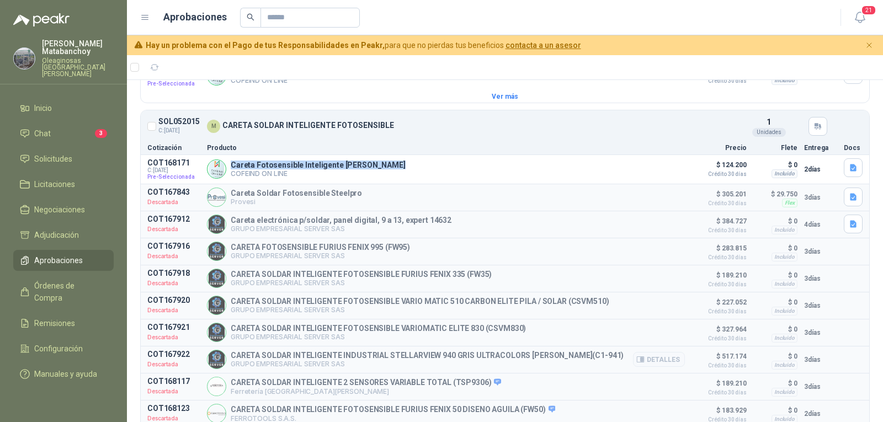
scroll to position [110, 0]
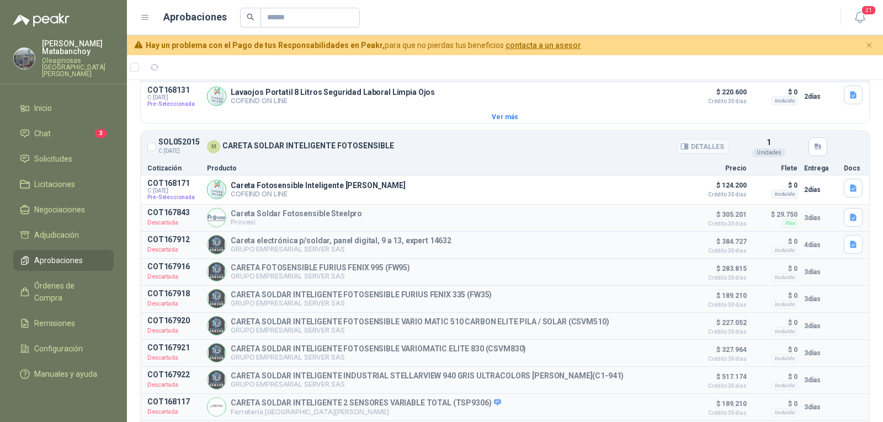
click at [517, 149] on div "M CARETA SOLDAR INTELIGENTE FOTOSENSIBLE" at bounding box center [468, 146] width 522 height 13
click at [850, 189] on icon "button" at bounding box center [853, 187] width 7 height 7
click at [803, 158] on button "detall_caretauyus.JPG" at bounding box center [804, 164] width 86 height 12
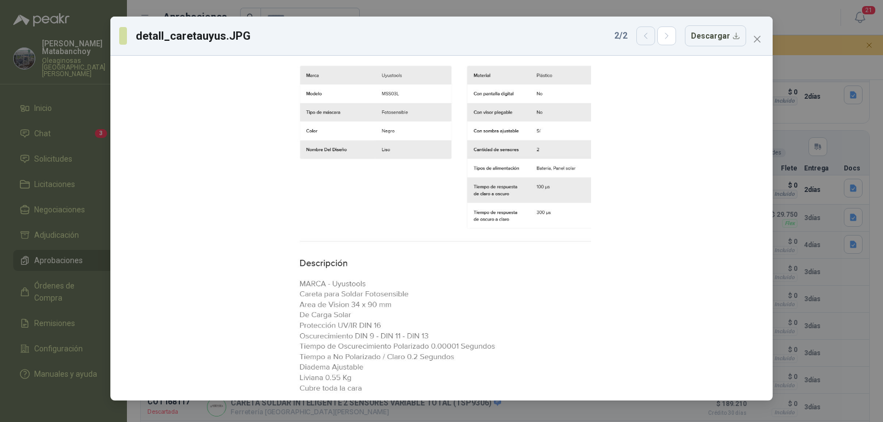
click at [645, 35] on icon "button" at bounding box center [646, 35] width 9 height 9
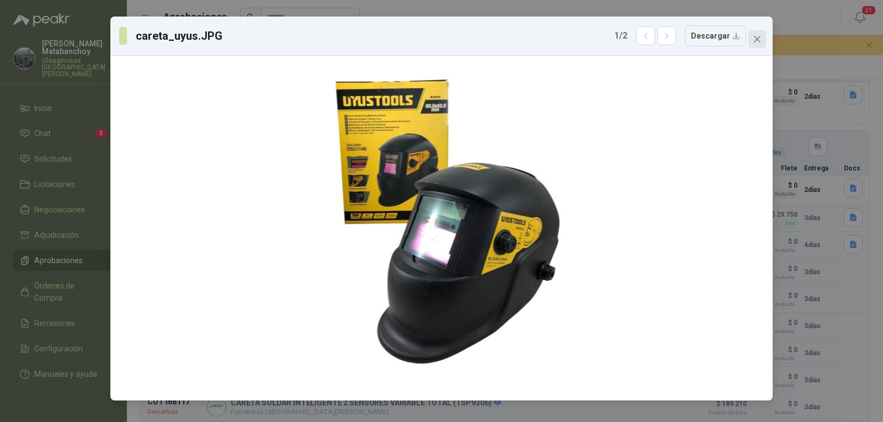
click at [756, 36] on icon "close" at bounding box center [757, 39] width 9 height 9
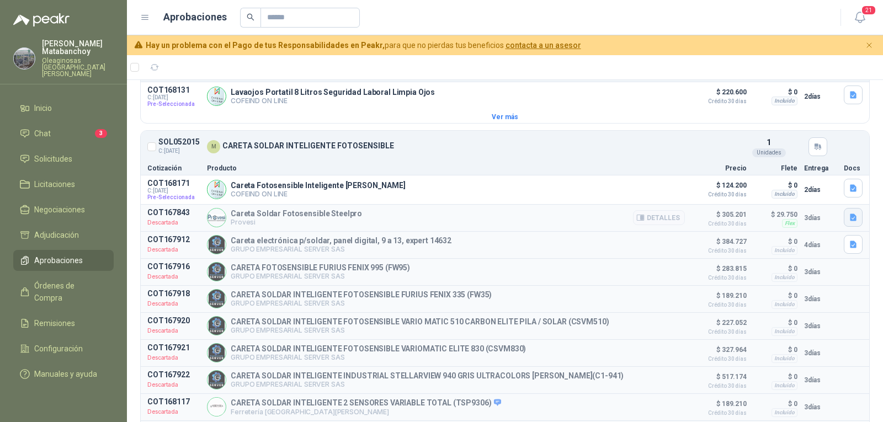
click at [849, 215] on icon "button" at bounding box center [853, 217] width 9 height 9
click at [805, 190] on icon "button" at bounding box center [804, 193] width 9 height 9
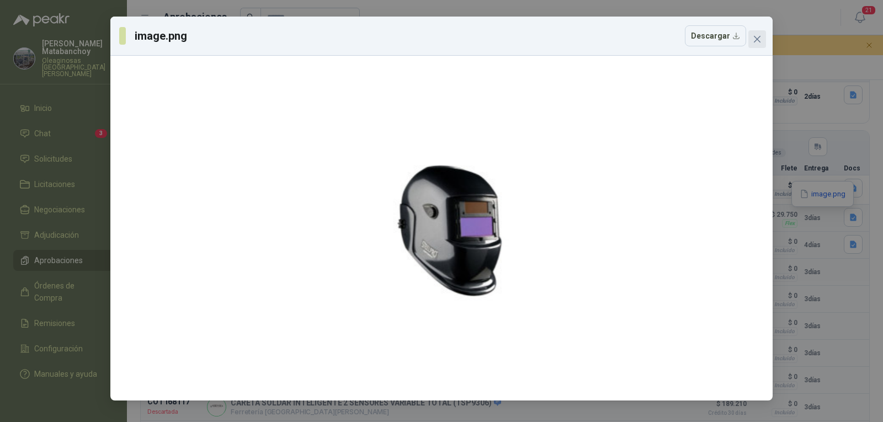
click at [751, 36] on span "Close" at bounding box center [758, 39] width 18 height 9
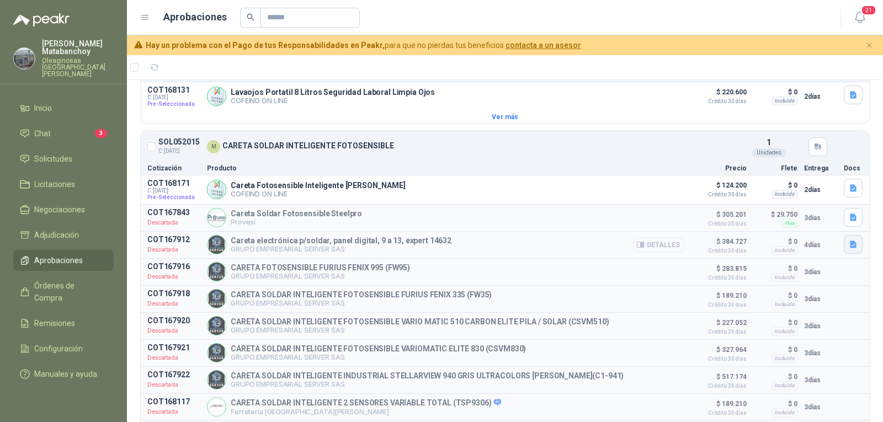
click at [846, 238] on button "button" at bounding box center [853, 244] width 19 height 19
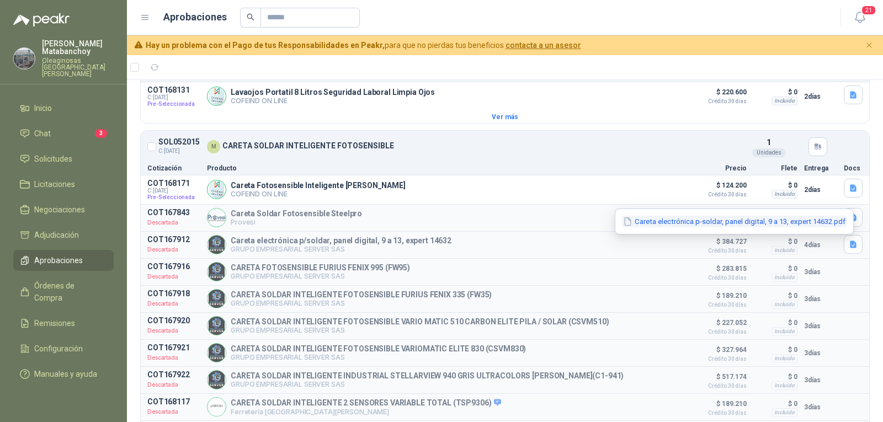
click at [709, 220] on button "Careta electrónica p-soldar, panel digital, 9 a 13, expert 14632.pdf" at bounding box center [734, 222] width 225 height 12
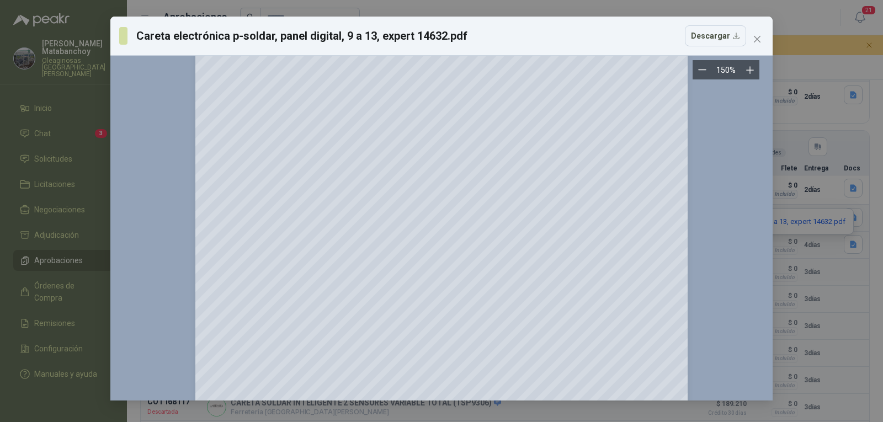
scroll to position [1325, 0]
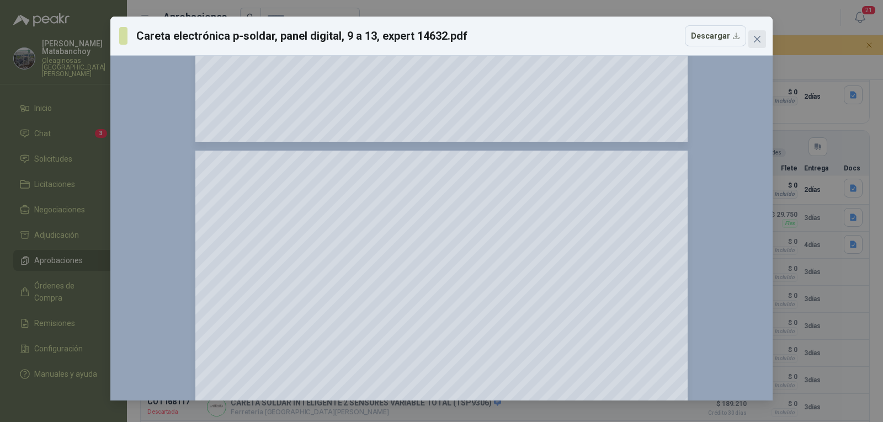
click at [760, 30] on div "Careta electrónica p-soldar, panel digital, 9 a 13, expert 14632.pdf Descargar …" at bounding box center [441, 209] width 662 height 384
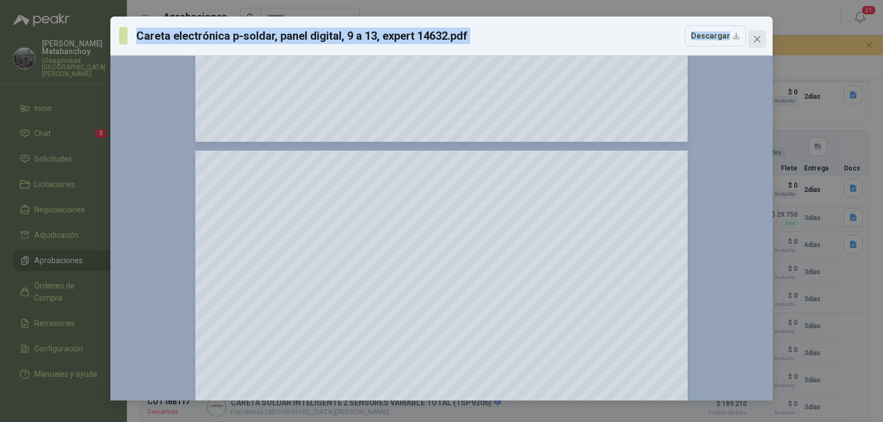
click at [751, 40] on span "Close" at bounding box center [758, 39] width 18 height 9
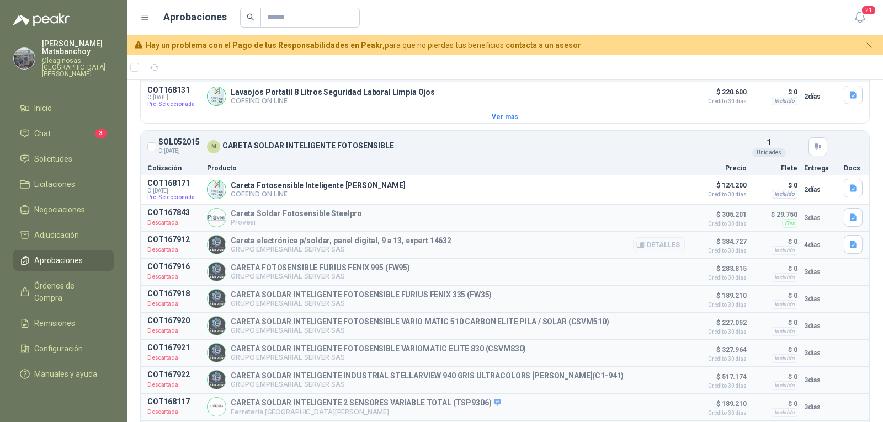
click at [714, 246] on p "$ 384.727 Crédito 30 días" at bounding box center [719, 244] width 55 height 19
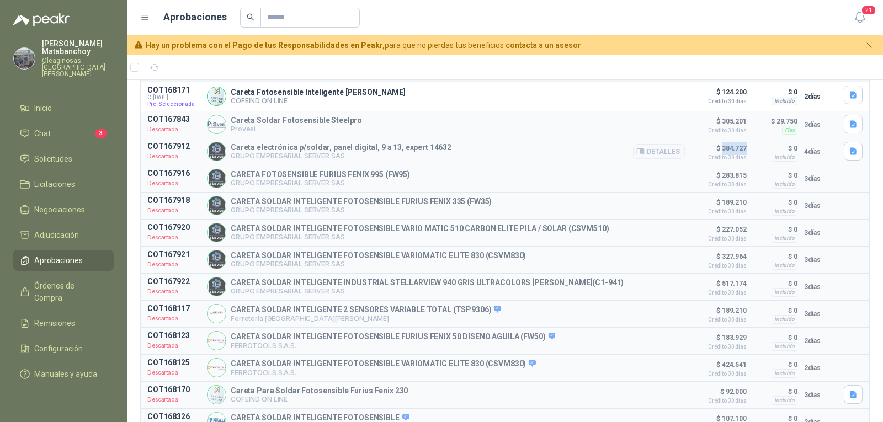
scroll to position [221, 0]
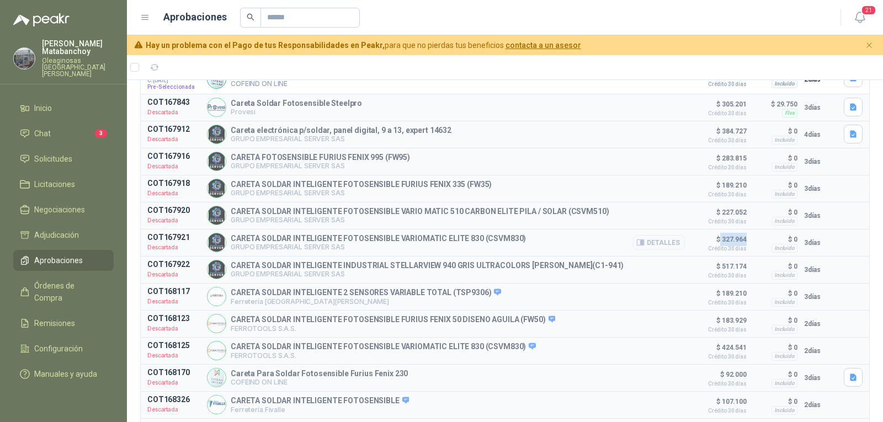
drag, startPoint x: 712, startPoint y: 245, endPoint x: 737, endPoint y: 245, distance: 25.4
click at [737, 245] on p "$ 327.964 Crédito 30 días" at bounding box center [719, 242] width 55 height 19
click at [729, 247] on p "$ 327.964 Crédito 30 días" at bounding box center [719, 242] width 55 height 19
click at [829, 250] on article "COT167921 Descartada CARETA SOLDAR INTELIGENTE FOTOSENSIBLE VARIOMATIC ELITE 83…" at bounding box center [505, 243] width 729 height 26
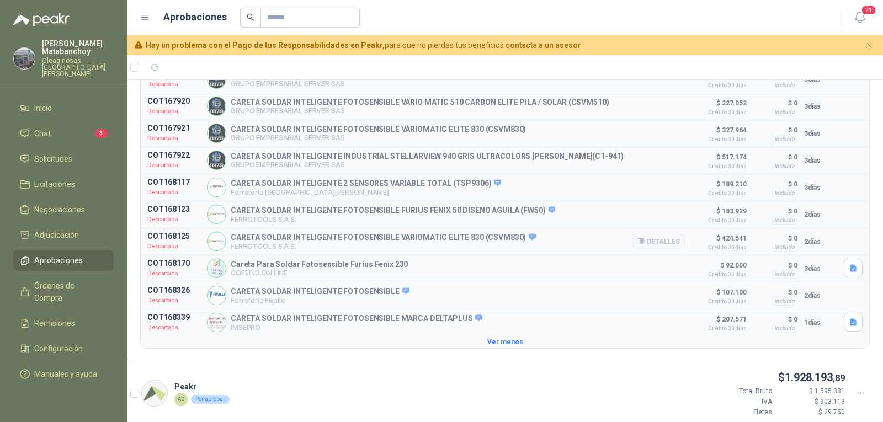
scroll to position [331, 0]
click at [850, 271] on icon "button" at bounding box center [853, 266] width 7 height 7
click at [801, 237] on button "careta_fu.JPG" at bounding box center [808, 238] width 60 height 12
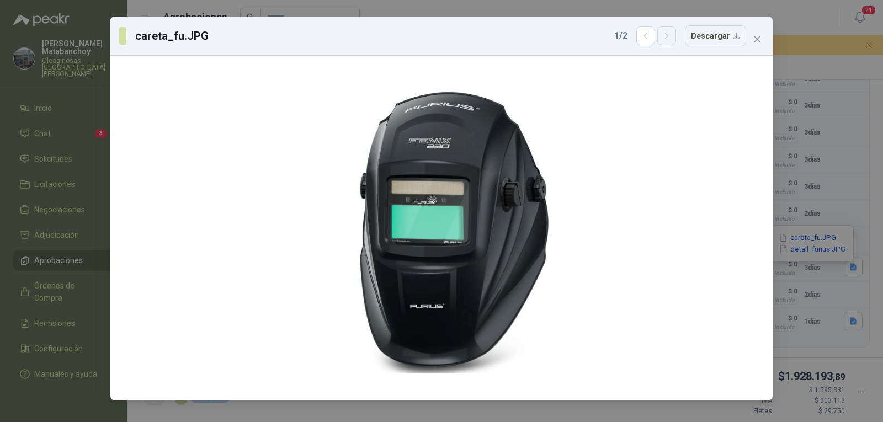
click at [663, 35] on button "button" at bounding box center [667, 35] width 19 height 19
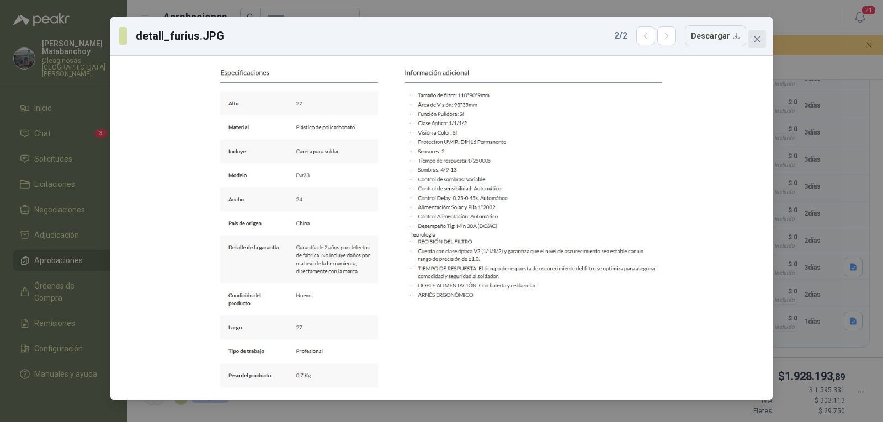
click at [752, 35] on span "Close" at bounding box center [758, 39] width 18 height 9
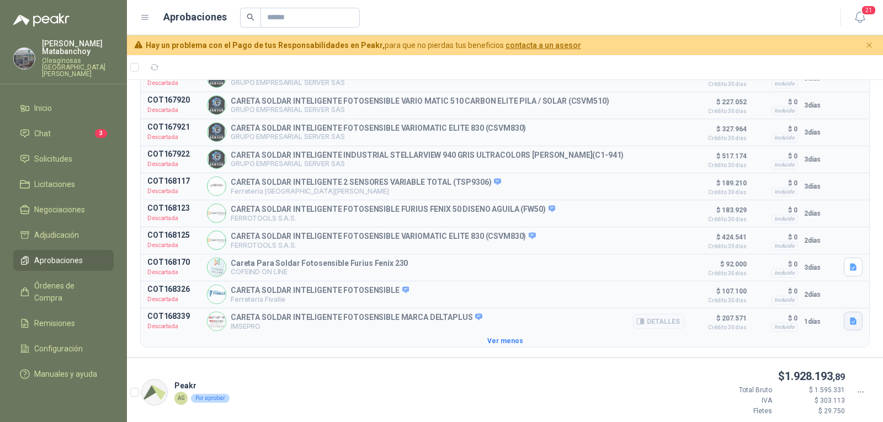
click at [844, 331] on button "button" at bounding box center [853, 321] width 19 height 19
click at [767, 300] on button "SCREEN technical-sheet ES.pdf" at bounding box center [789, 305] width 115 height 12
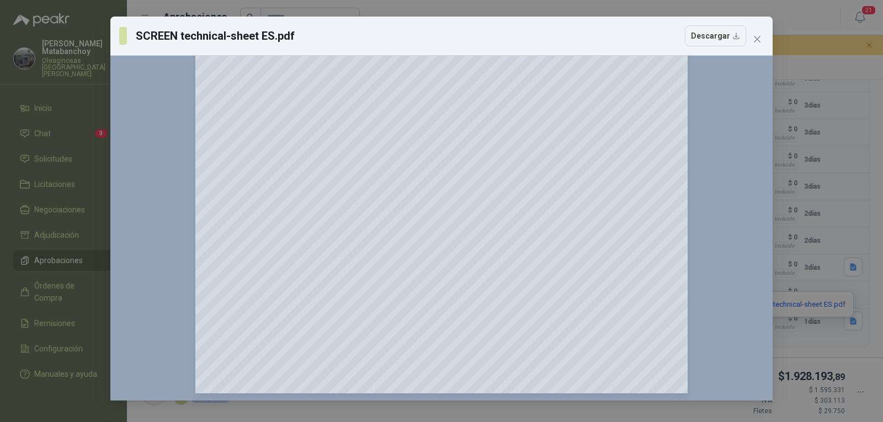
scroll to position [1782, 0]
click at [761, 36] on icon "close" at bounding box center [757, 39] width 9 height 9
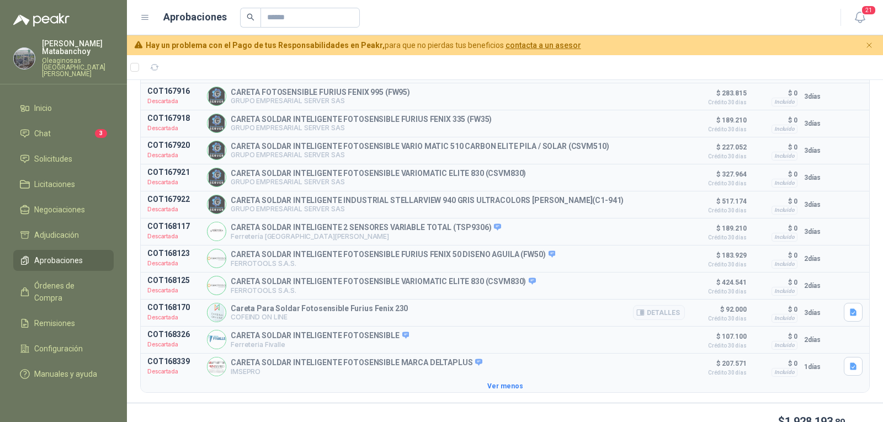
scroll to position [276, 0]
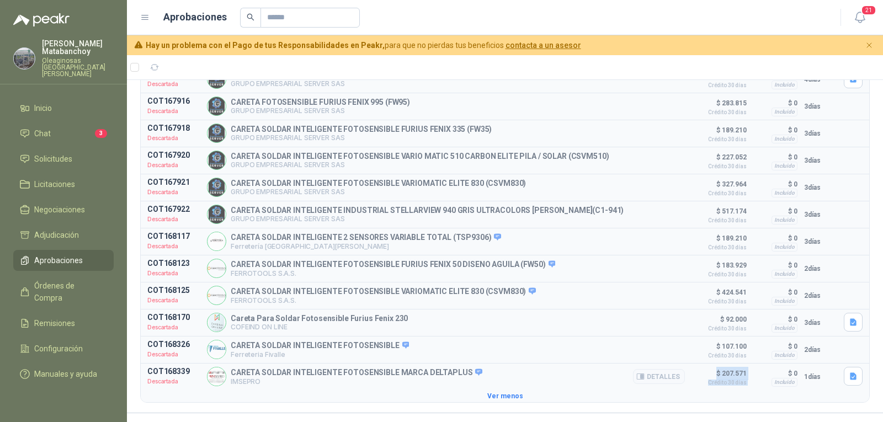
drag, startPoint x: 714, startPoint y: 379, endPoint x: 750, endPoint y: 377, distance: 36.5
click at [750, 377] on article "COT168339 Descartada CARETA SOLDAR INTELIGENTE FOTOSENSIBLE MARCA DELTAPLUS IMS…" at bounding box center [505, 377] width 729 height 26
click at [725, 355] on p "$ 107.100 Crédito 30 días" at bounding box center [719, 349] width 55 height 19
drag, startPoint x: 714, startPoint y: 185, endPoint x: 743, endPoint y: 188, distance: 28.2
click at [743, 188] on article "COT167921 Descartada CARETA SOLDAR INTELIGENTE FOTOSENSIBLE VARIOMATIC ELITE 83…" at bounding box center [505, 187] width 729 height 26
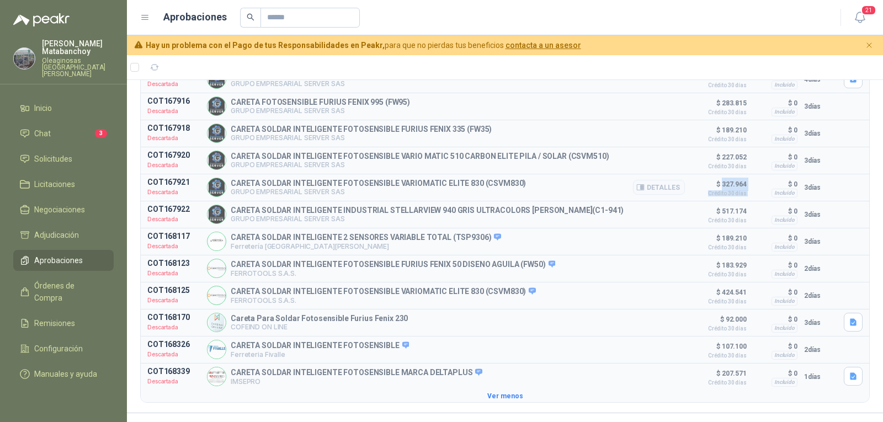
click at [743, 188] on article "COT167921 Descartada CARETA SOLDAR INTELIGENTE FOTOSENSIBLE VARIOMATIC ELITE 83…" at bounding box center [505, 187] width 729 height 26
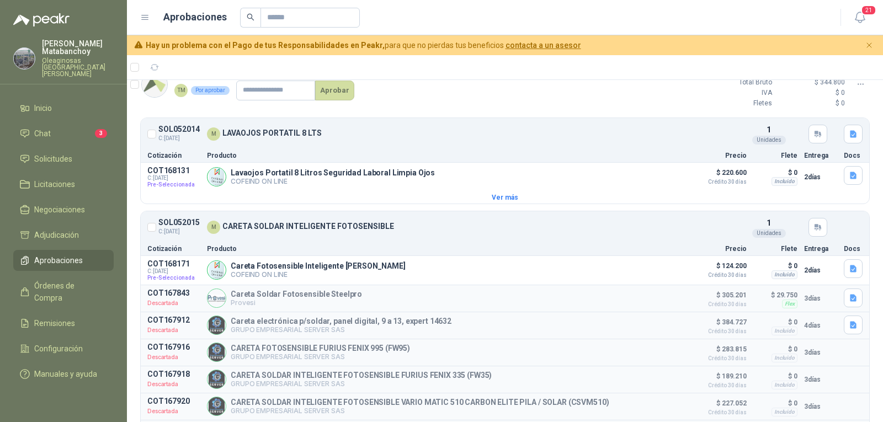
scroll to position [0, 0]
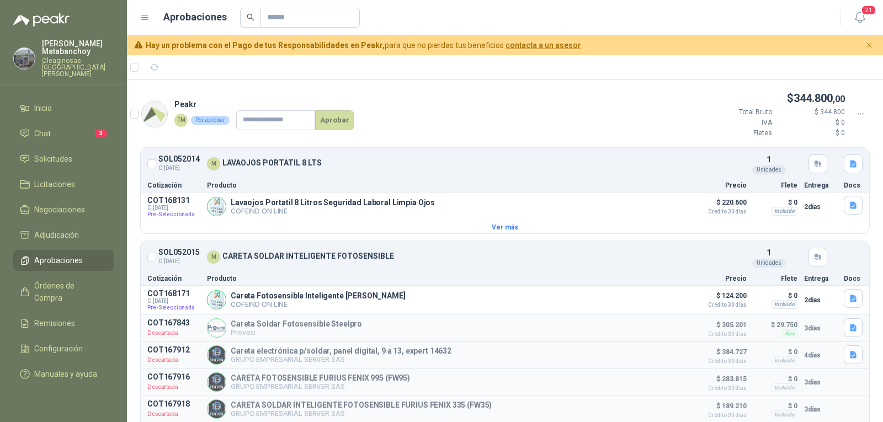
click at [78, 255] on span "Aprobaciones" at bounding box center [58, 261] width 49 height 12
click at [867, 47] on icon "Cerrar" at bounding box center [869, 45] width 9 height 9
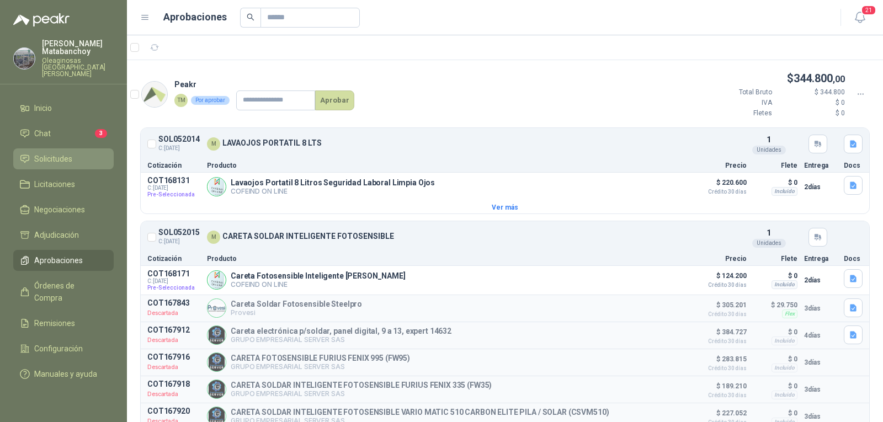
click at [64, 153] on span "Solicitudes" at bounding box center [53, 159] width 38 height 12
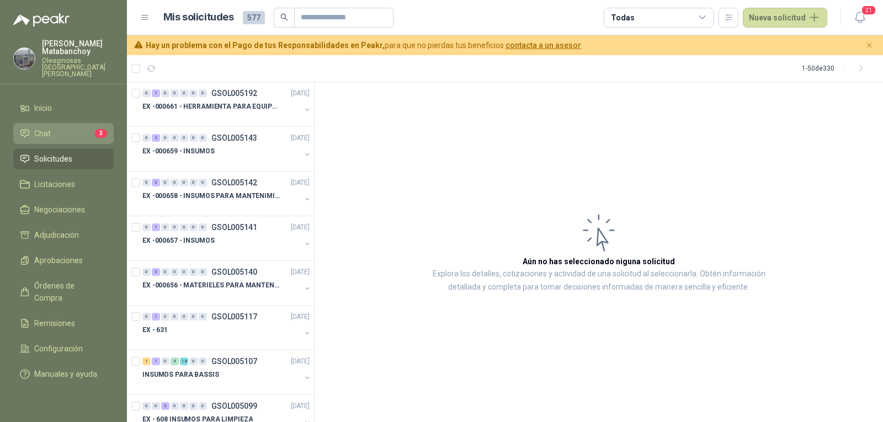
click at [63, 128] on li "Chat 3" at bounding box center [63, 134] width 87 height 12
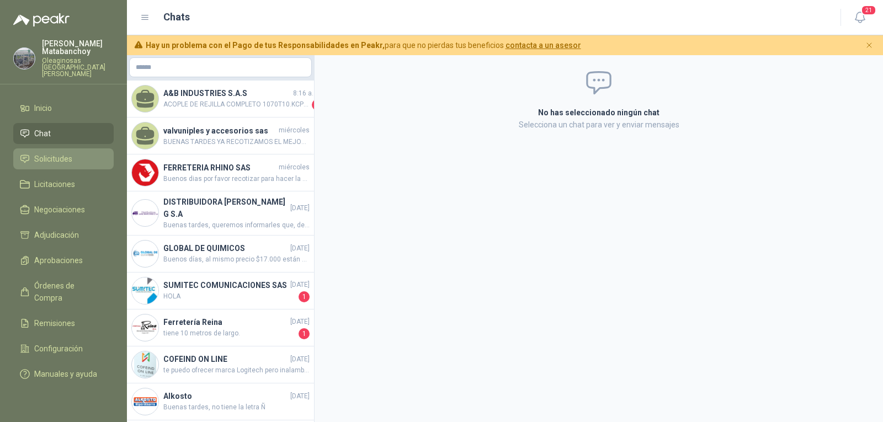
click at [47, 153] on span "Solicitudes" at bounding box center [53, 159] width 38 height 12
